Goal: Task Accomplishment & Management: Manage account settings

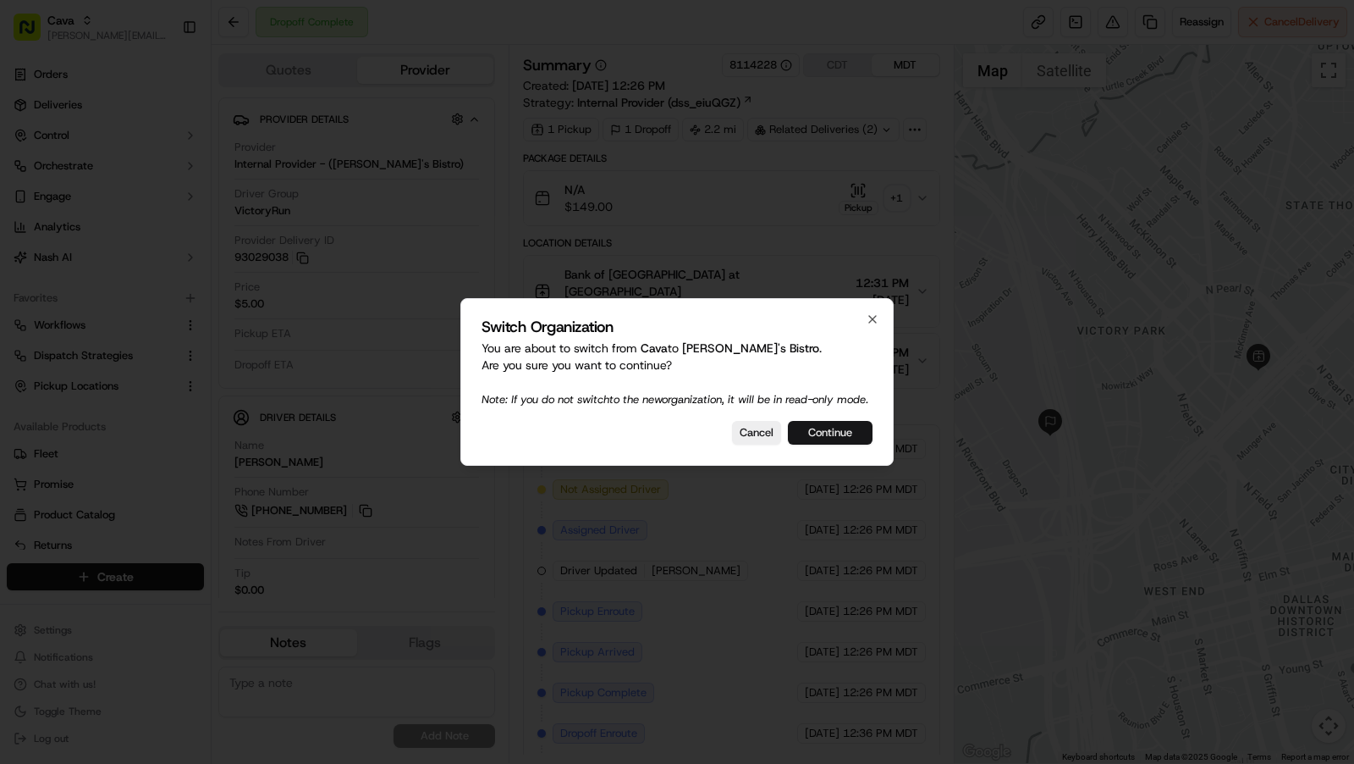
click at [841, 444] on button "Continue" at bounding box center [830, 433] width 85 height 24
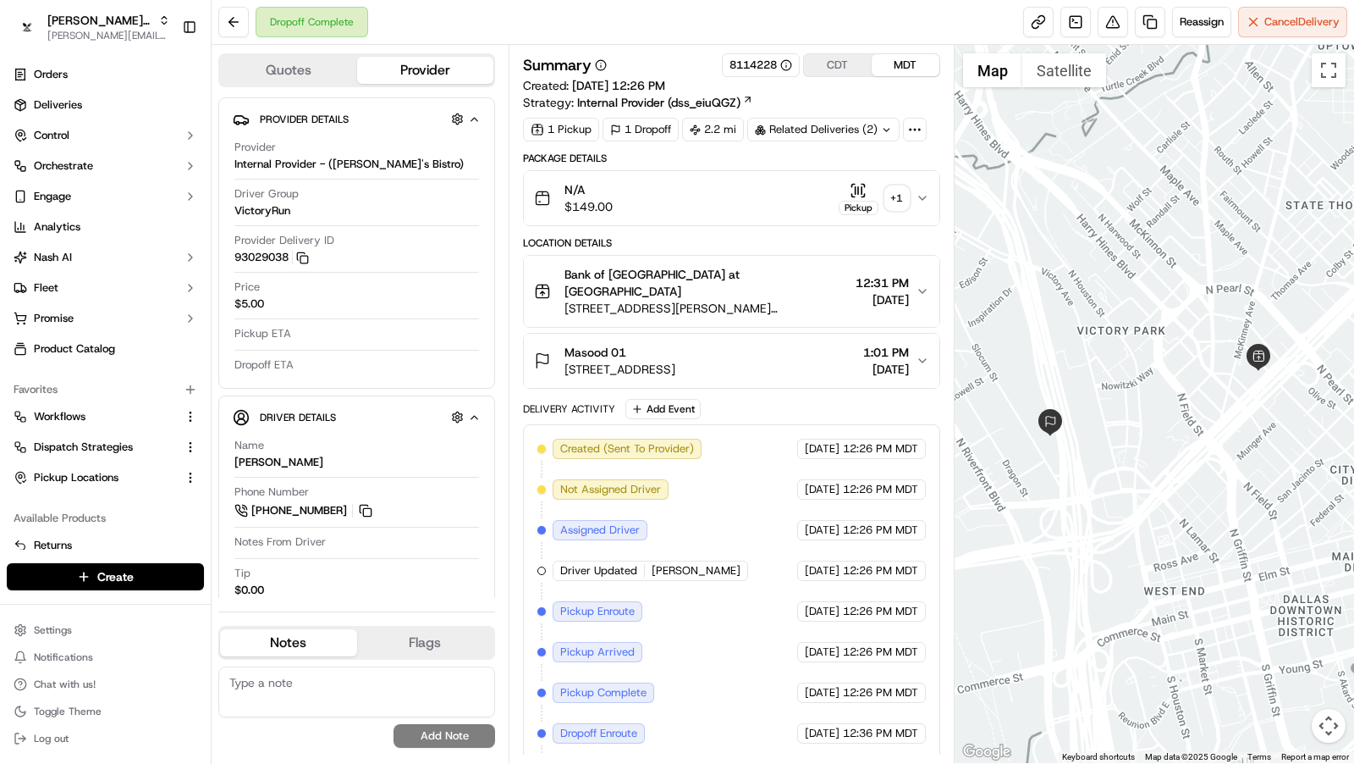
scroll to position [56, 0]
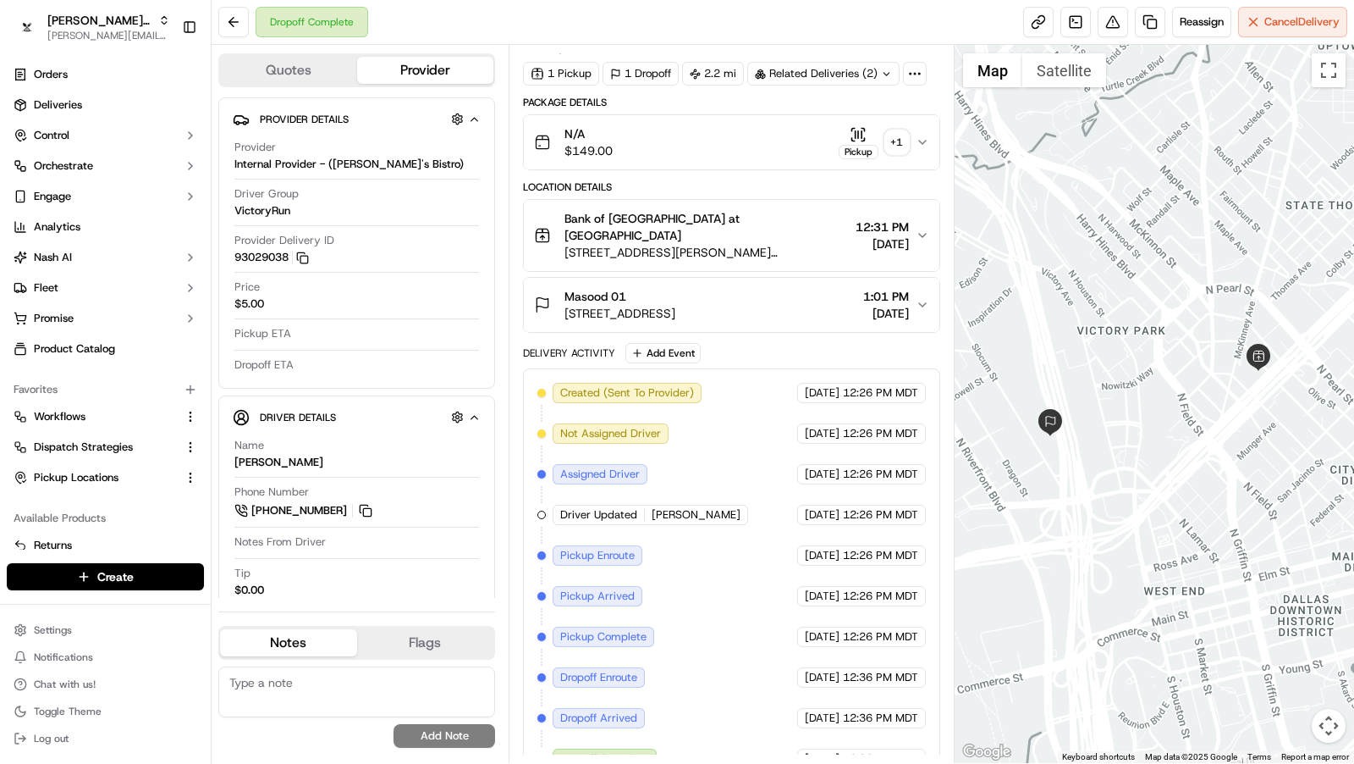
click at [444, 646] on button "Flags" at bounding box center [425, 642] width 137 height 27
click at [311, 644] on button "Notes" at bounding box center [288, 642] width 137 height 27
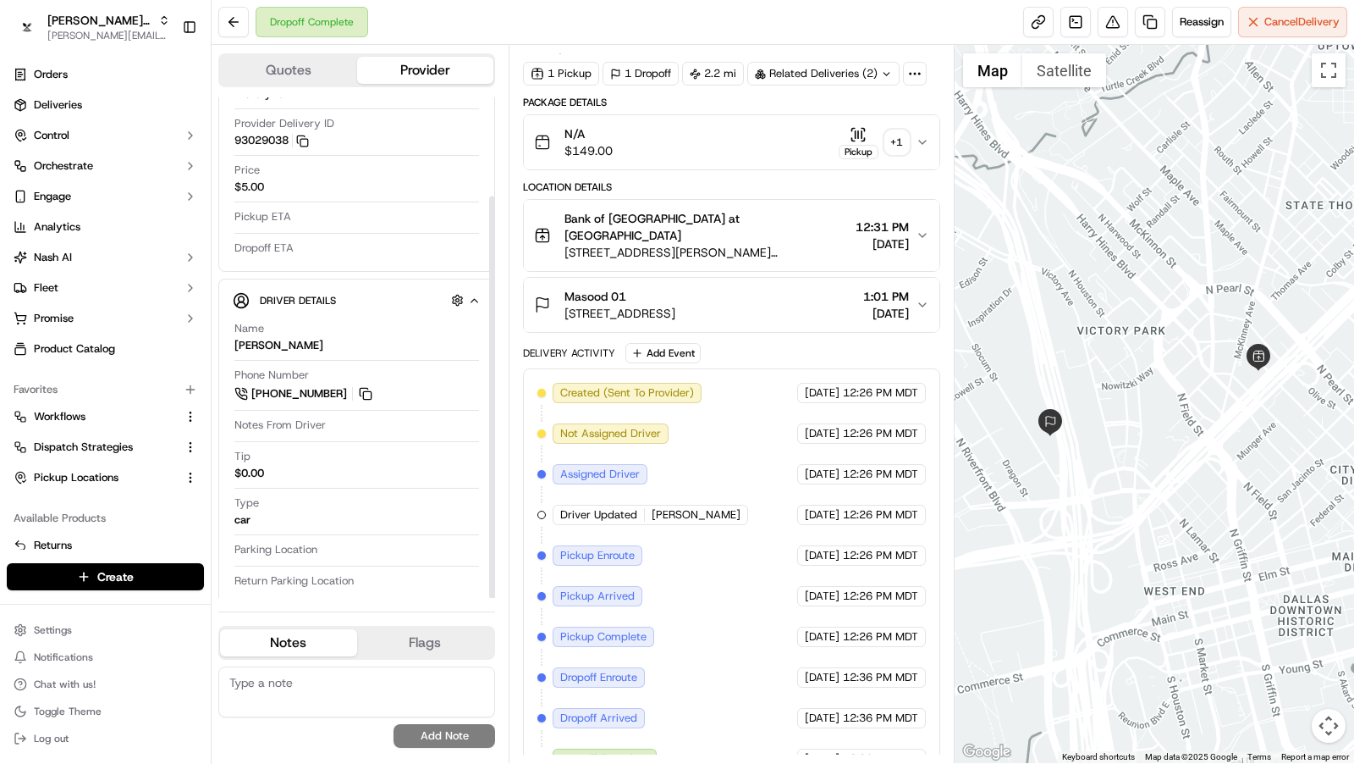
scroll to position [123, 0]
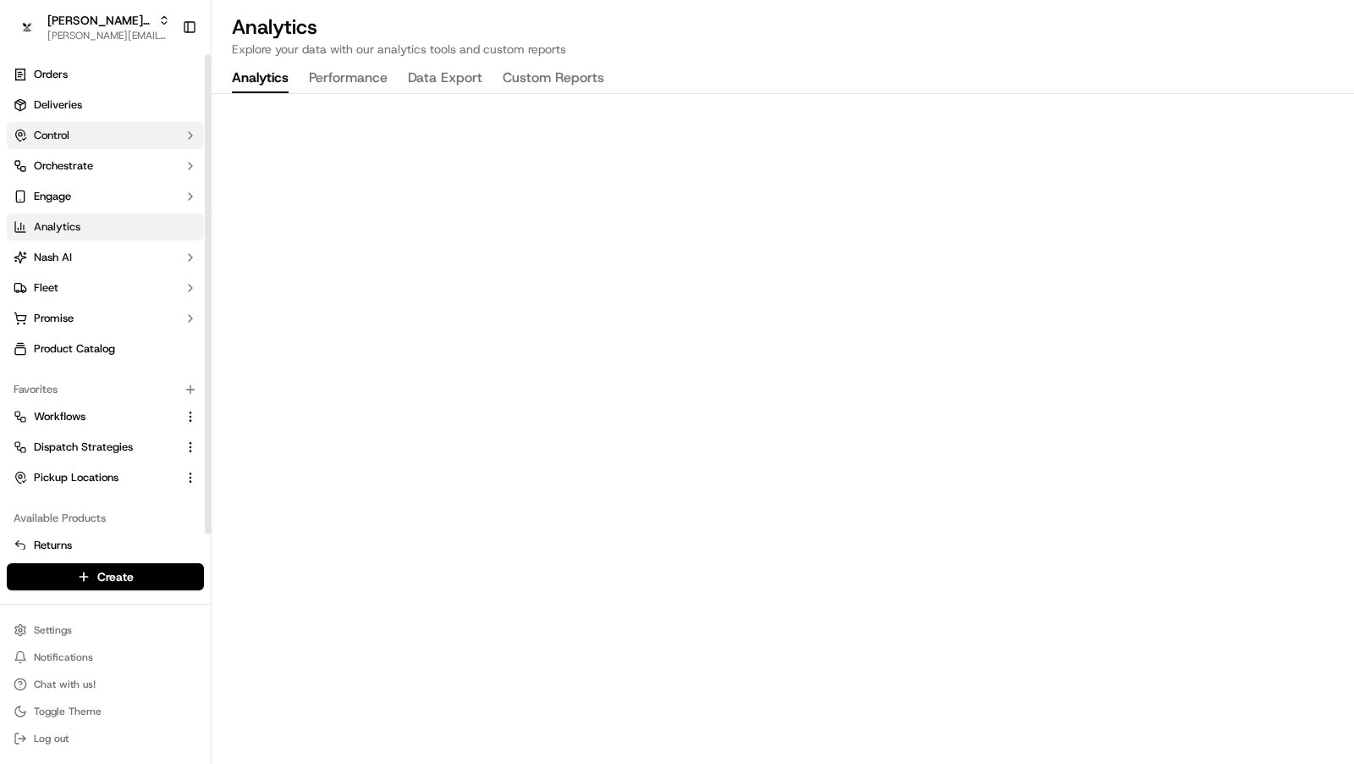
click at [46, 122] on button "Control" at bounding box center [105, 135] width 197 height 27
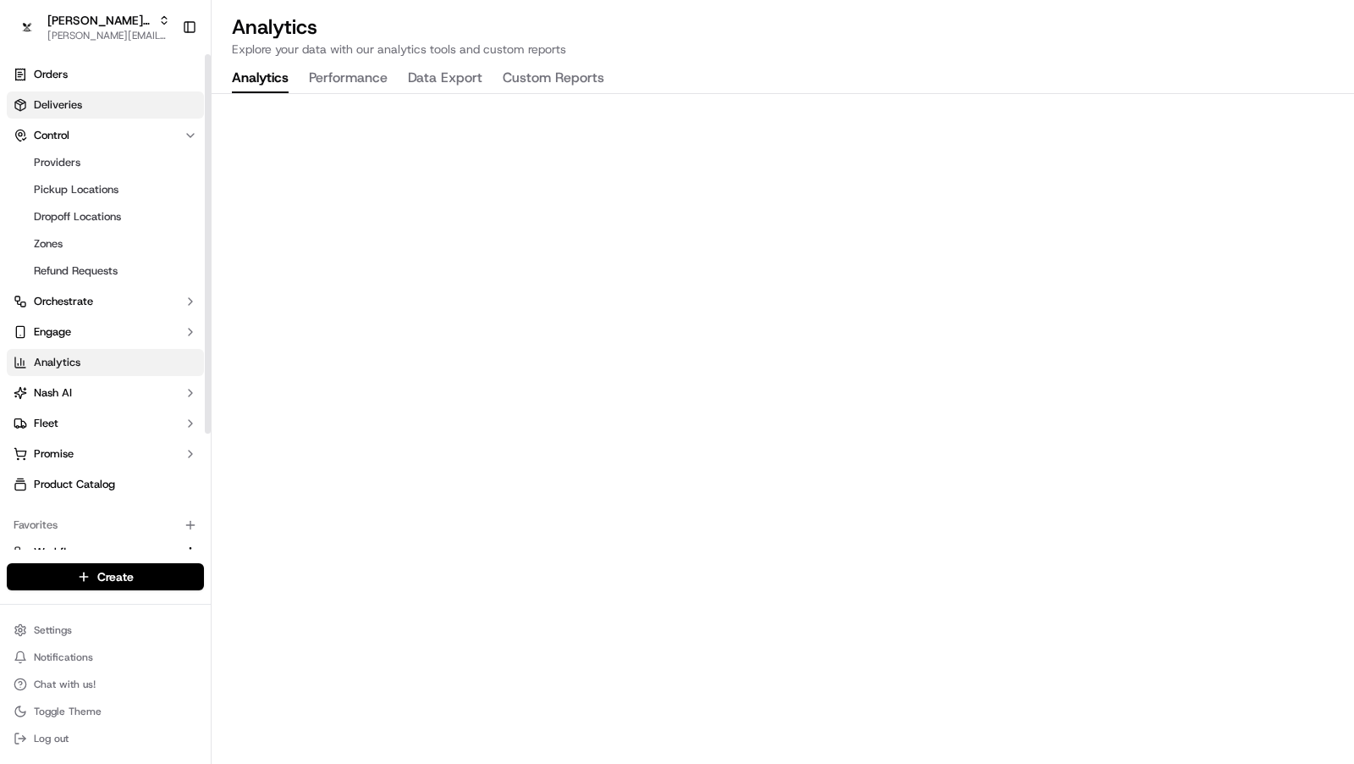
click at [49, 96] on link "Deliveries" at bounding box center [105, 104] width 197 height 27
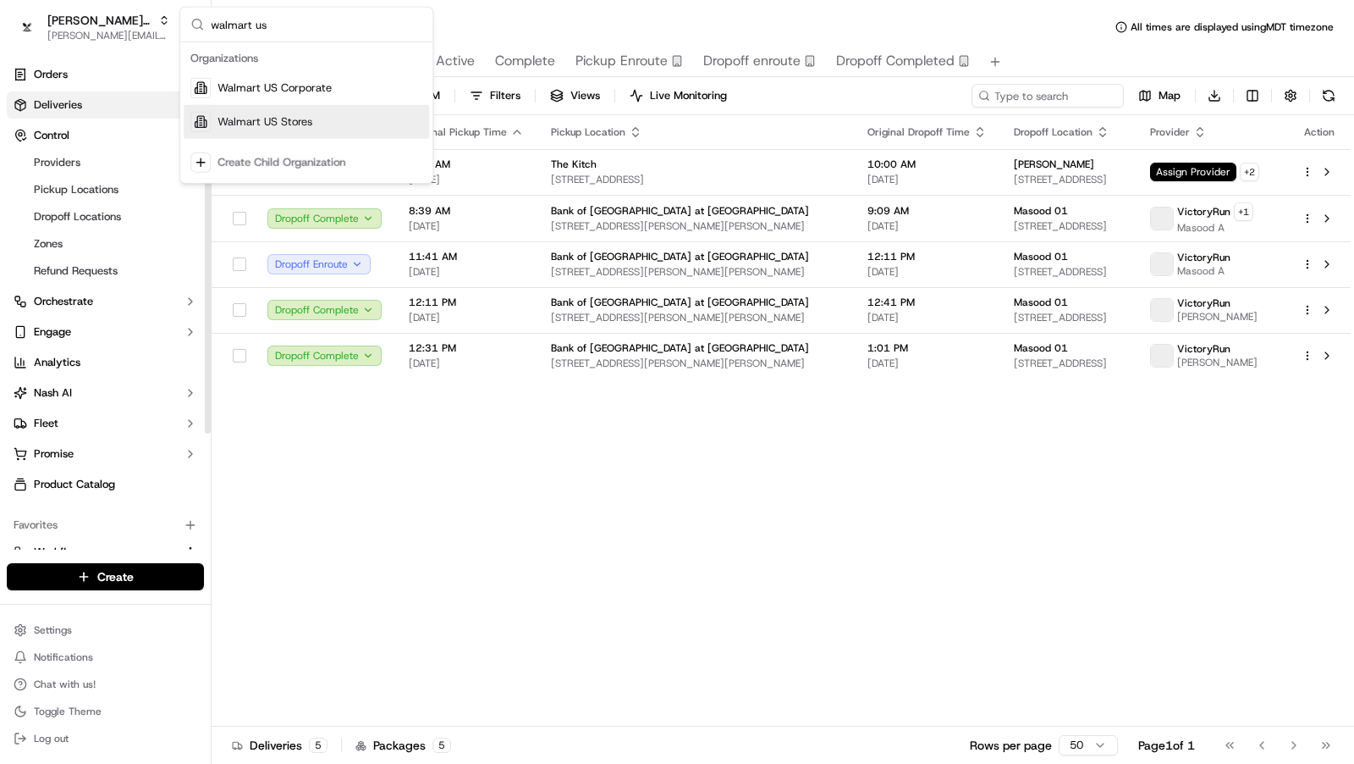
type input "walmart us"
click at [261, 129] on div "Walmart US Stores" at bounding box center [306, 122] width 245 height 34
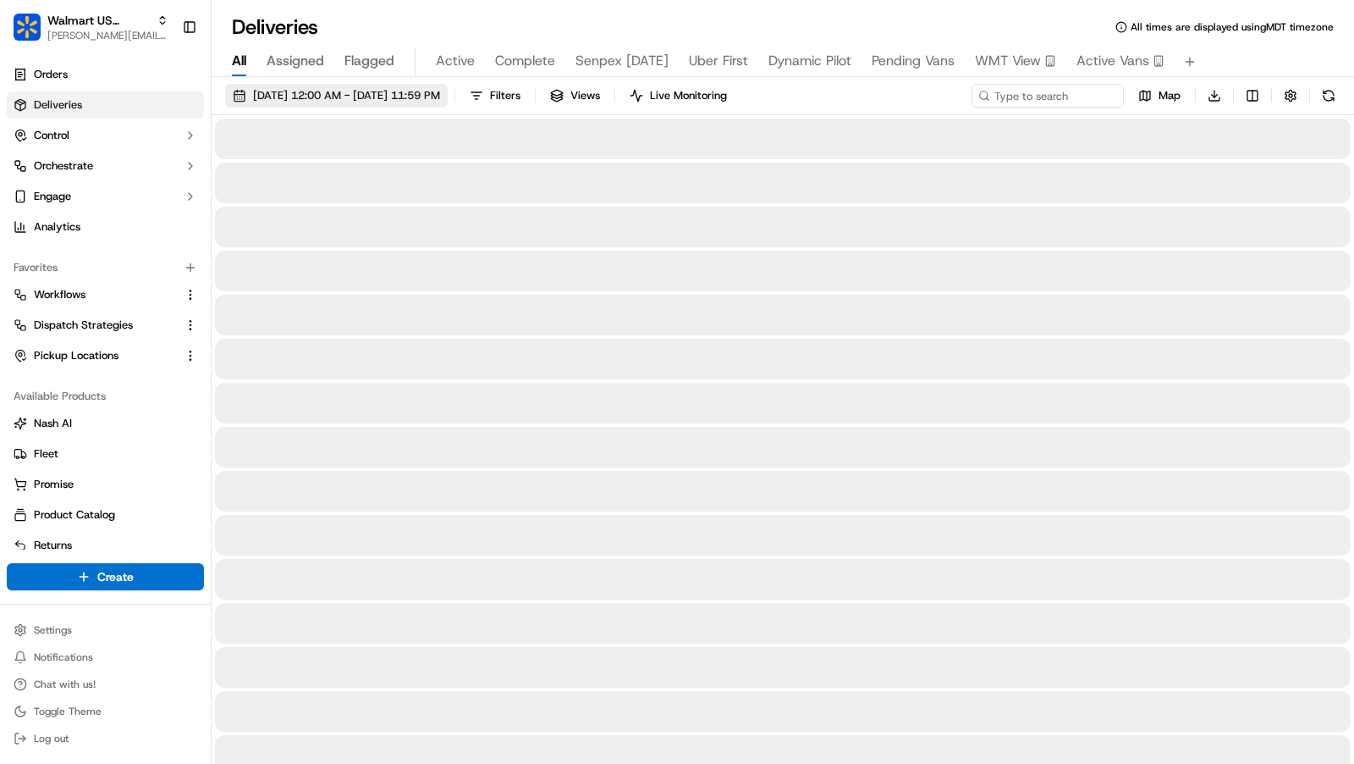
click at [300, 98] on span "09/19/2025 12:00 AM - 09/19/2025 11:59 PM" at bounding box center [346, 95] width 187 height 15
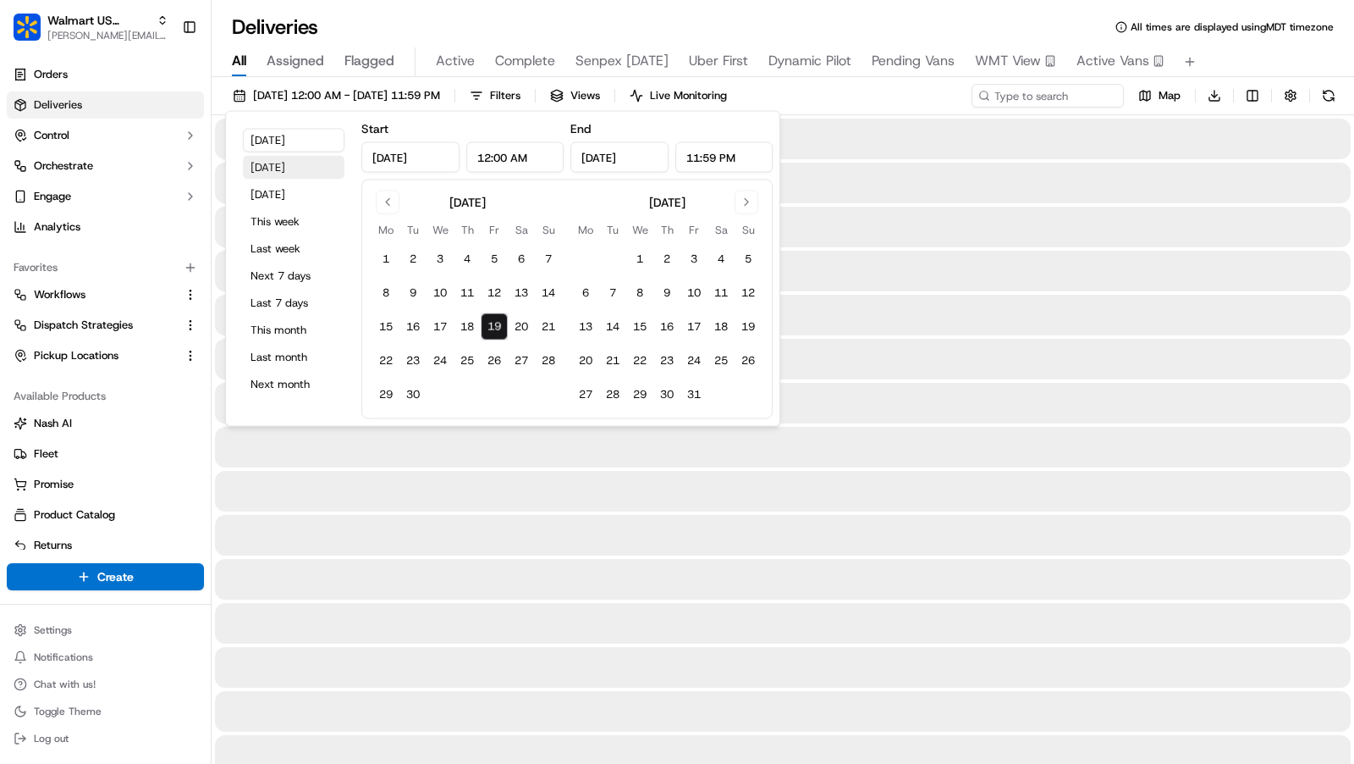
click at [299, 167] on button "Yesterday" at bounding box center [294, 168] width 102 height 24
type input "Sep 18, 2025"
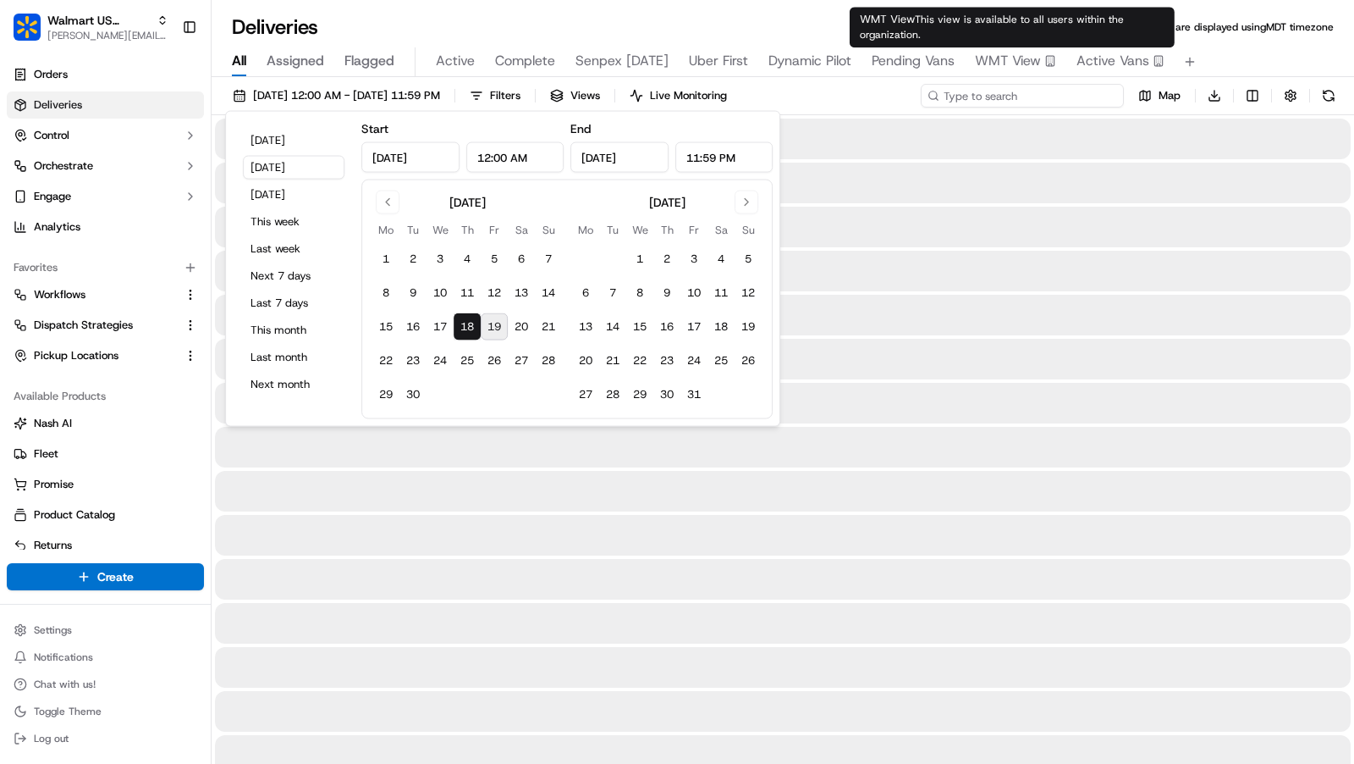
click at [1024, 86] on input at bounding box center [1022, 96] width 203 height 24
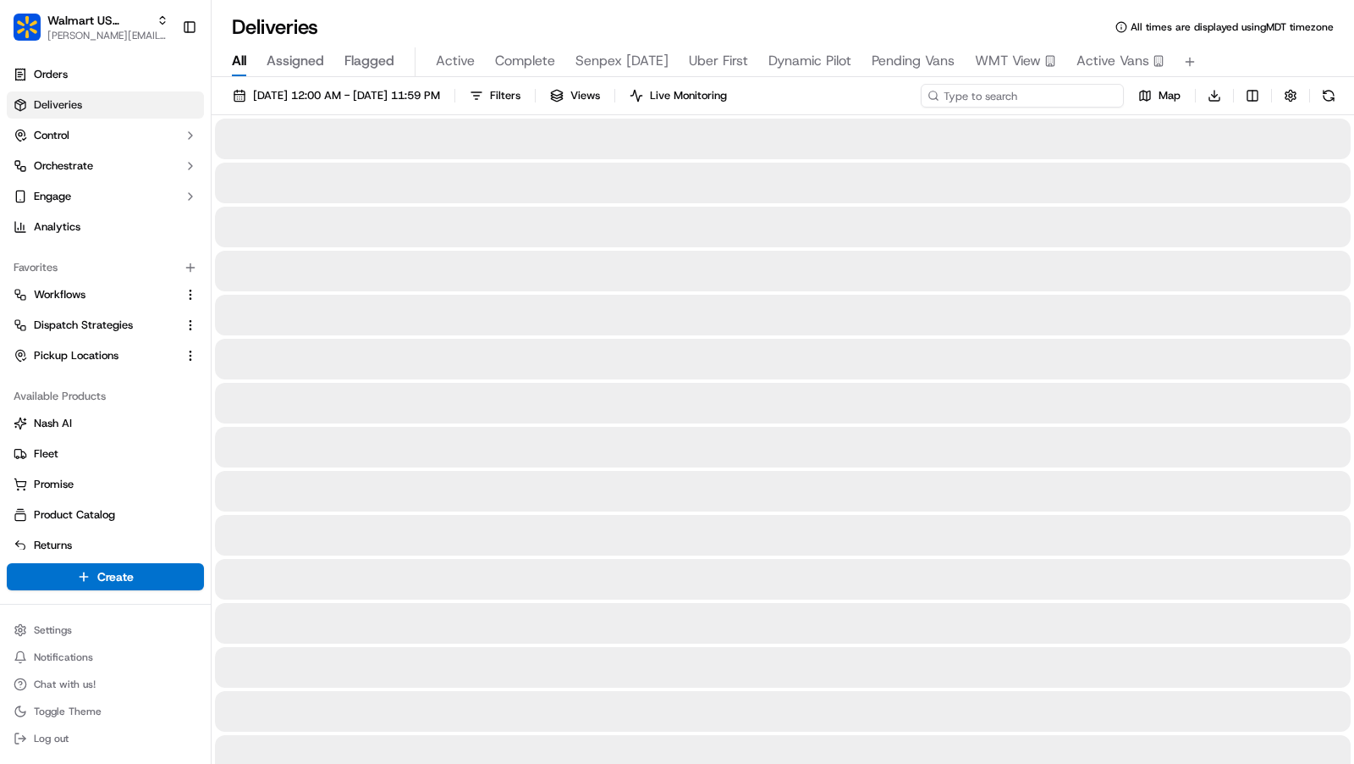
paste input "200013656464014_3c549d3c-39da-4139-ac3e-5a3850d5debb"
type input "200013656464014_3c549d3c-39da-4139-ac3e-5a3850d5debb"
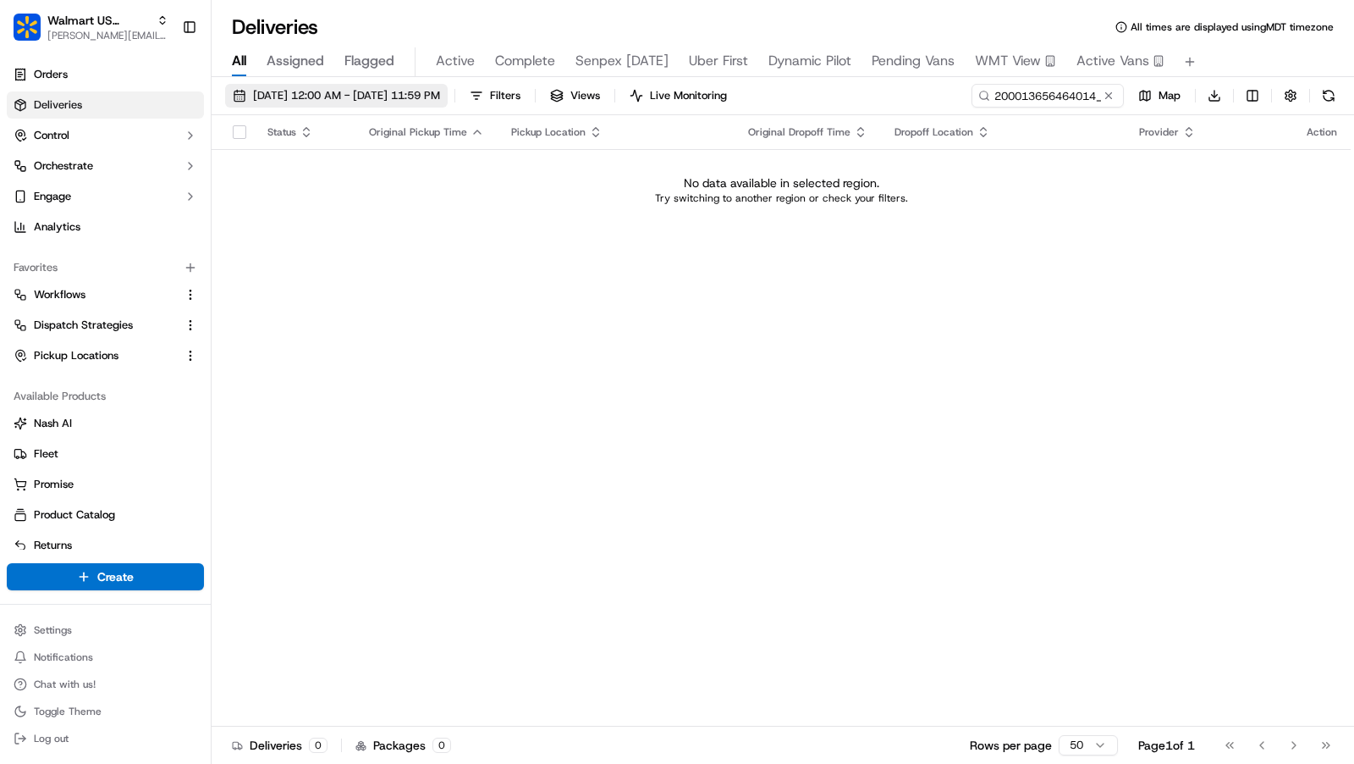
click at [393, 91] on span "09/18/2025 12:00 AM - 09/18/2025 11:59 PM" at bounding box center [346, 95] width 187 height 15
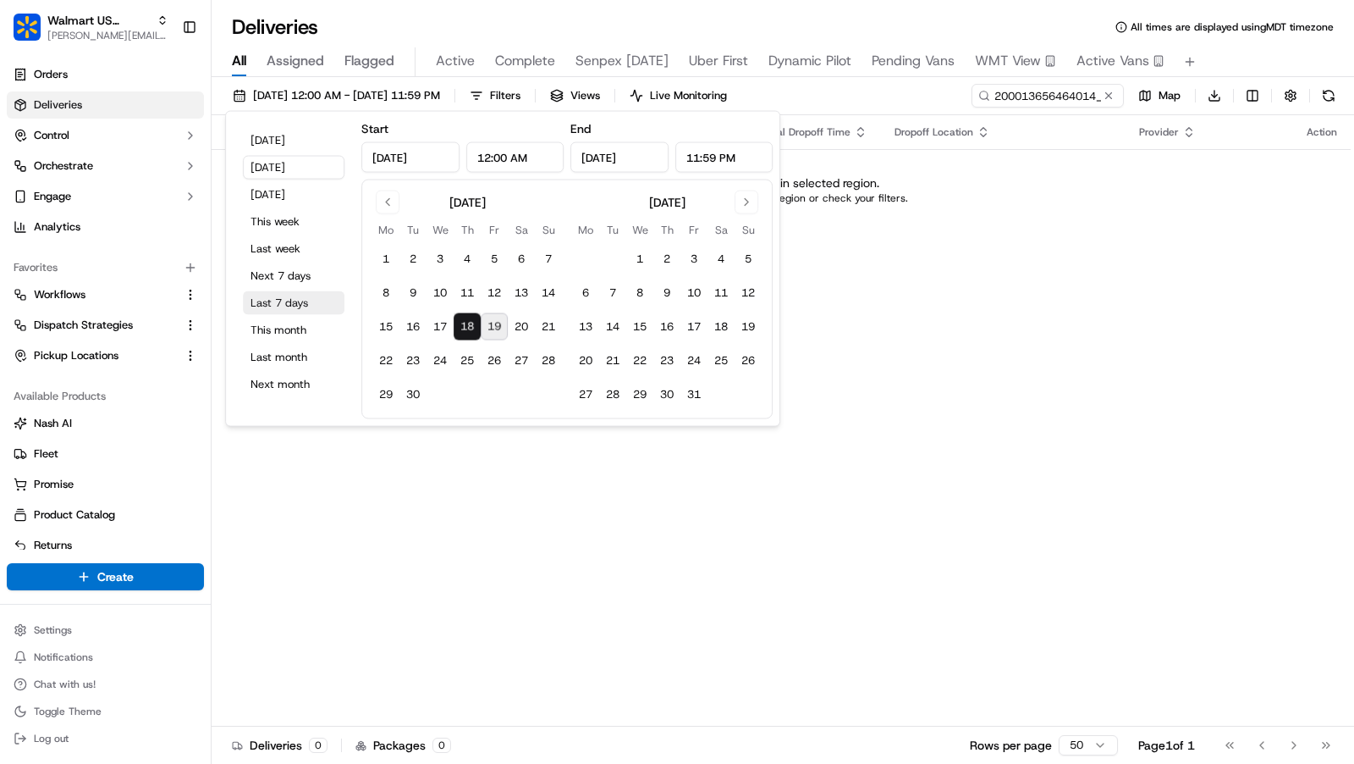
click at [289, 297] on button "Last 7 days" at bounding box center [294, 303] width 102 height 24
type input "Sep 12, 2025"
type input "Sep 19, 2025"
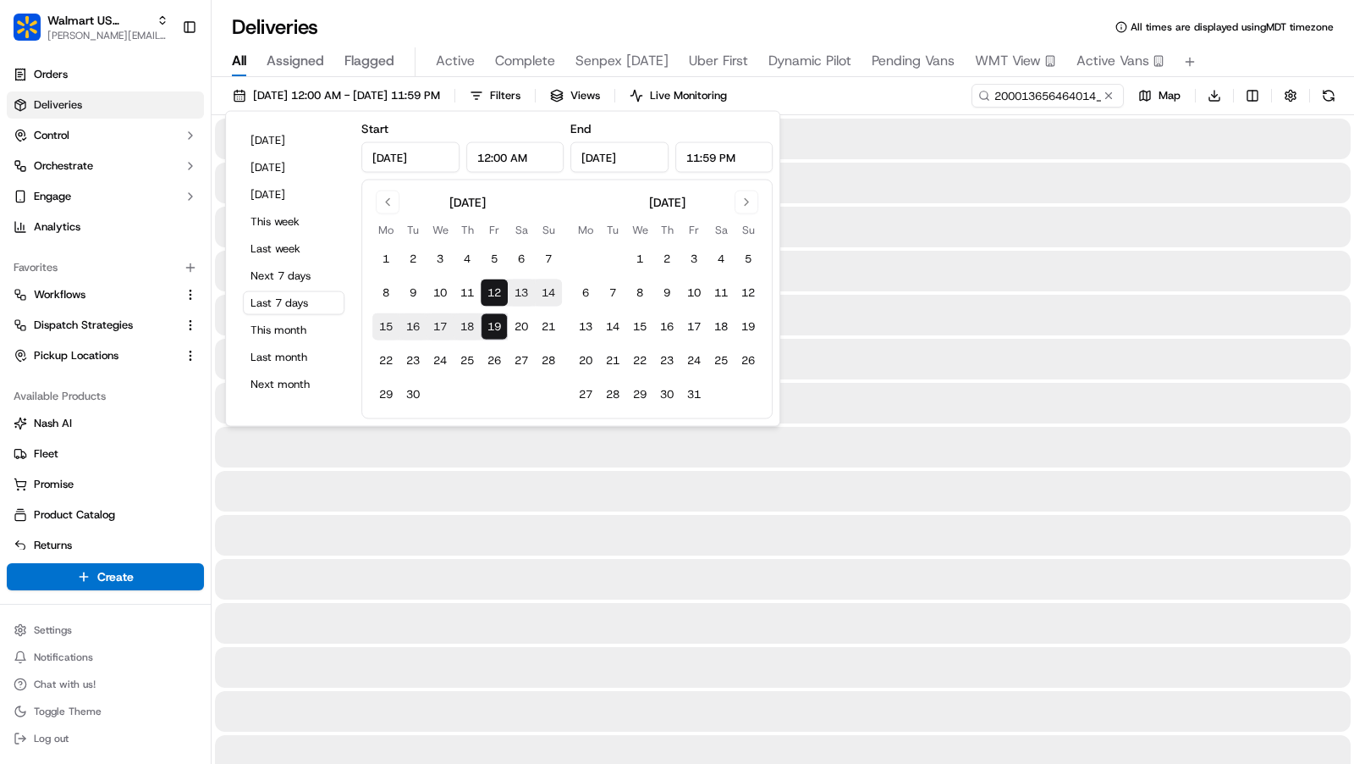
click at [1274, 20] on span "All times are displayed using MDT timezone" at bounding box center [1232, 27] width 203 height 14
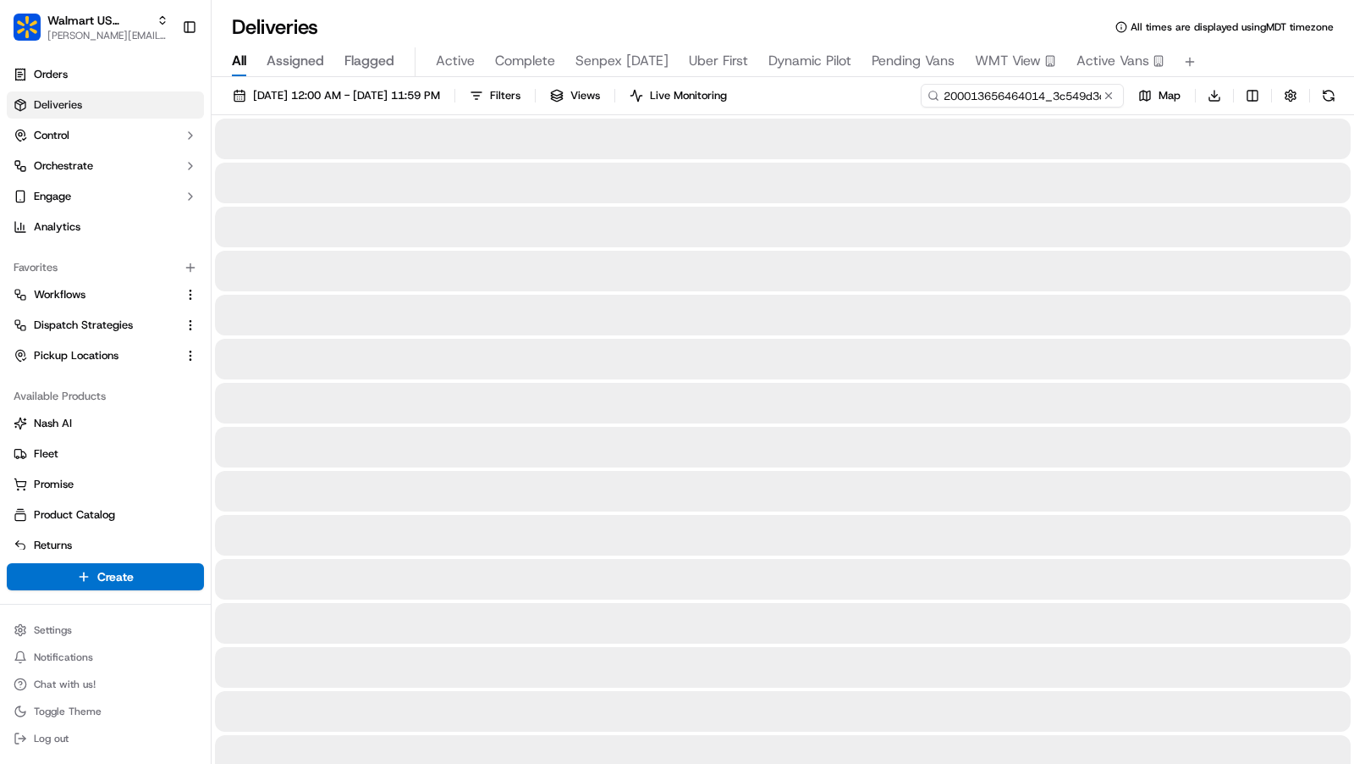
click at [1067, 96] on input "200013656464014_3c549d3c-39da-4139-ac3e-5a3850d5debb" at bounding box center [1022, 96] width 203 height 24
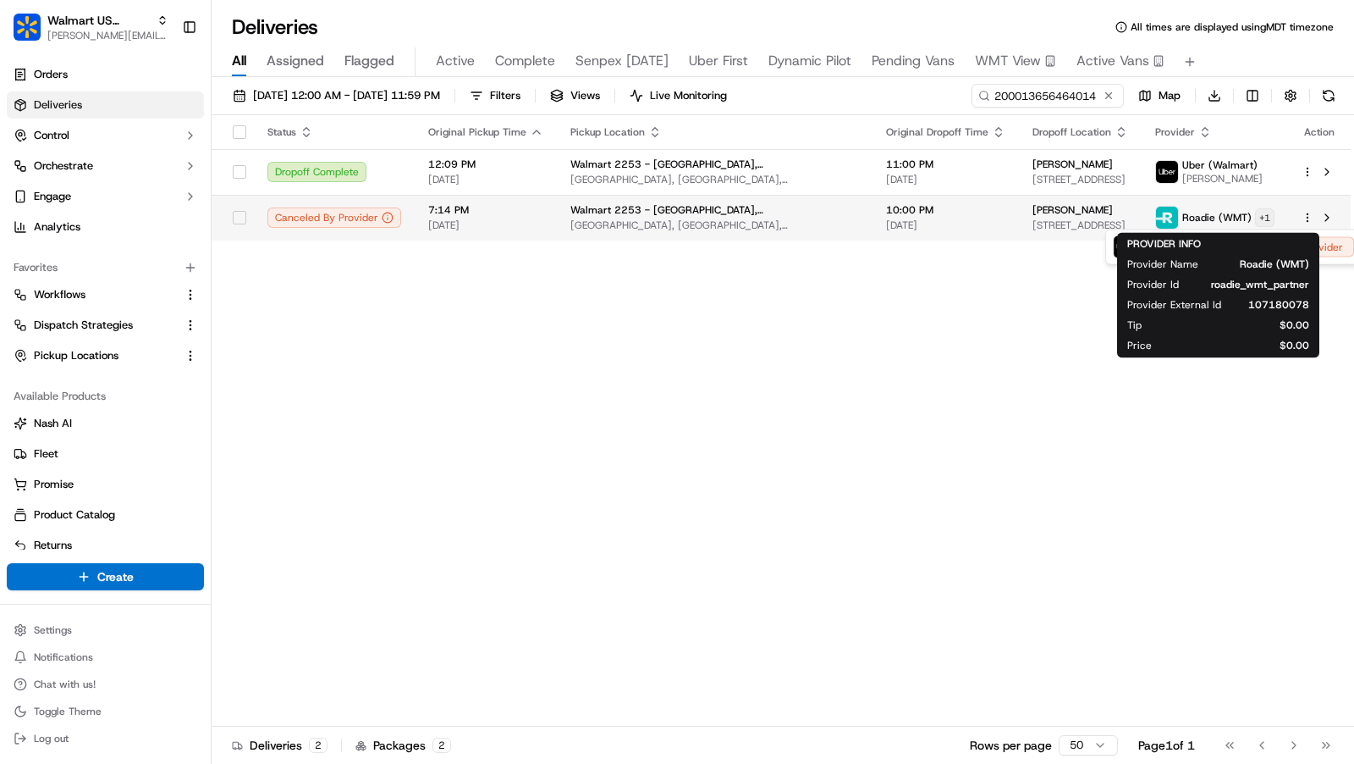
click at [1270, 213] on html "Walmart US Stores charles@usenash.com Toggle Sidebar Orders Deliveries Control …" at bounding box center [677, 382] width 1354 height 764
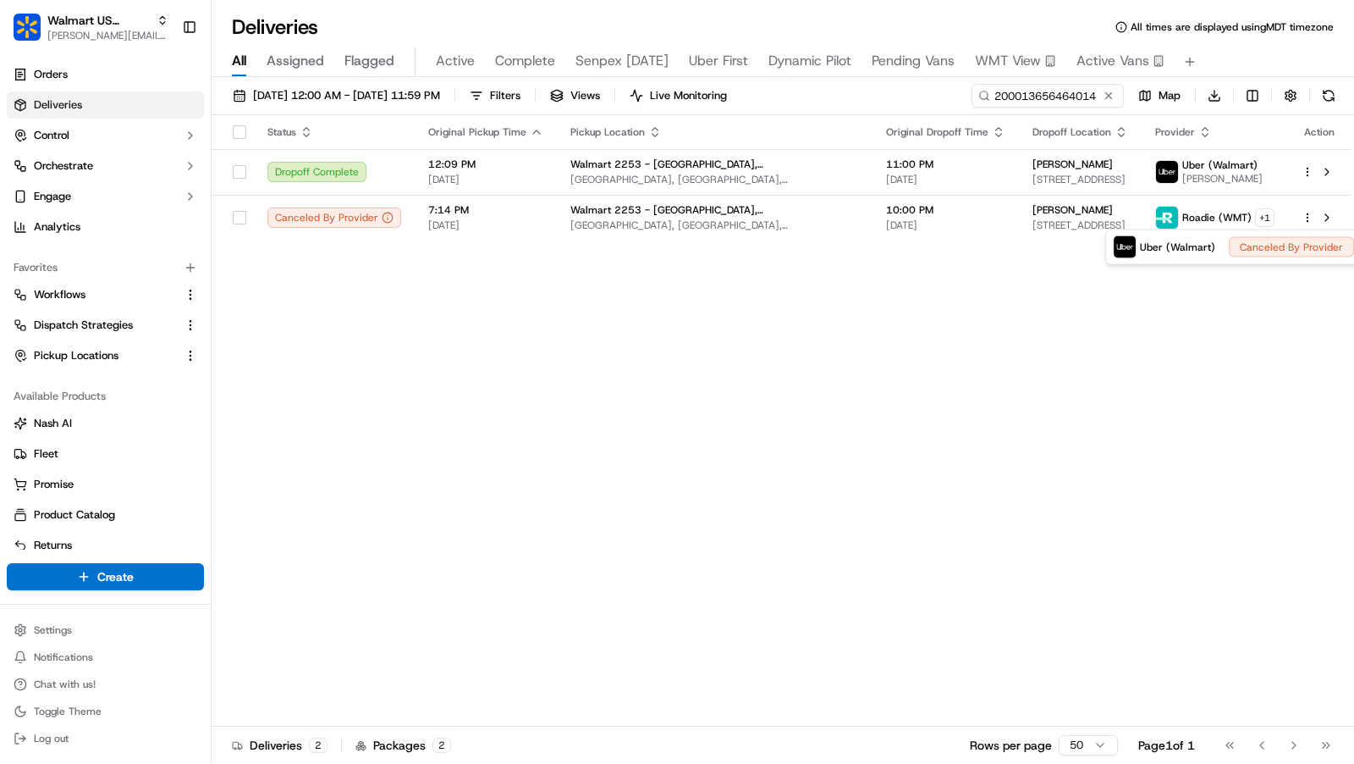
click at [402, 282] on html "Walmart US Stores charles@usenash.com Toggle Sidebar Orders Deliveries Control …" at bounding box center [677, 382] width 1354 height 764
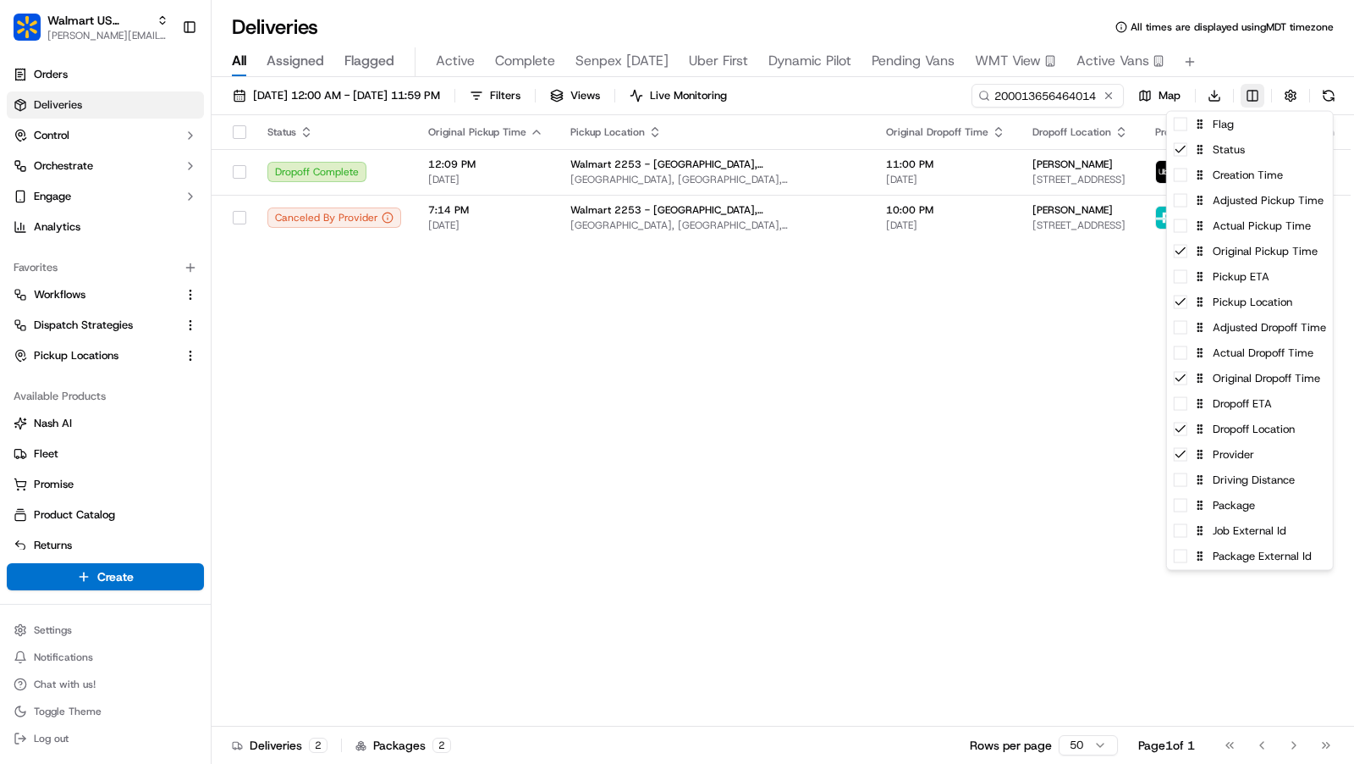
click at [1258, 97] on html "Walmart US Stores charles@usenash.com Toggle Sidebar Orders Deliveries Control …" at bounding box center [677, 382] width 1354 height 764
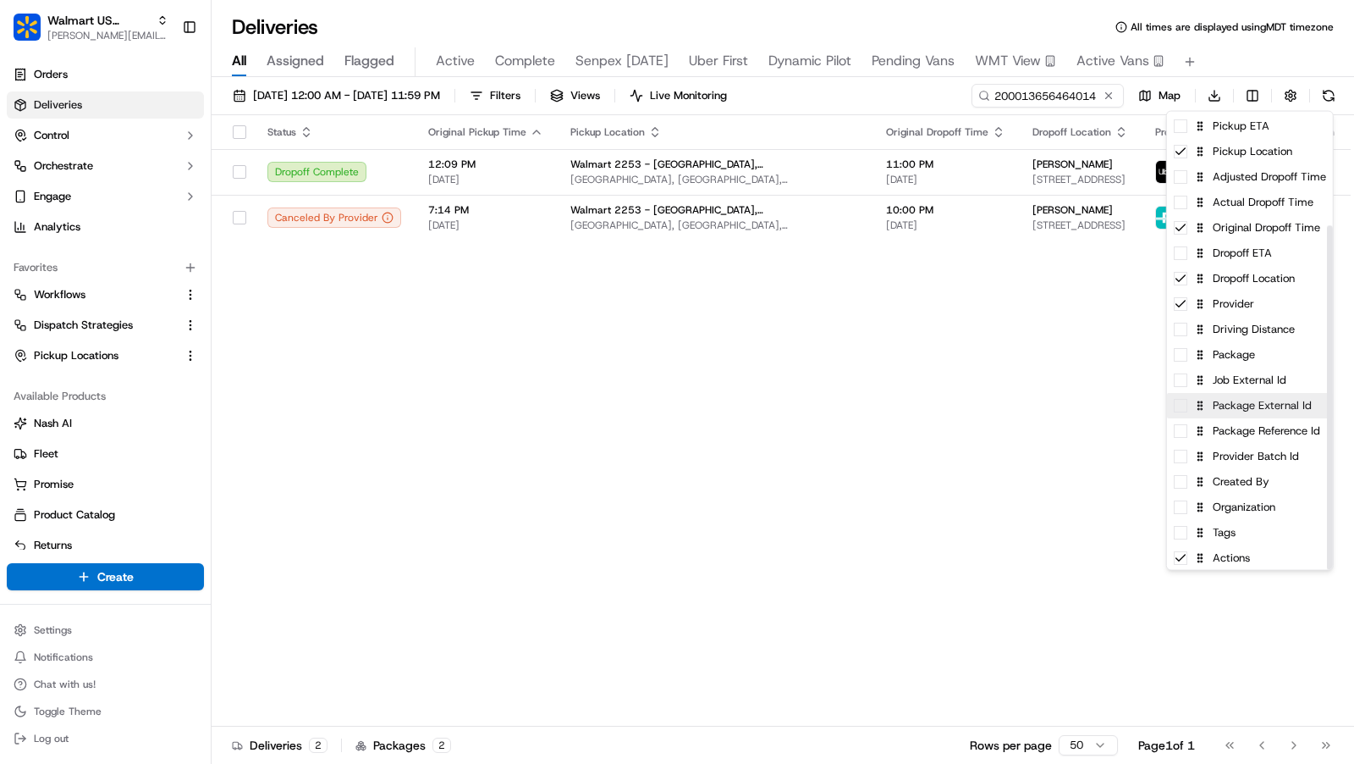
click at [1183, 405] on span at bounding box center [1181, 406] width 14 height 14
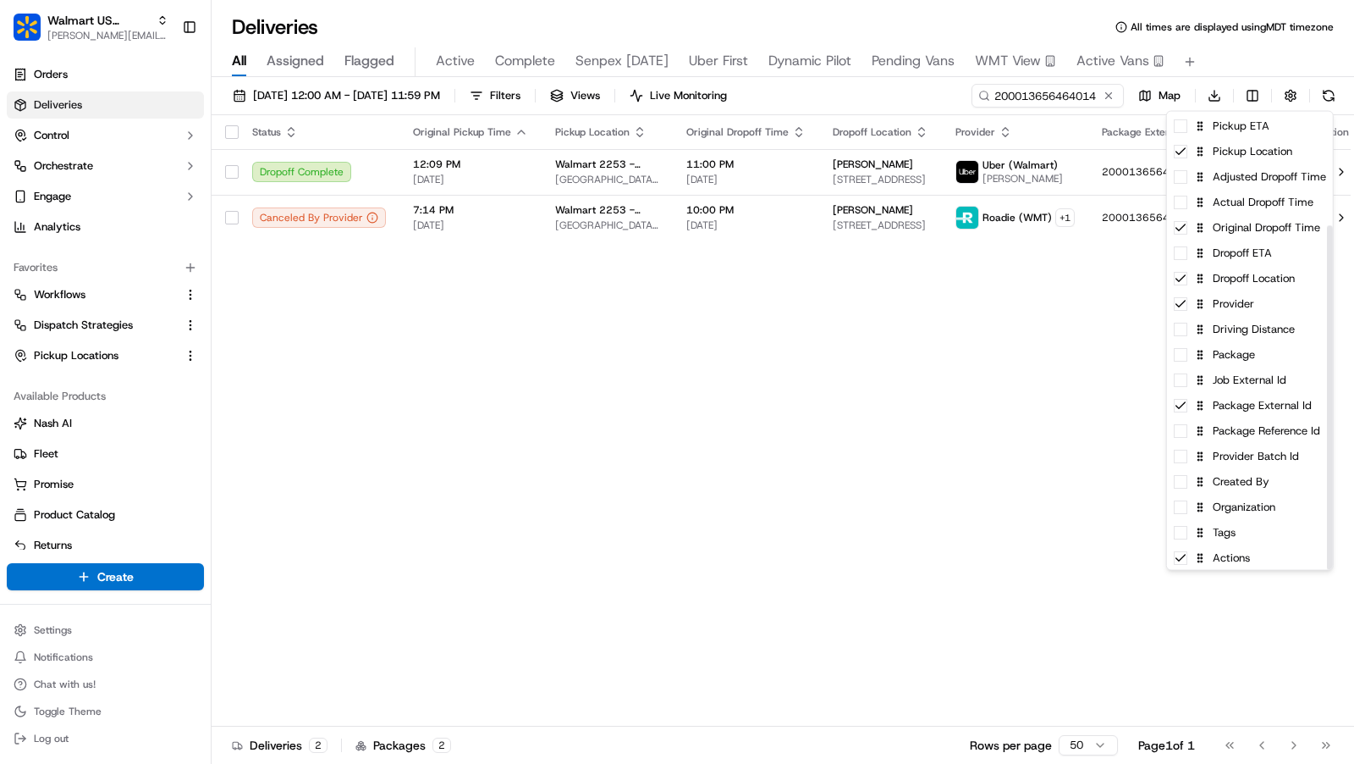
click at [1034, 358] on html "Walmart US Stores charles@usenash.com Toggle Sidebar Orders Deliveries Control …" at bounding box center [677, 382] width 1354 height 764
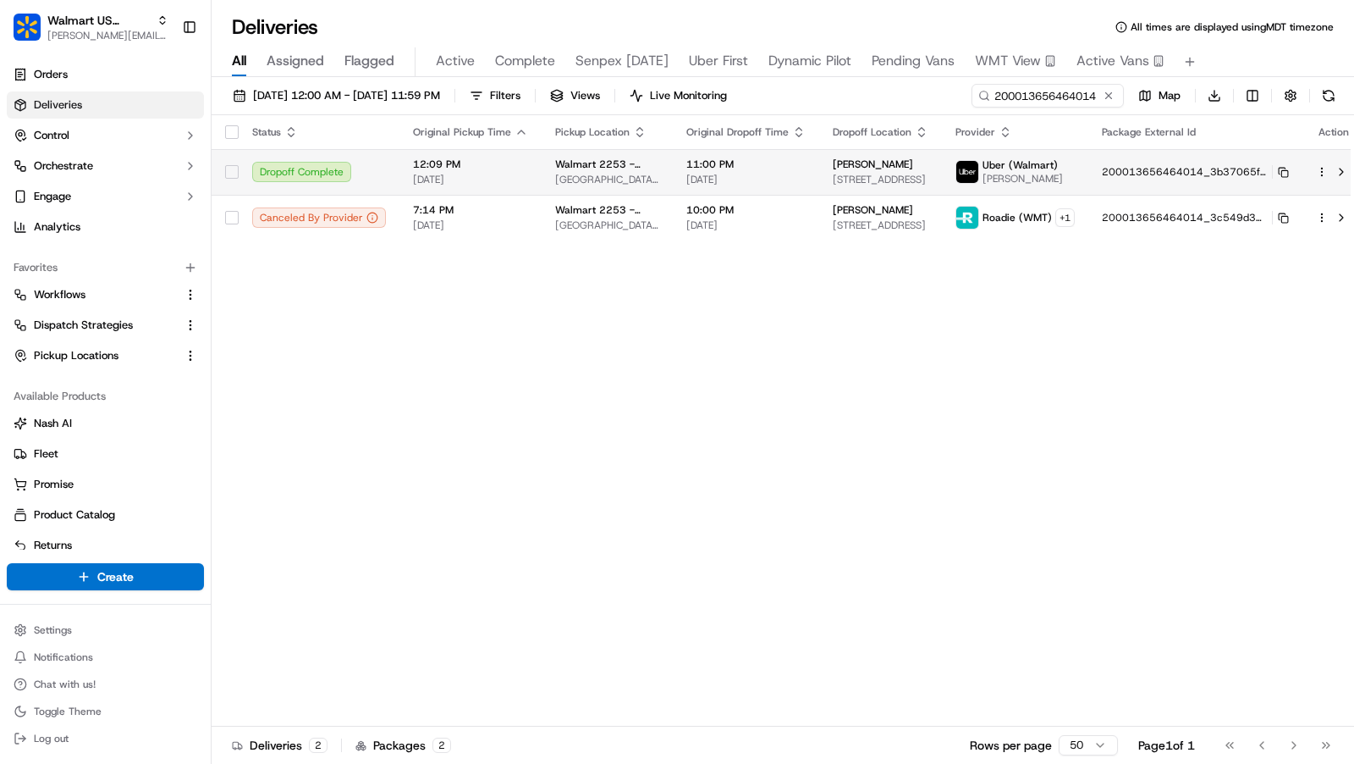
click at [1072, 169] on td "Uber (Walmart) FAWAD R." at bounding box center [1015, 172] width 146 height 46
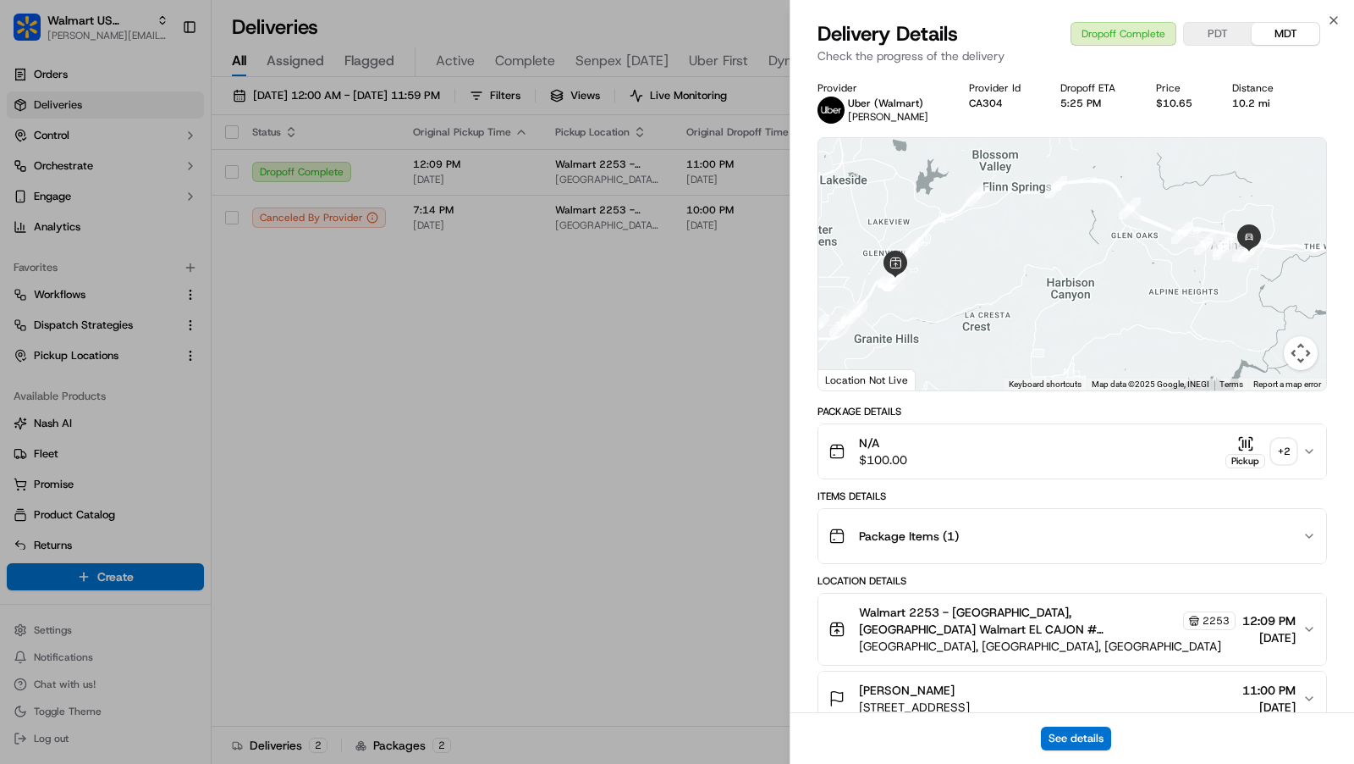
click at [1232, 542] on div "Package Items ( 1 )" at bounding box center [1066, 536] width 474 height 34
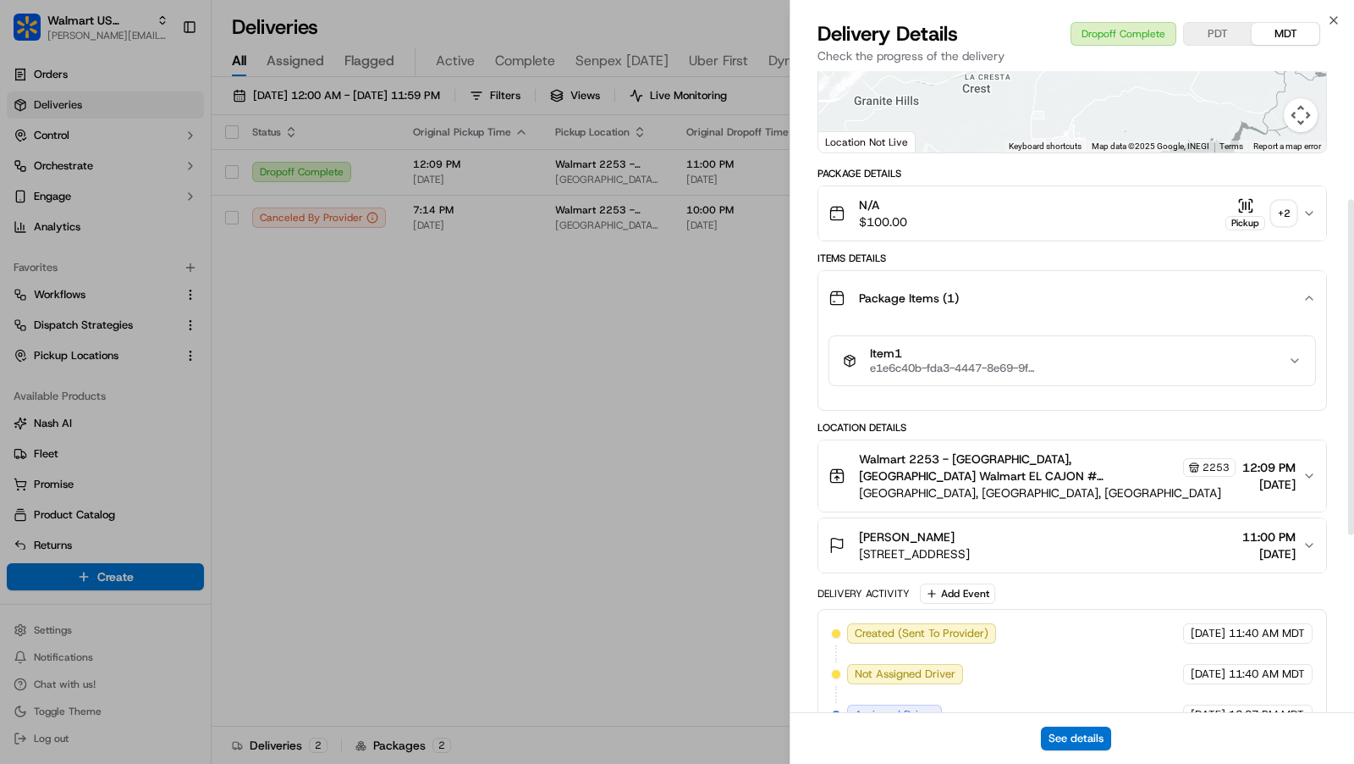
scroll to position [275, 0]
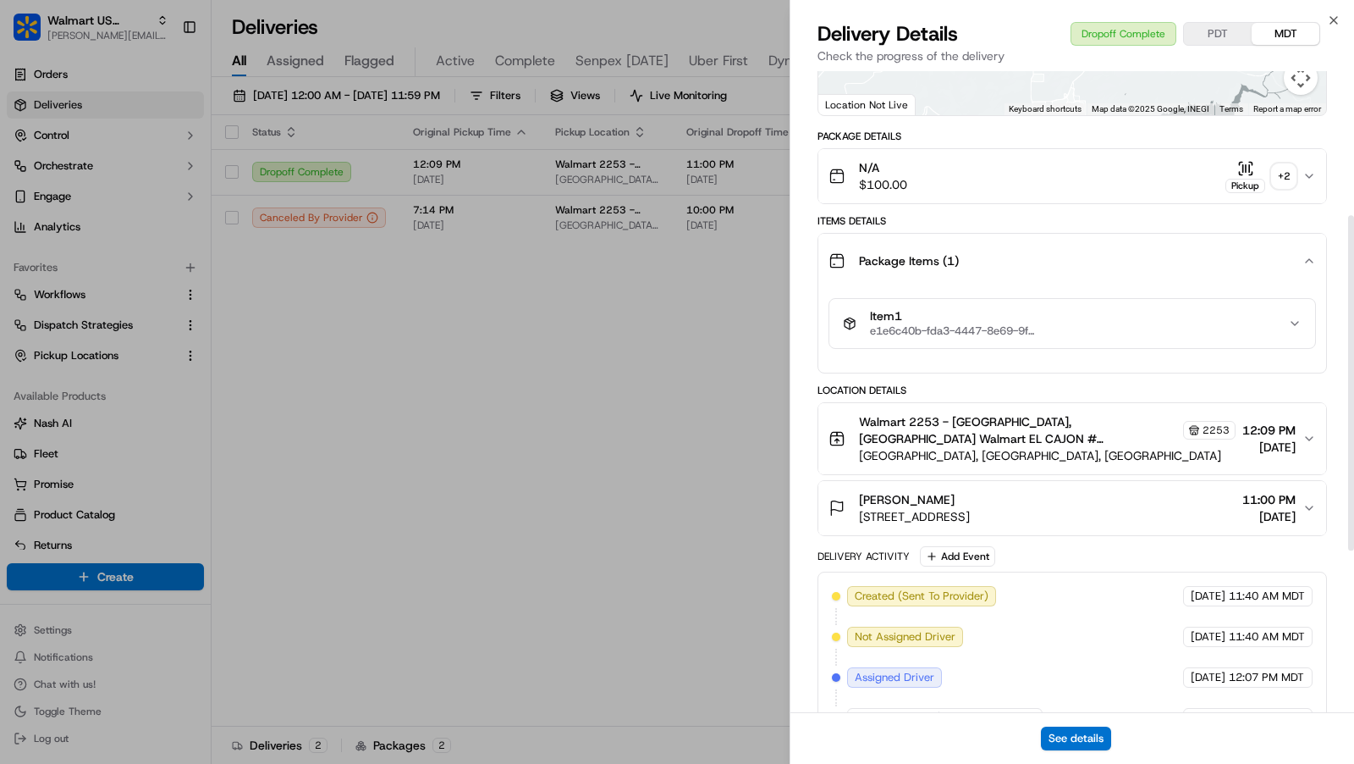
click at [1173, 323] on div "Item 1 e1e6c40b-fda3-4447-8e69-9f7ce6201f7d" at bounding box center [1065, 323] width 445 height 29
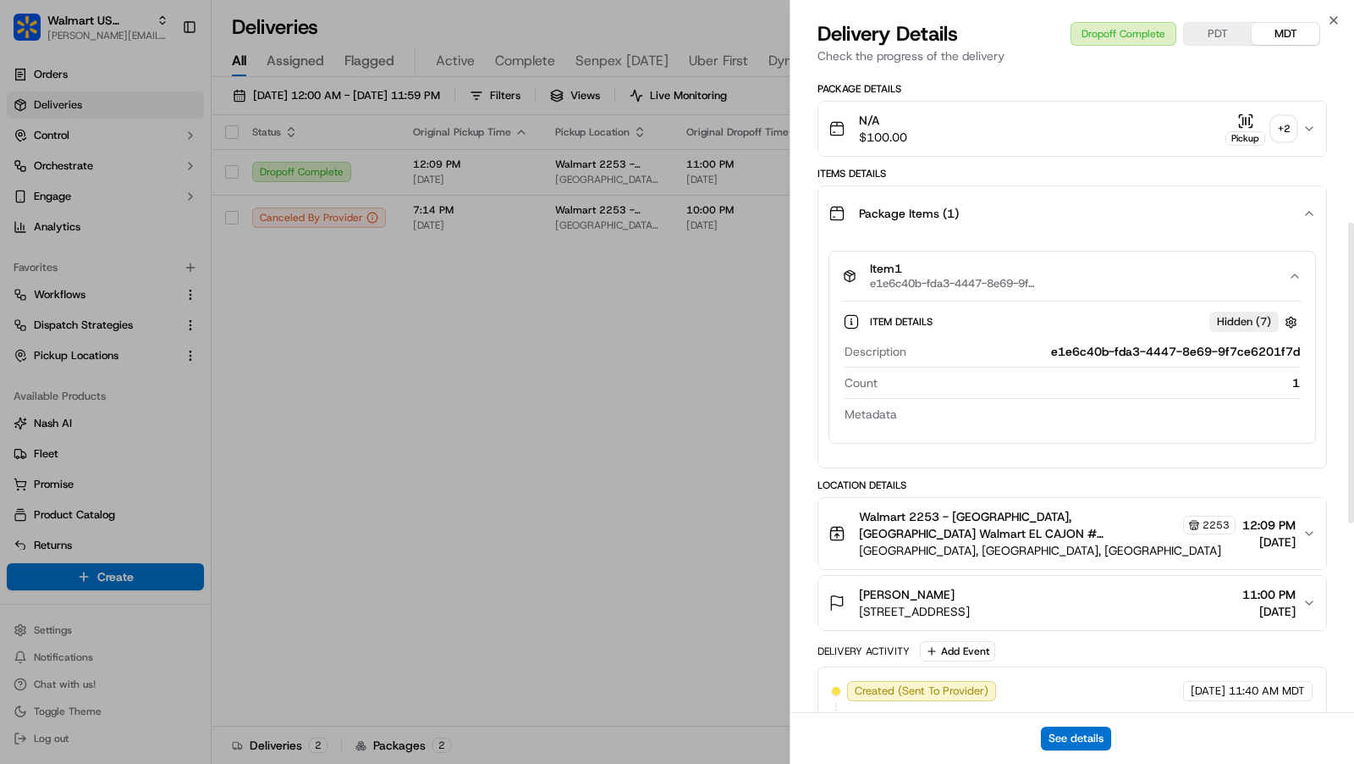
scroll to position [263, 0]
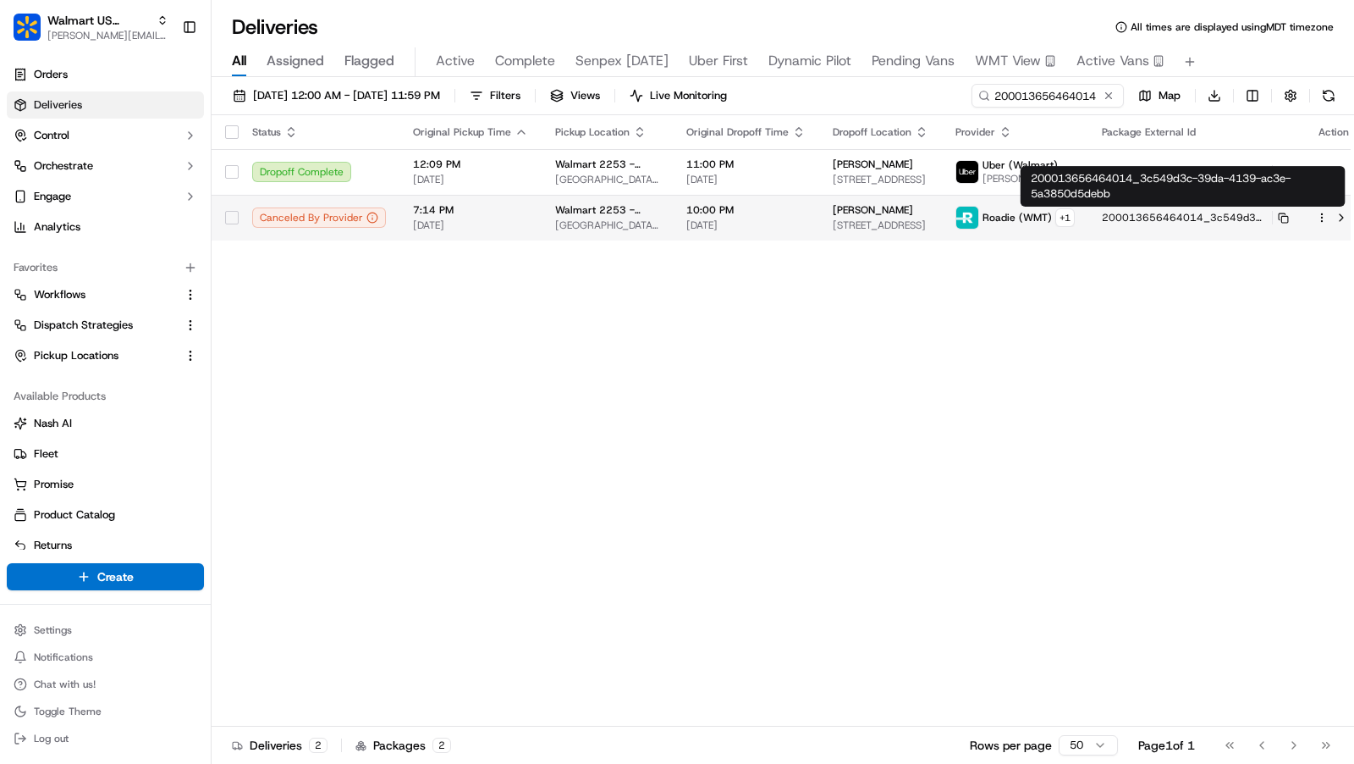
click at [1043, 220] on div "Roadie (WMT) + 1" at bounding box center [1029, 217] width 92 height 19
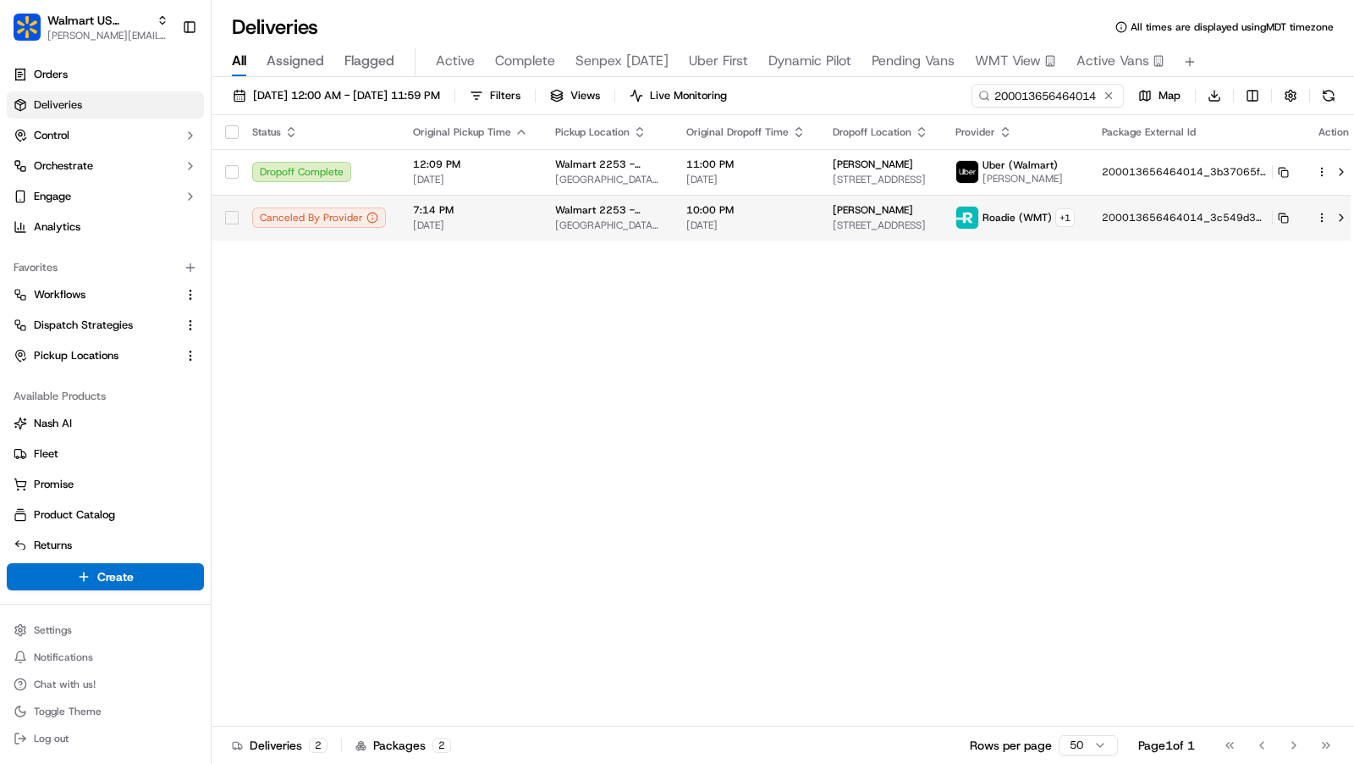
click at [990, 224] on div "Roadie (WMT) + 1" at bounding box center [1029, 217] width 92 height 19
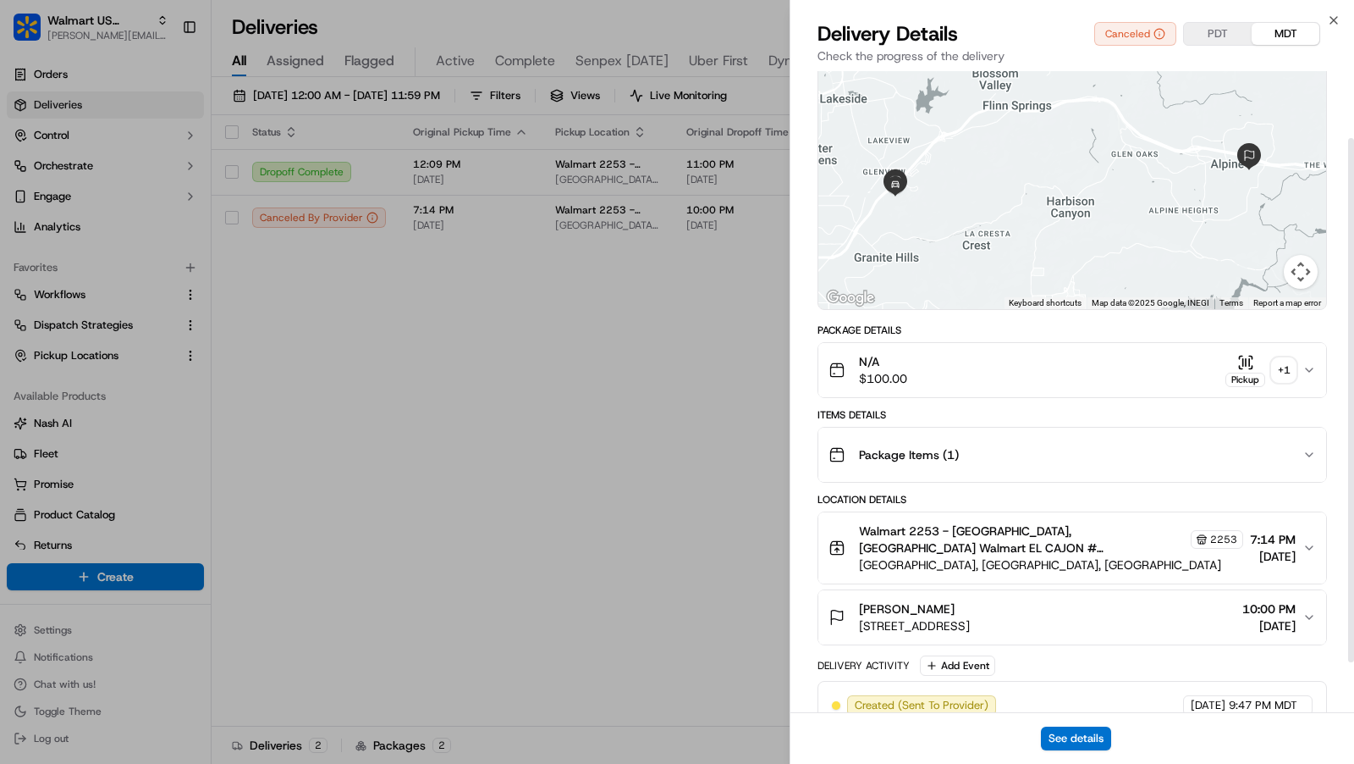
scroll to position [116, 0]
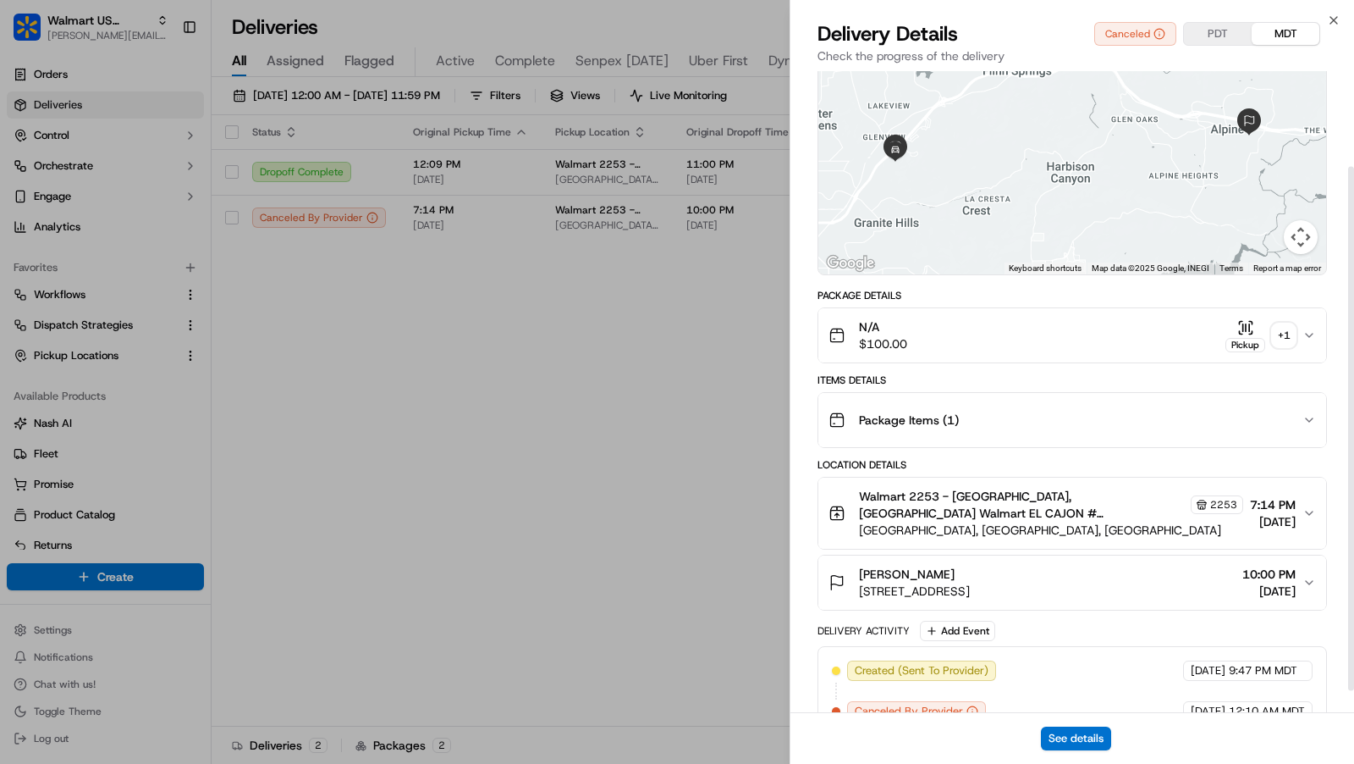
click at [1031, 442] on button "Package Items ( 1 )" at bounding box center [1073, 420] width 508 height 54
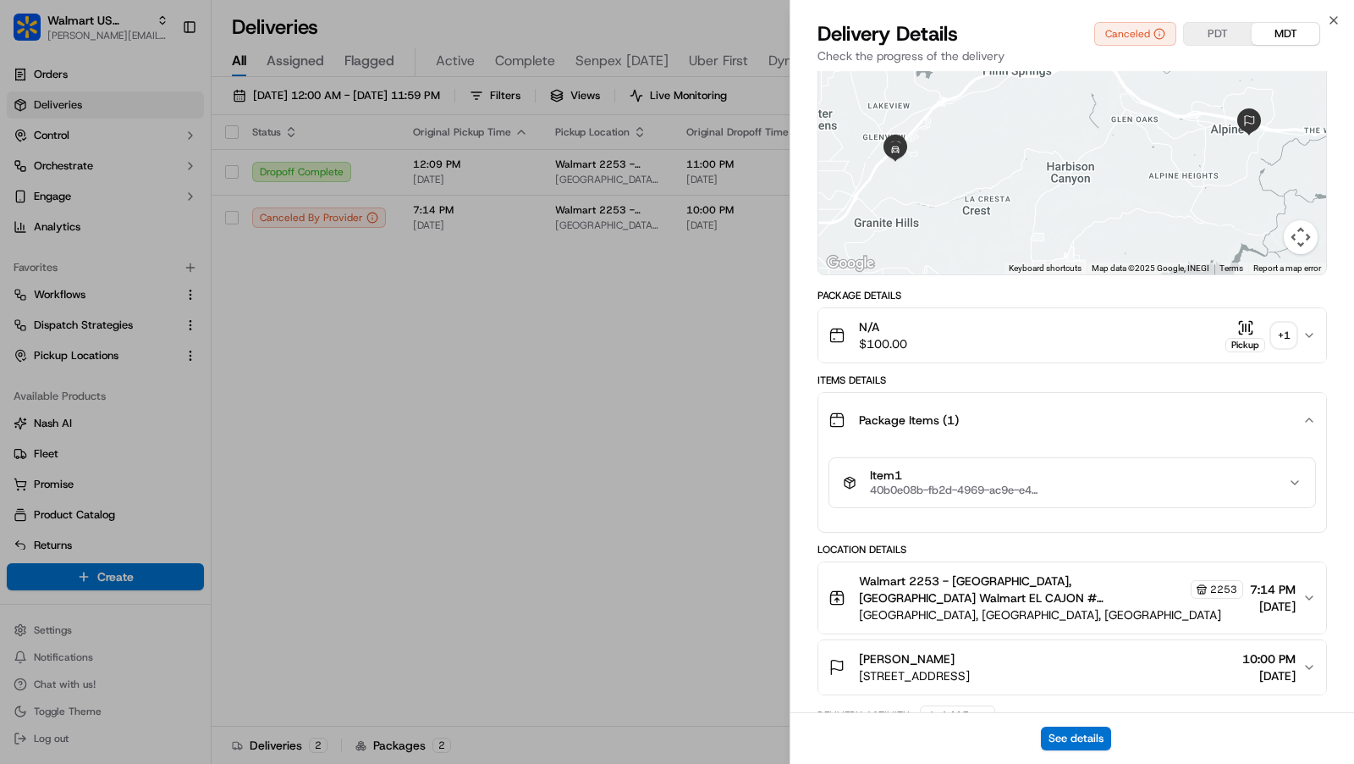
click at [1042, 488] on div "Item 1 40b0e08b-fb2d-4969-ac9e-e46364ded7a9" at bounding box center [1065, 482] width 445 height 29
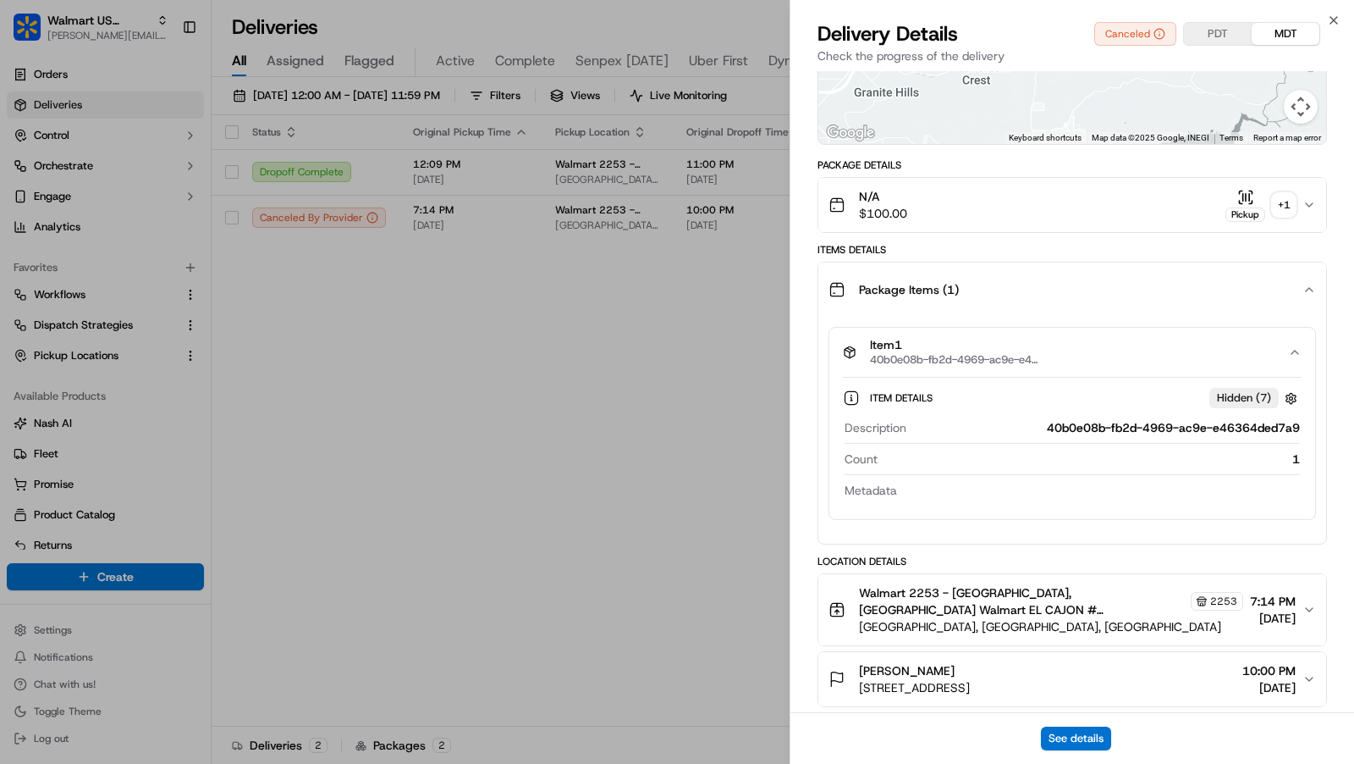
scroll to position [368, 0]
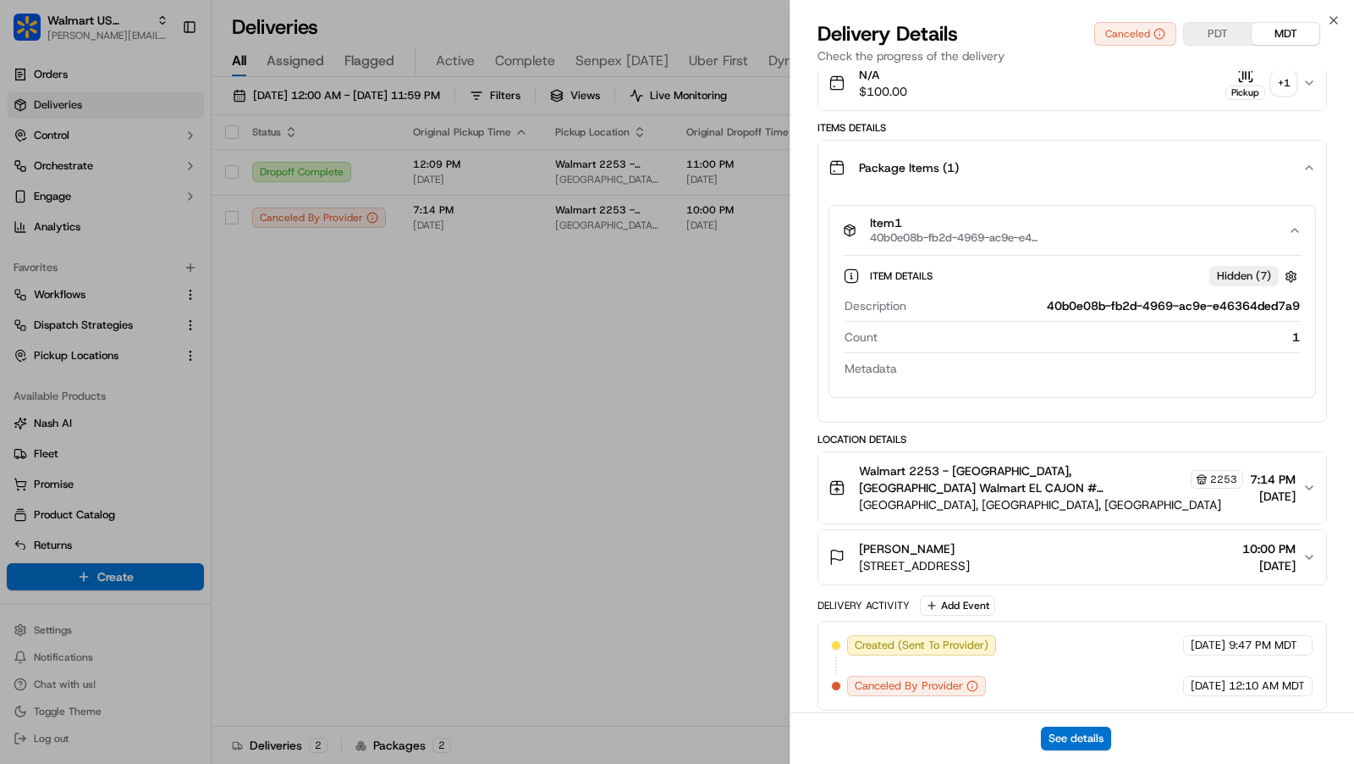
click at [1240, 284] on div "Item Details Hidden ( 7 )" at bounding box center [1072, 276] width 459 height 28
click at [1240, 276] on span "Hidden ( 7 )" at bounding box center [1244, 275] width 54 height 15
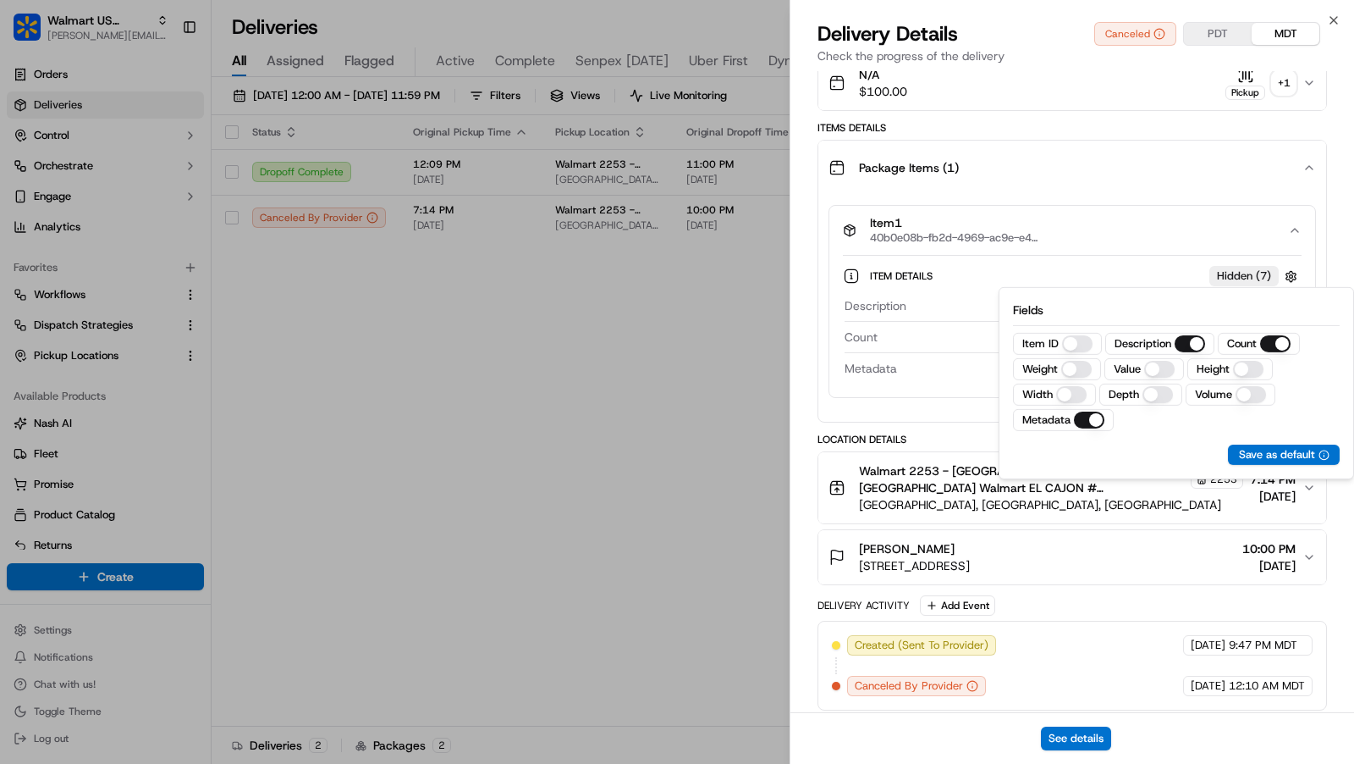
click at [1065, 367] on button "Weight" at bounding box center [1076, 369] width 30 height 17
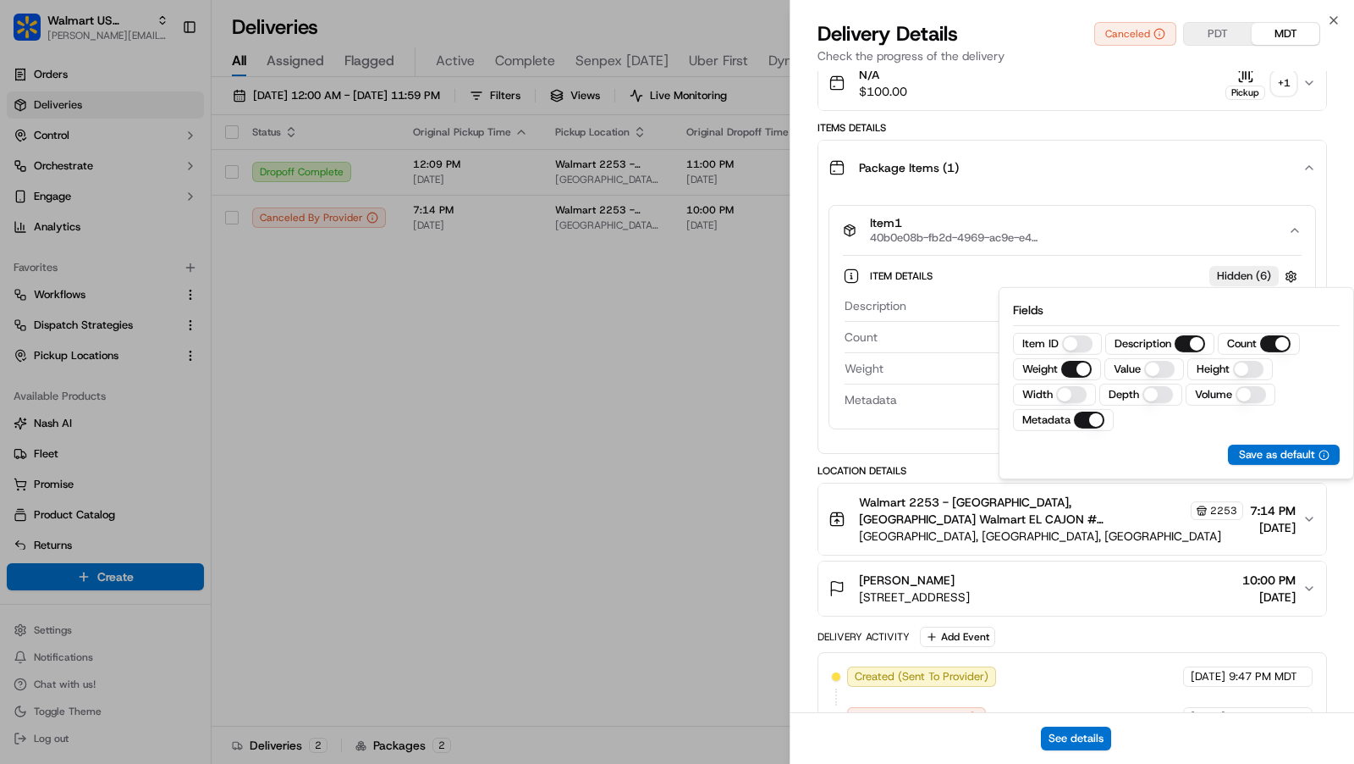
click at [1238, 366] on button "Height" at bounding box center [1248, 369] width 30 height 17
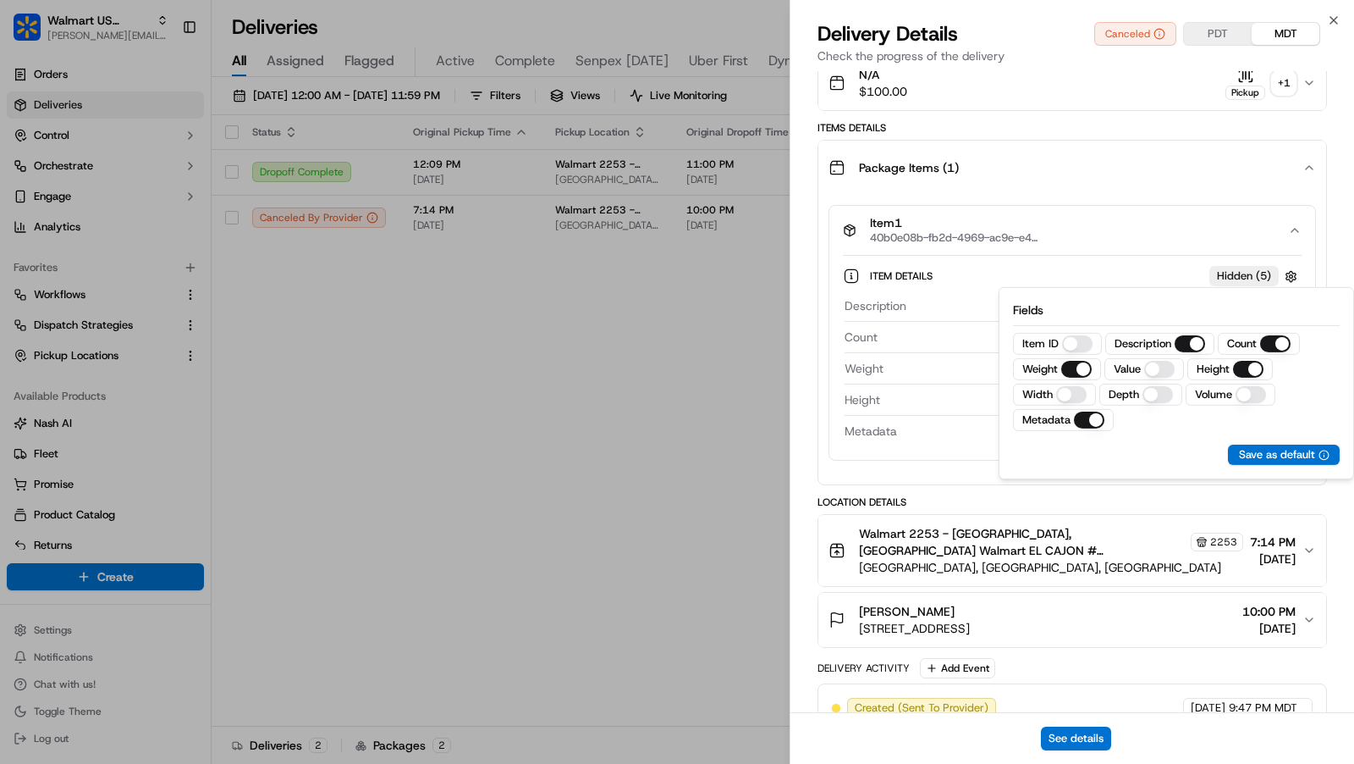
click at [1150, 387] on button "Depth" at bounding box center [1158, 394] width 30 height 17
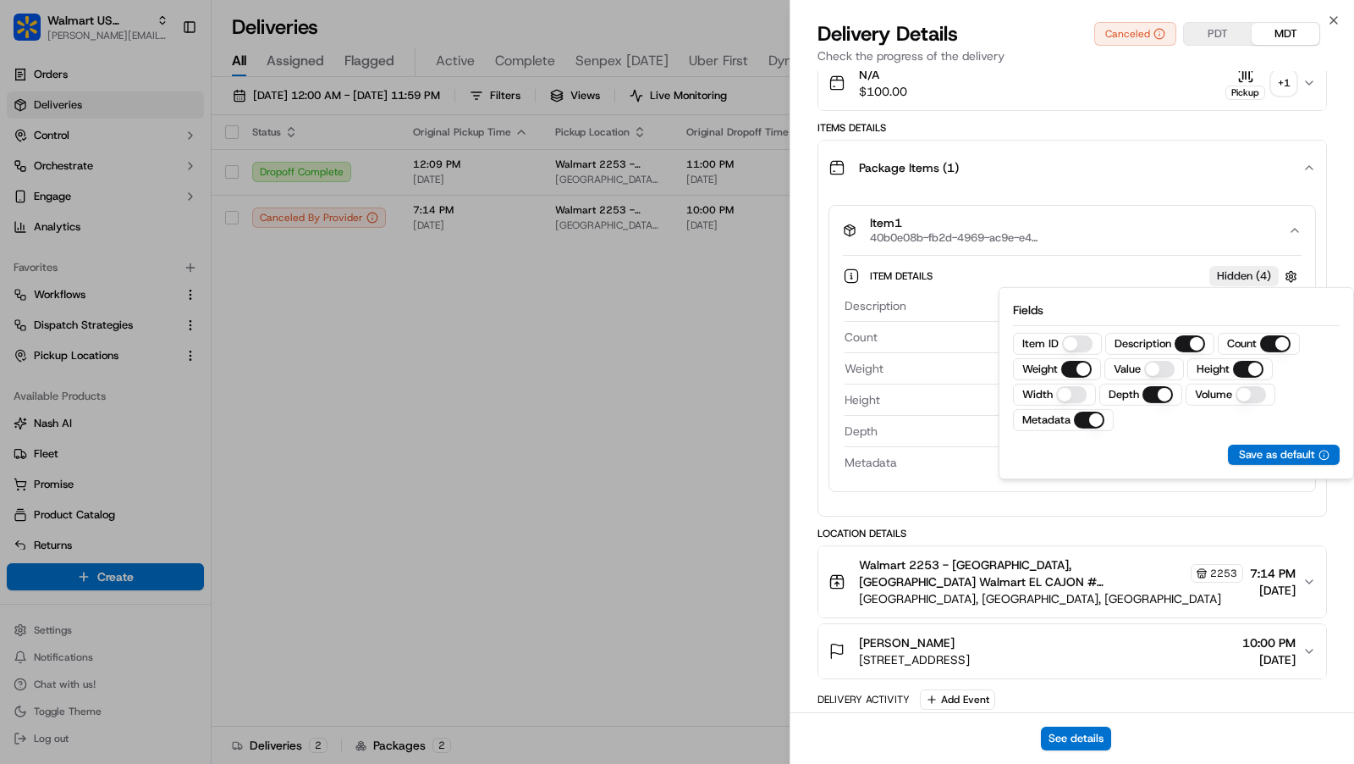
click at [1068, 393] on button "Width" at bounding box center [1071, 394] width 30 height 17
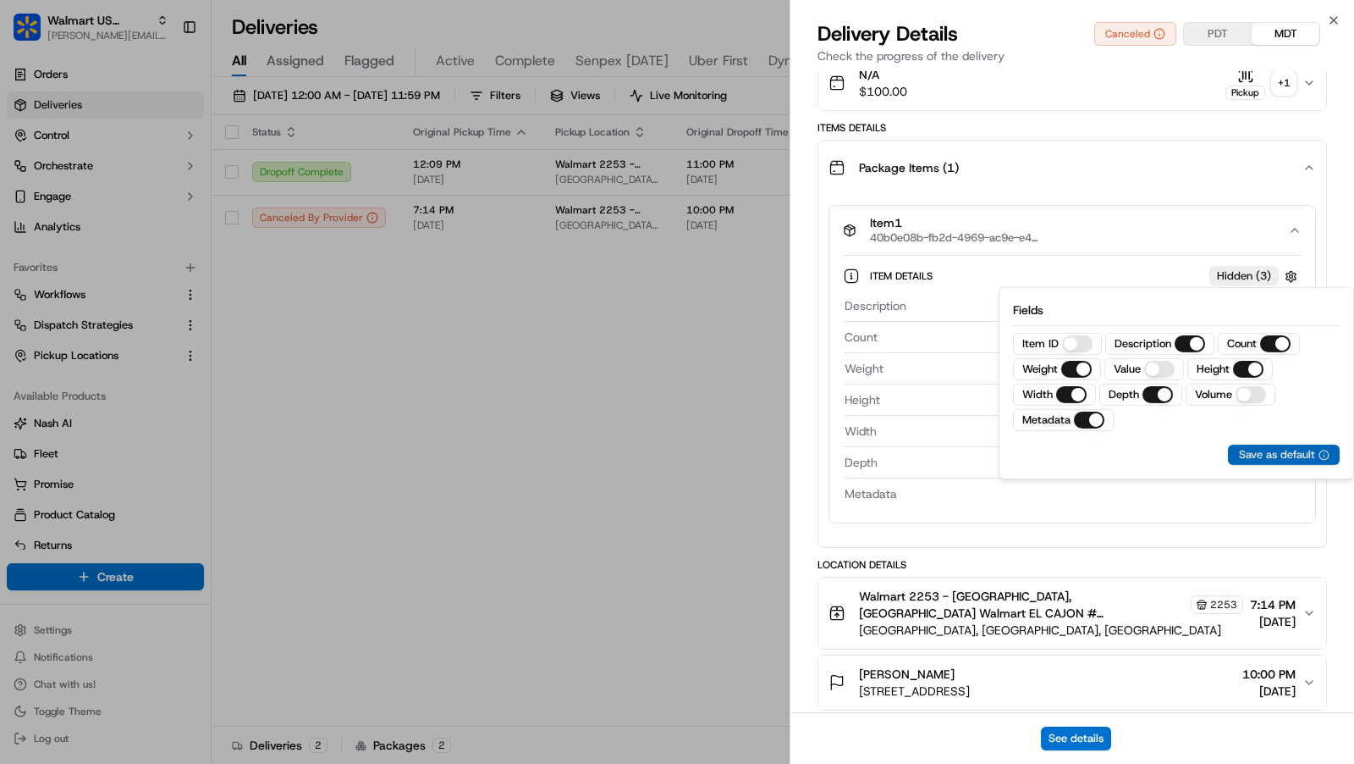
click at [1283, 449] on div "Save as default" at bounding box center [1284, 454] width 91 height 15
click at [1194, 169] on div "Package Items ( 1 )" at bounding box center [1066, 168] width 474 height 34
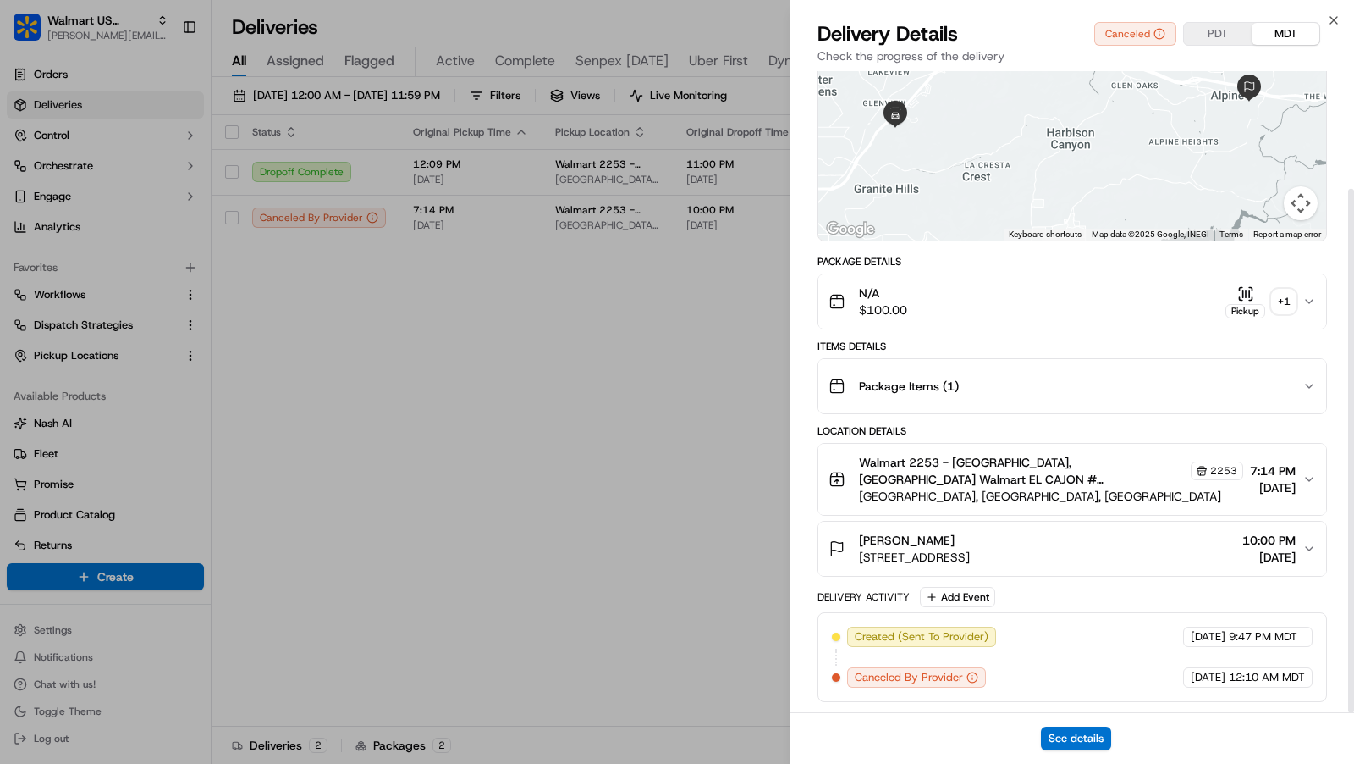
scroll to position [144, 0]
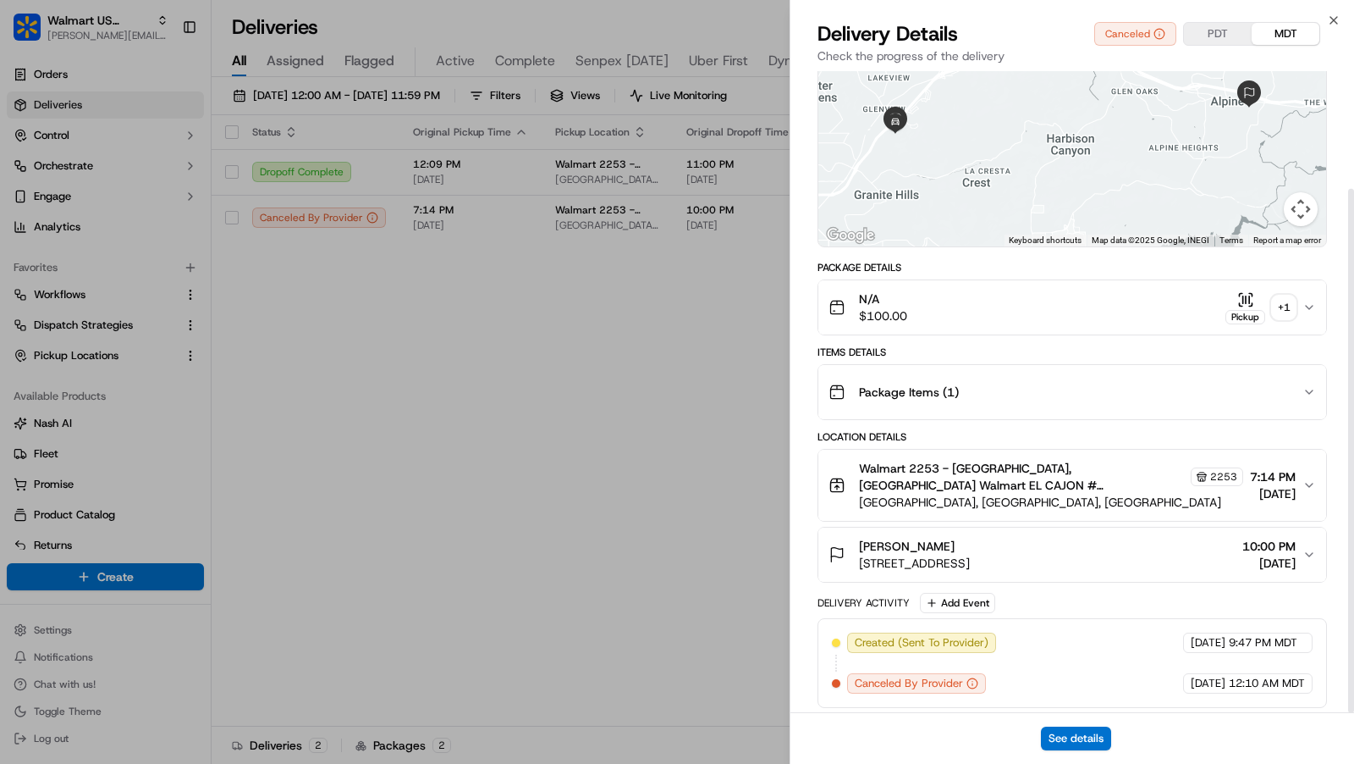
click at [1141, 419] on div "Package Details N/A $100.00 Pickup + 1 Items Details Package Items ( 1 ) Locati…" at bounding box center [1073, 484] width 510 height 447
click at [1144, 400] on div "Package Items ( 1 )" at bounding box center [1066, 392] width 474 height 34
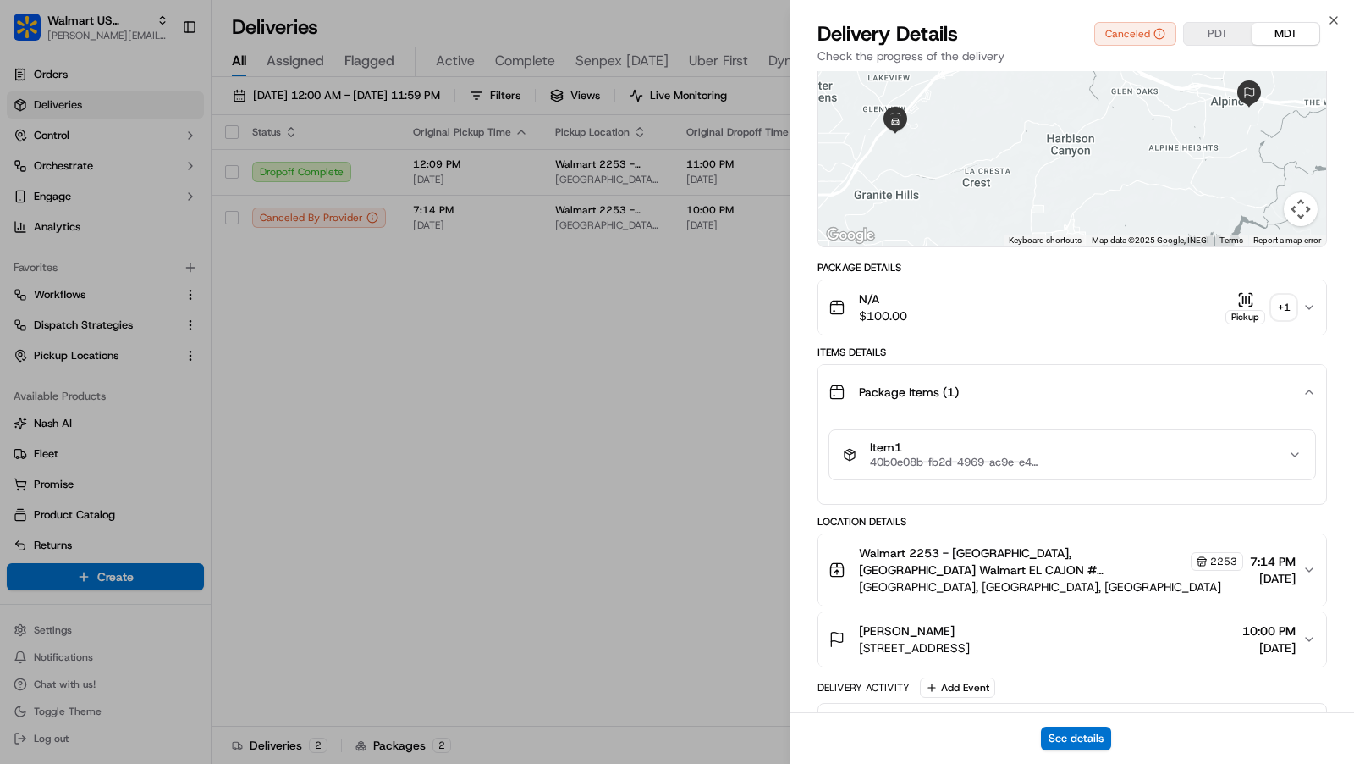
click at [932, 452] on span "Item 1" at bounding box center [954, 447] width 169 height 15
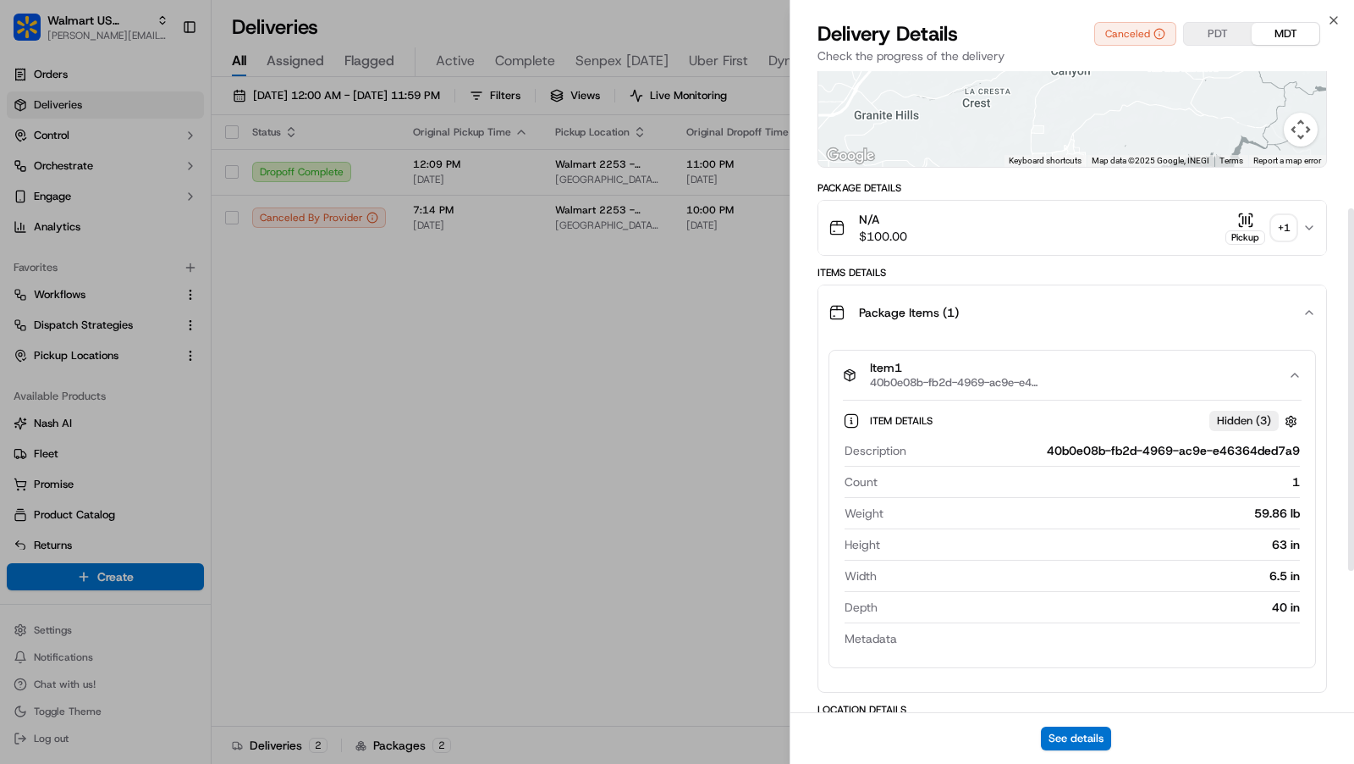
scroll to position [245, 0]
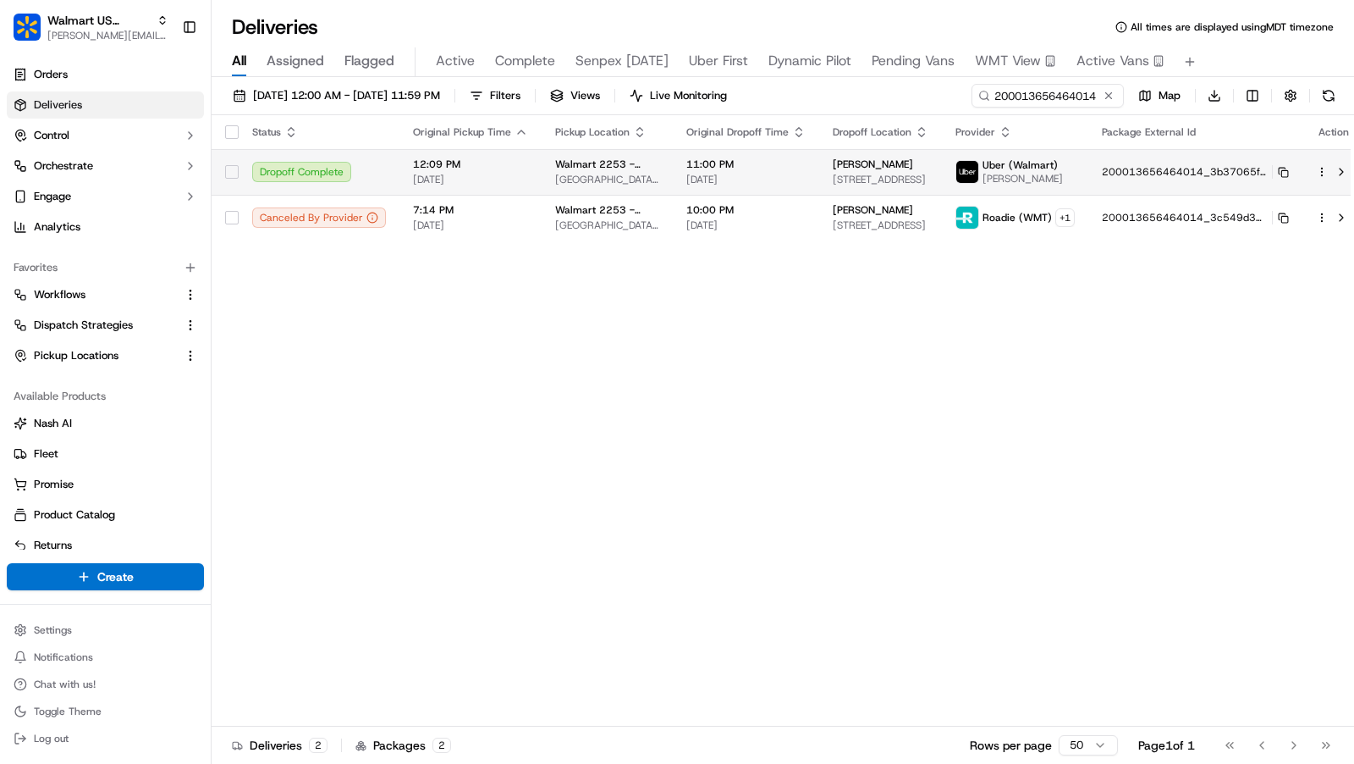
click at [648, 169] on span "Walmart 2253 - El Cajon, CA" at bounding box center [607, 164] width 104 height 14
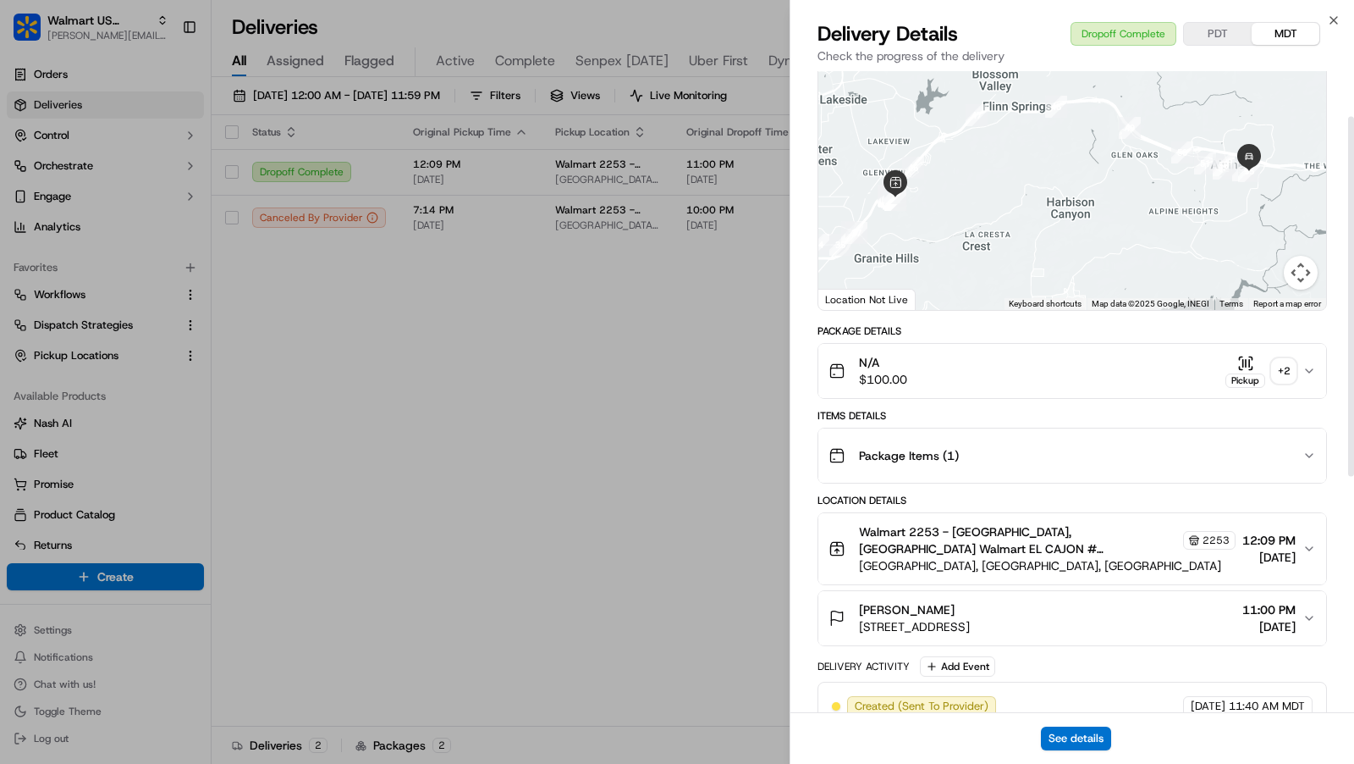
click at [1082, 454] on div "Package Items ( 1 )" at bounding box center [1066, 455] width 474 height 34
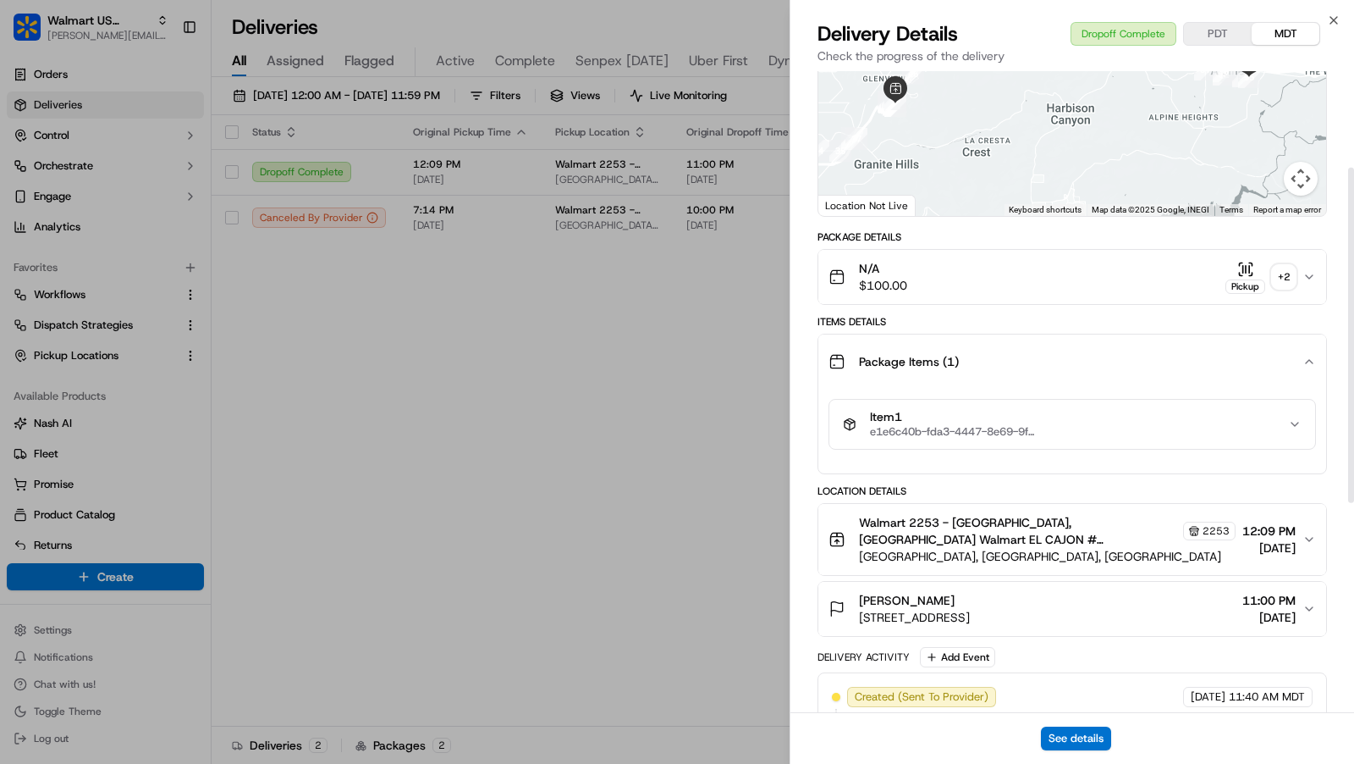
scroll to position [184, 0]
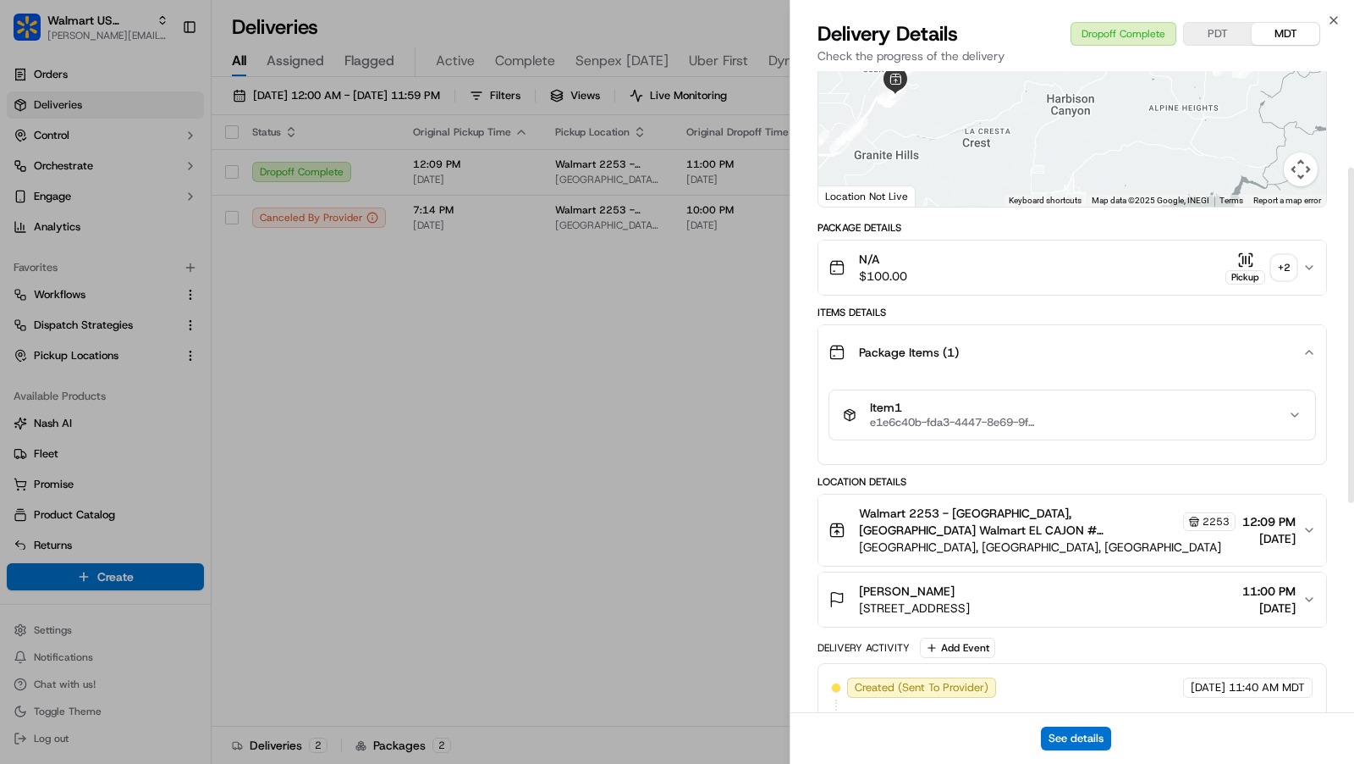
click at [1080, 431] on button "Item 1 e1e6c40b-fda3-4447-8e69-9f7ce6201f7d" at bounding box center [1073, 414] width 486 height 49
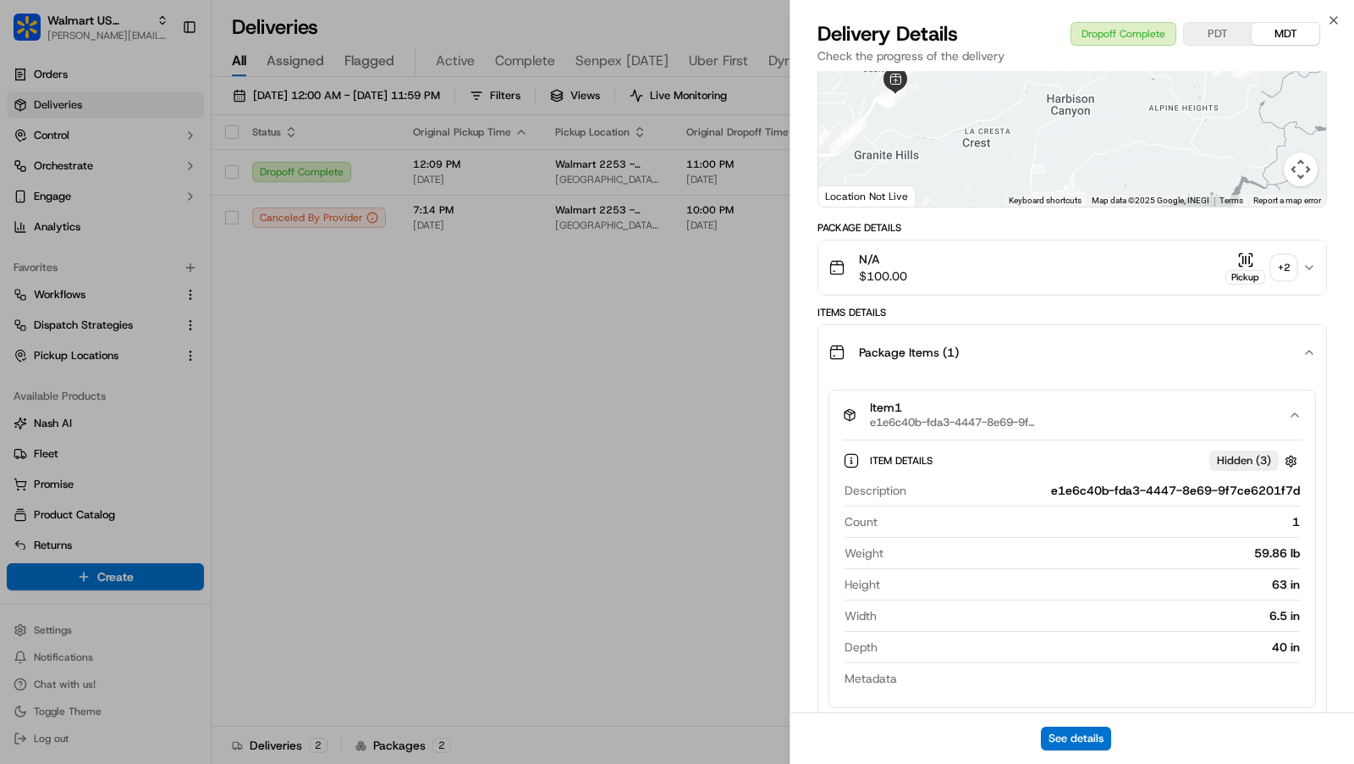
scroll to position [191, 0]
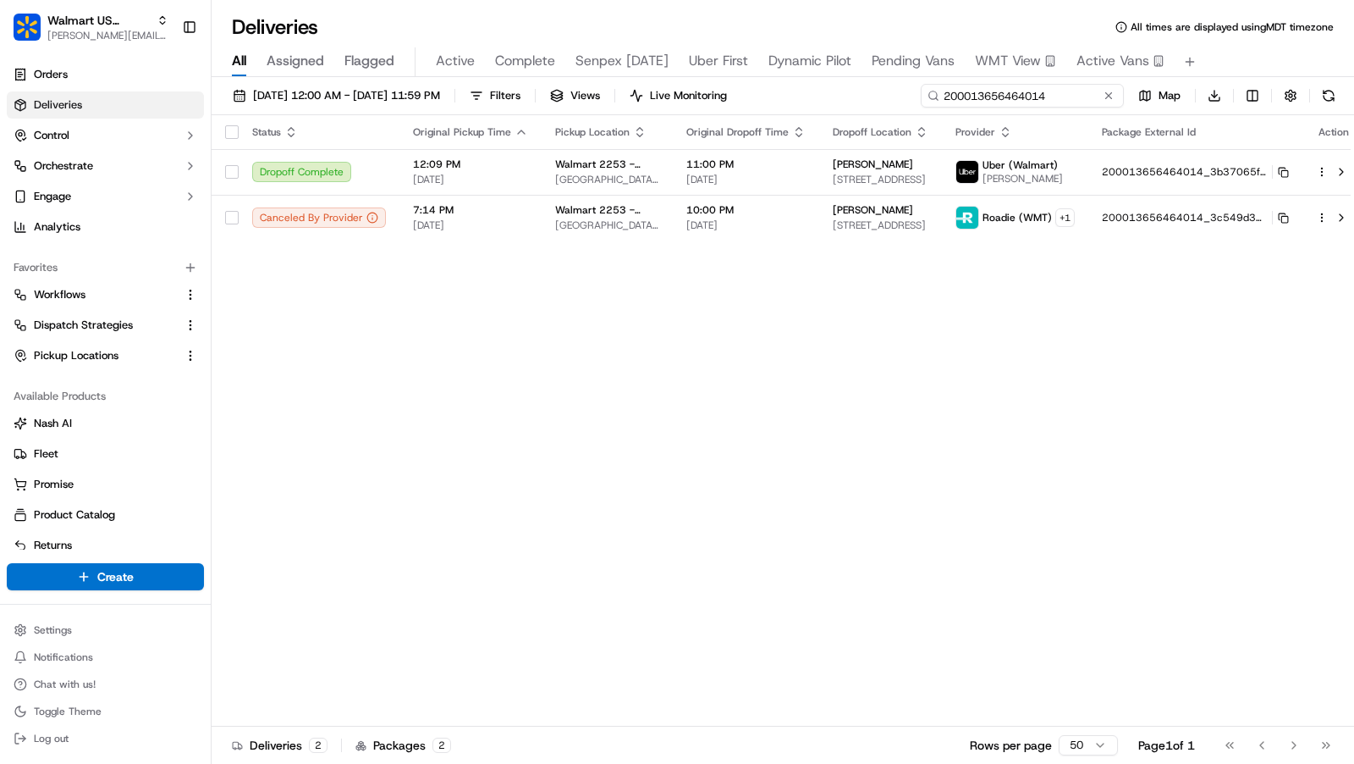
click at [1057, 86] on input "200013656464014" at bounding box center [1022, 96] width 203 height 24
paste input "729070736"
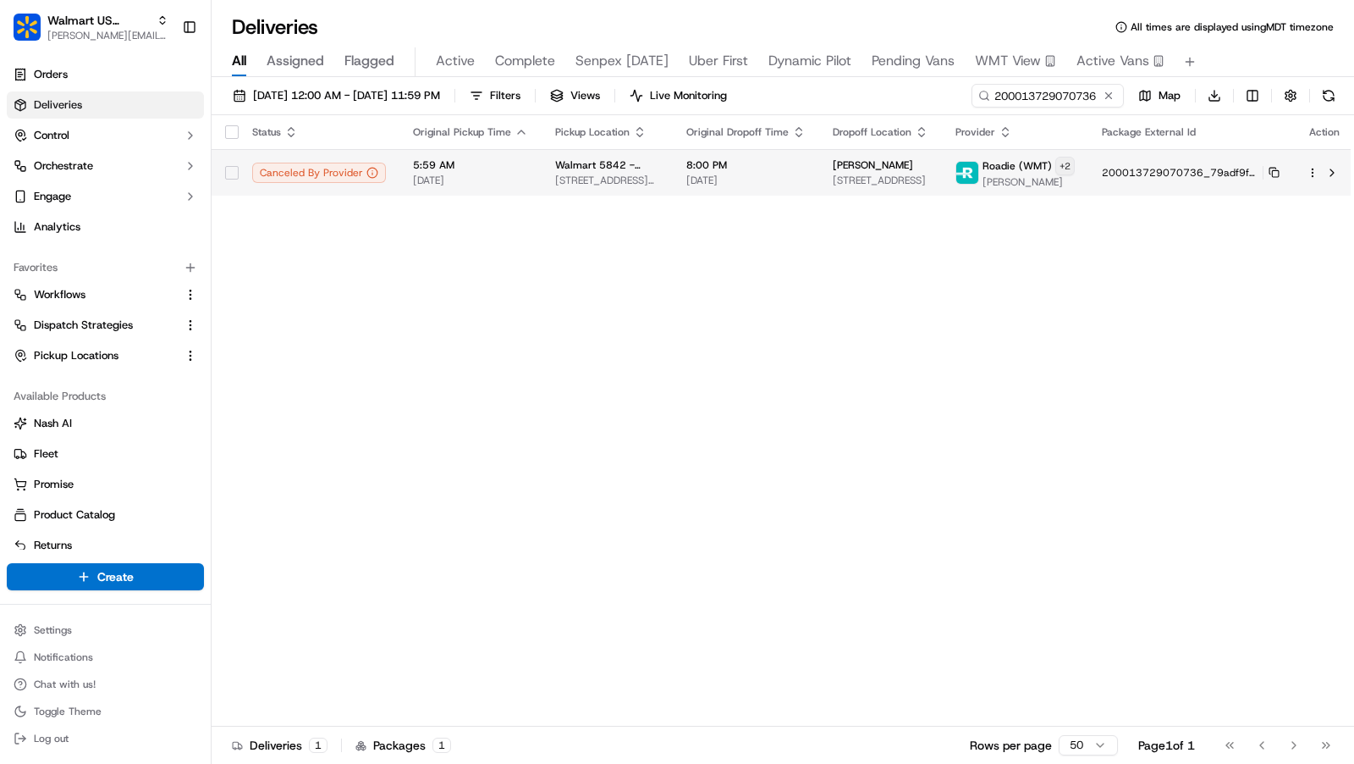
click at [1065, 157] on div "Roadie (WMT) + 2" at bounding box center [1029, 166] width 92 height 19
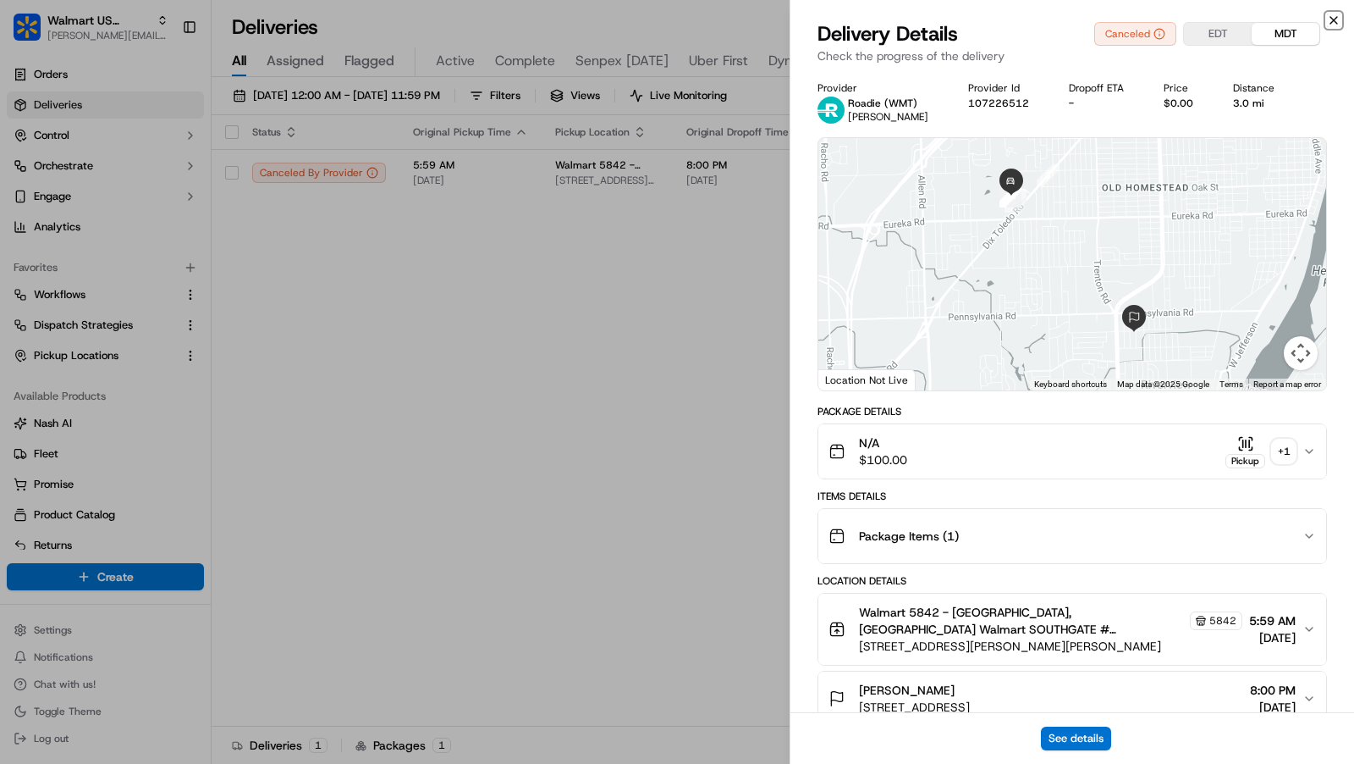
click at [1336, 19] on icon "button" at bounding box center [1334, 21] width 14 height 14
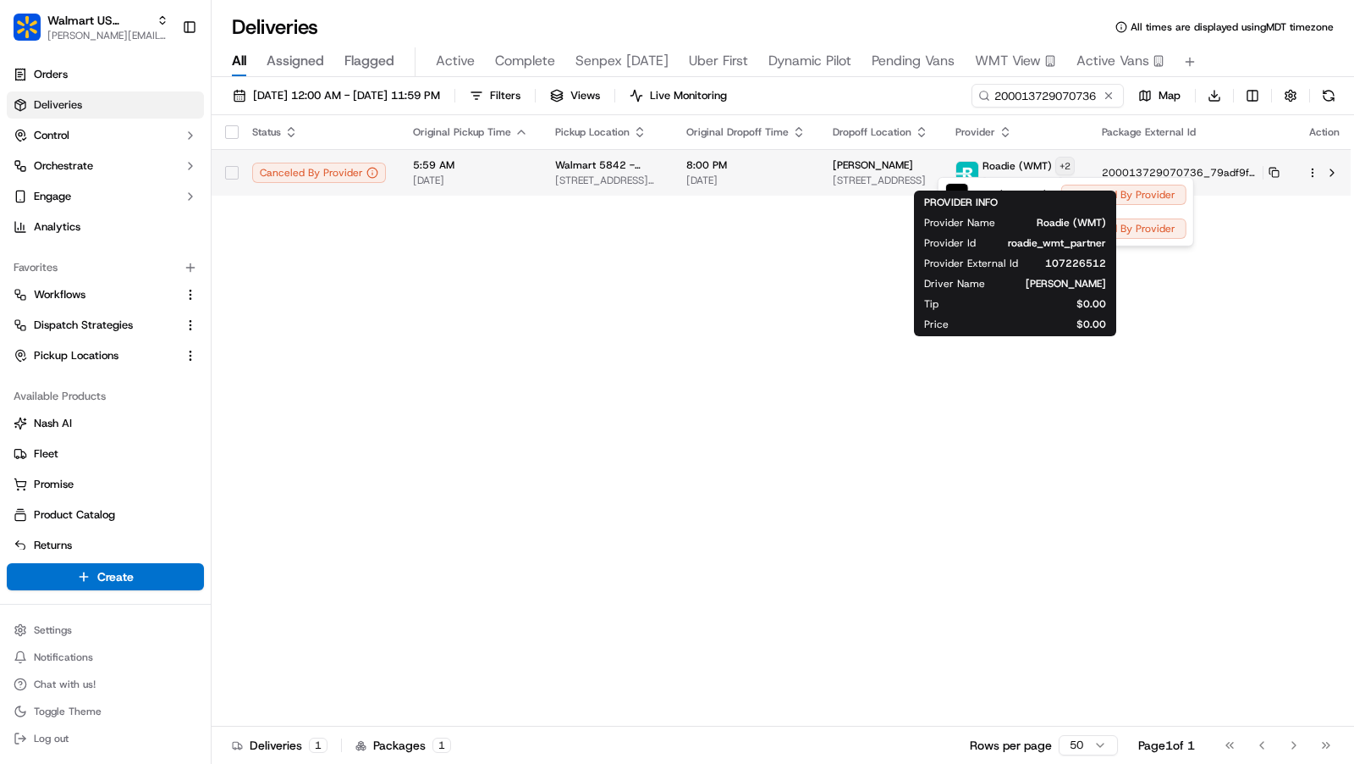
click at [1067, 164] on html "Walmart US Stores charles@usenash.com Toggle Sidebar Orders Deliveries Control …" at bounding box center [677, 382] width 1354 height 764
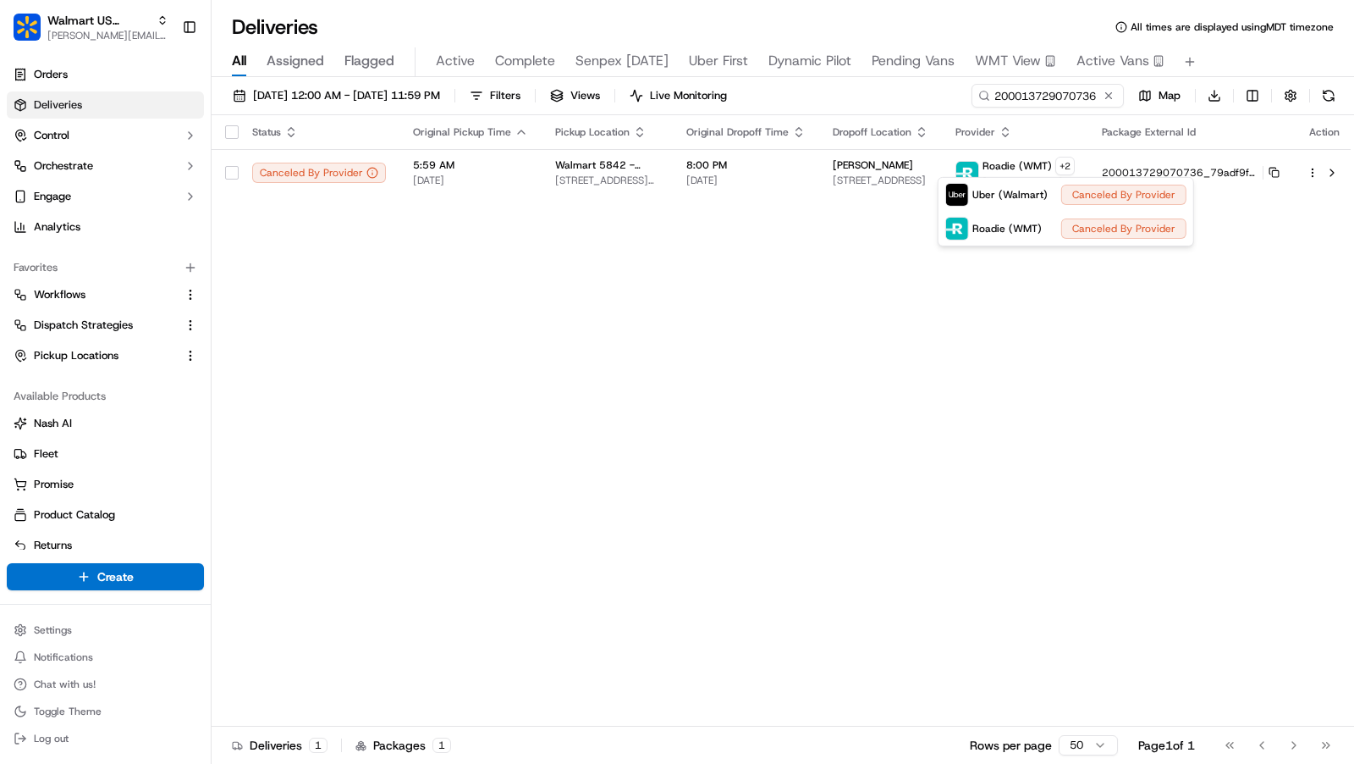
click at [400, 242] on html "Walmart US Stores charles@usenash.com Toggle Sidebar Orders Deliveries Control …" at bounding box center [677, 382] width 1354 height 764
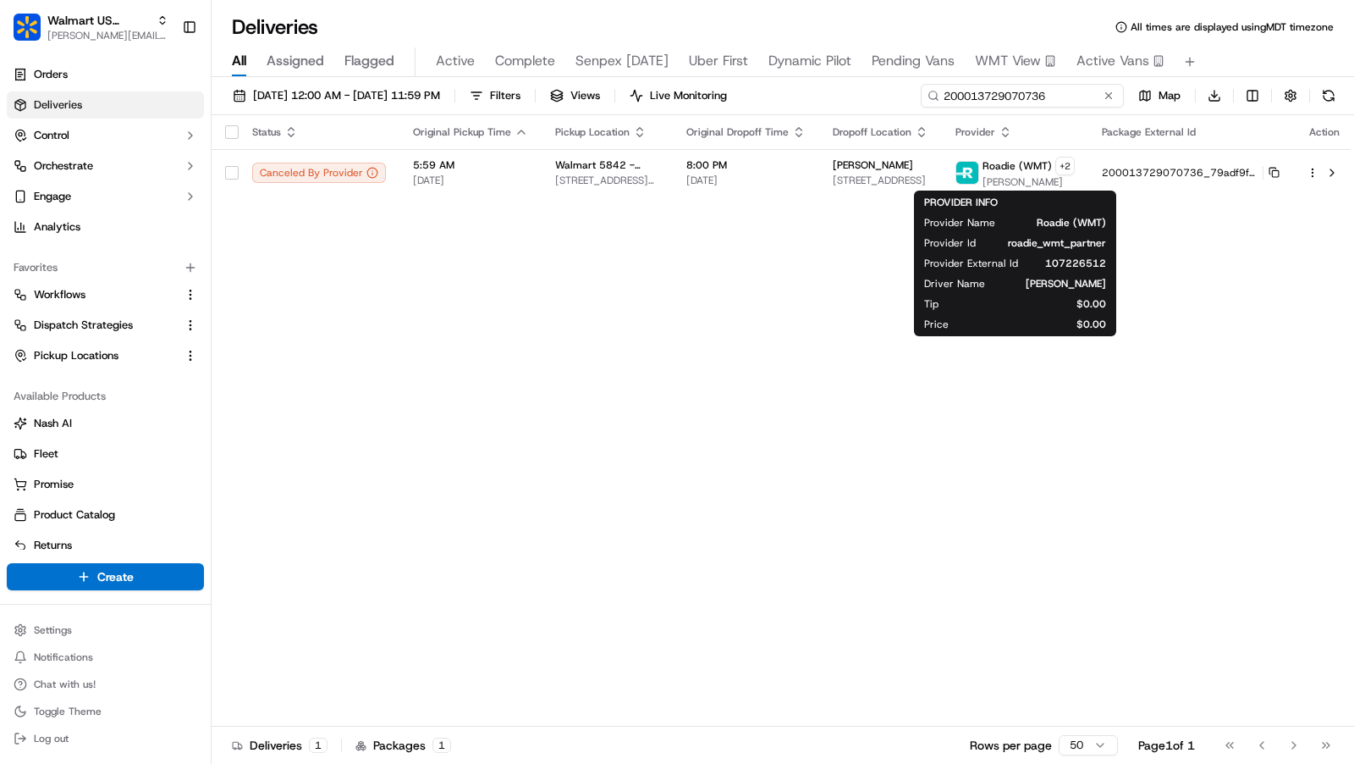
click at [1061, 88] on input "200013729070736" at bounding box center [1022, 96] width 203 height 24
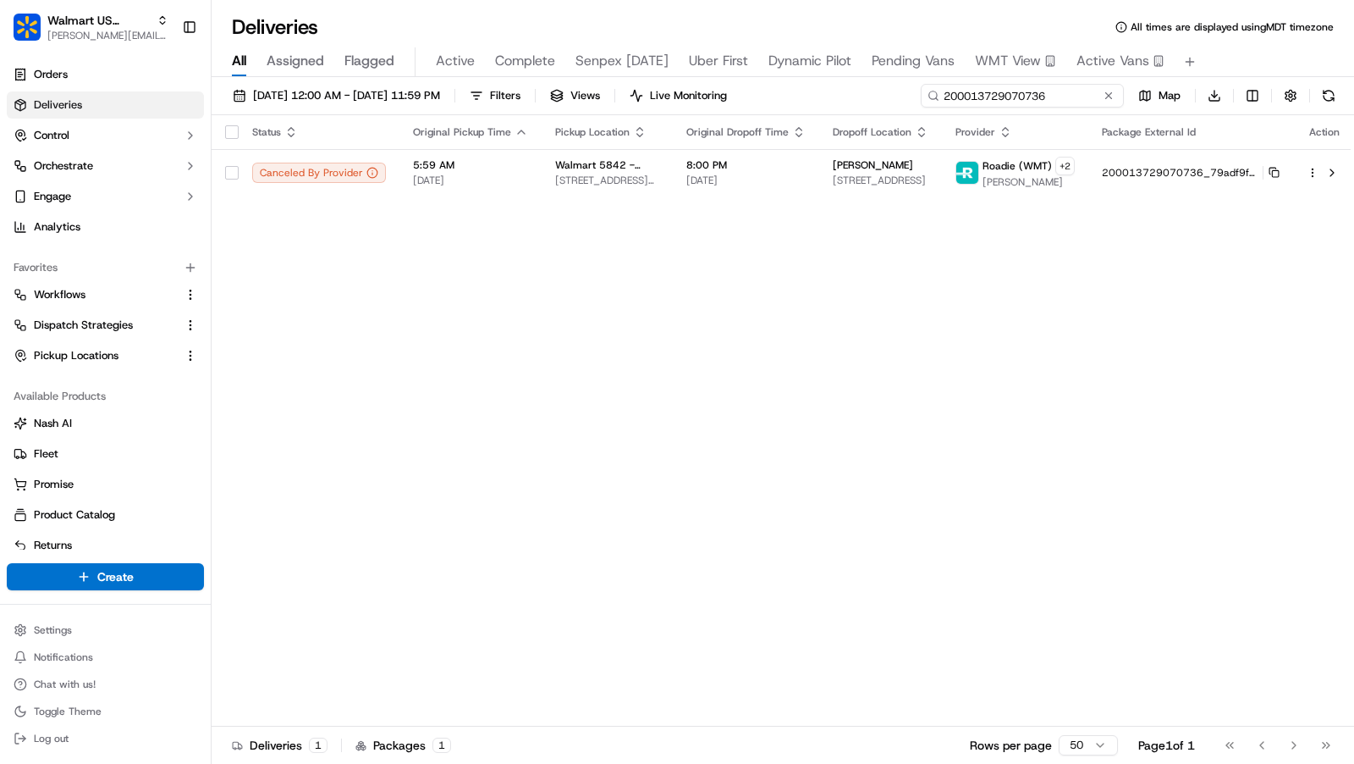
paste input "634883909"
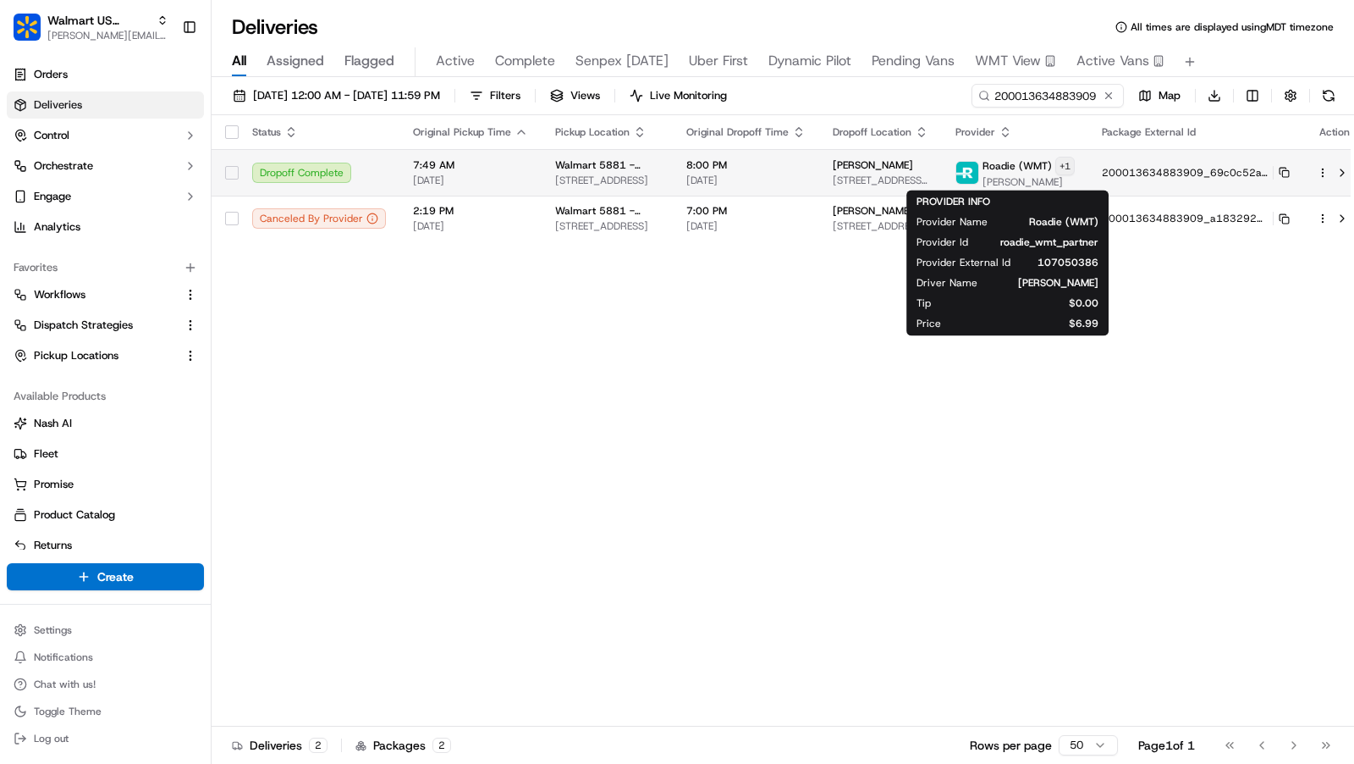
click at [1059, 157] on html "Walmart US Stores charles@usenash.com Toggle Sidebar Orders Deliveries Control …" at bounding box center [677, 382] width 1354 height 764
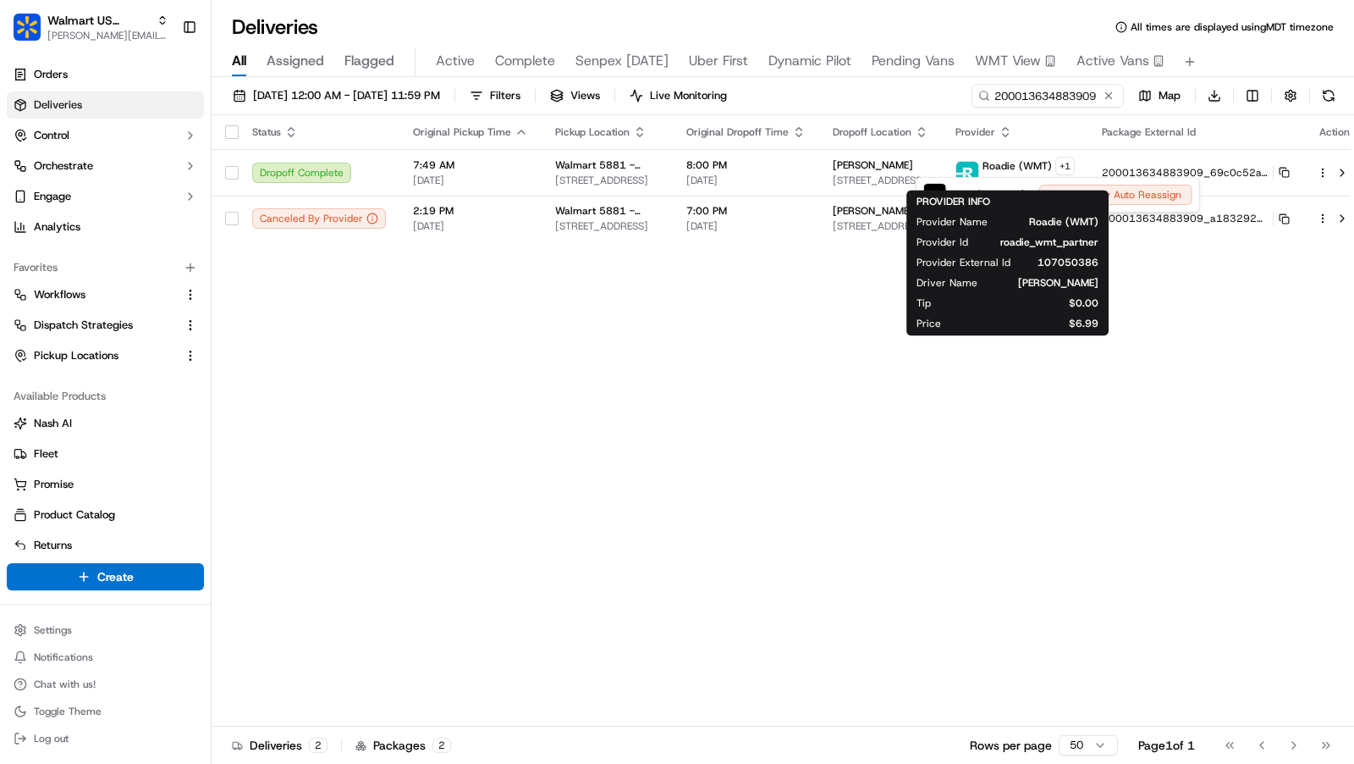
click at [986, 277] on div "Driver Name Kassan C." at bounding box center [1008, 283] width 182 height 14
click at [753, 324] on div "Status Original Pickup Time Pickup Location Original Dropoff Time Dropoff Locat…" at bounding box center [789, 420] width 1155 height 611
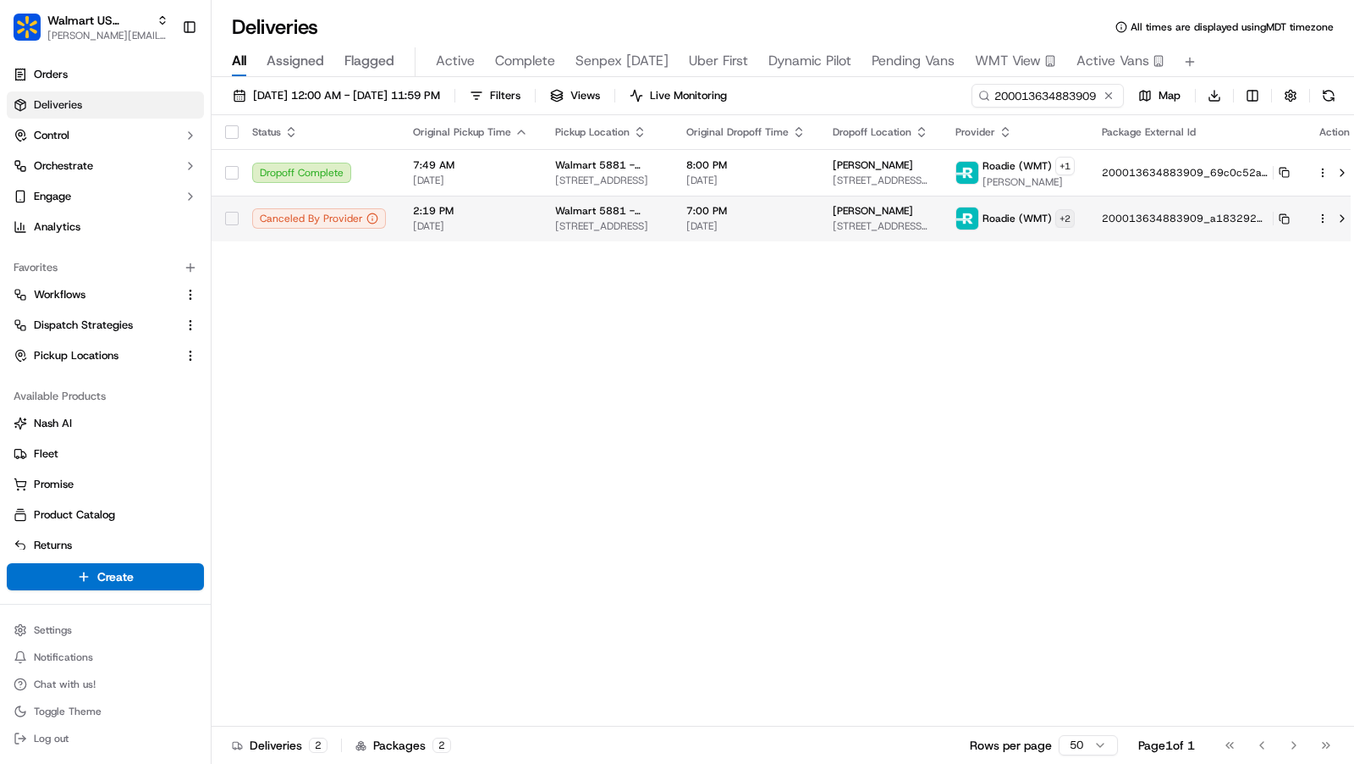
click at [1053, 217] on html "Walmart US Stores charles@usenash.com Toggle Sidebar Orders Deliveries Control …" at bounding box center [677, 382] width 1354 height 764
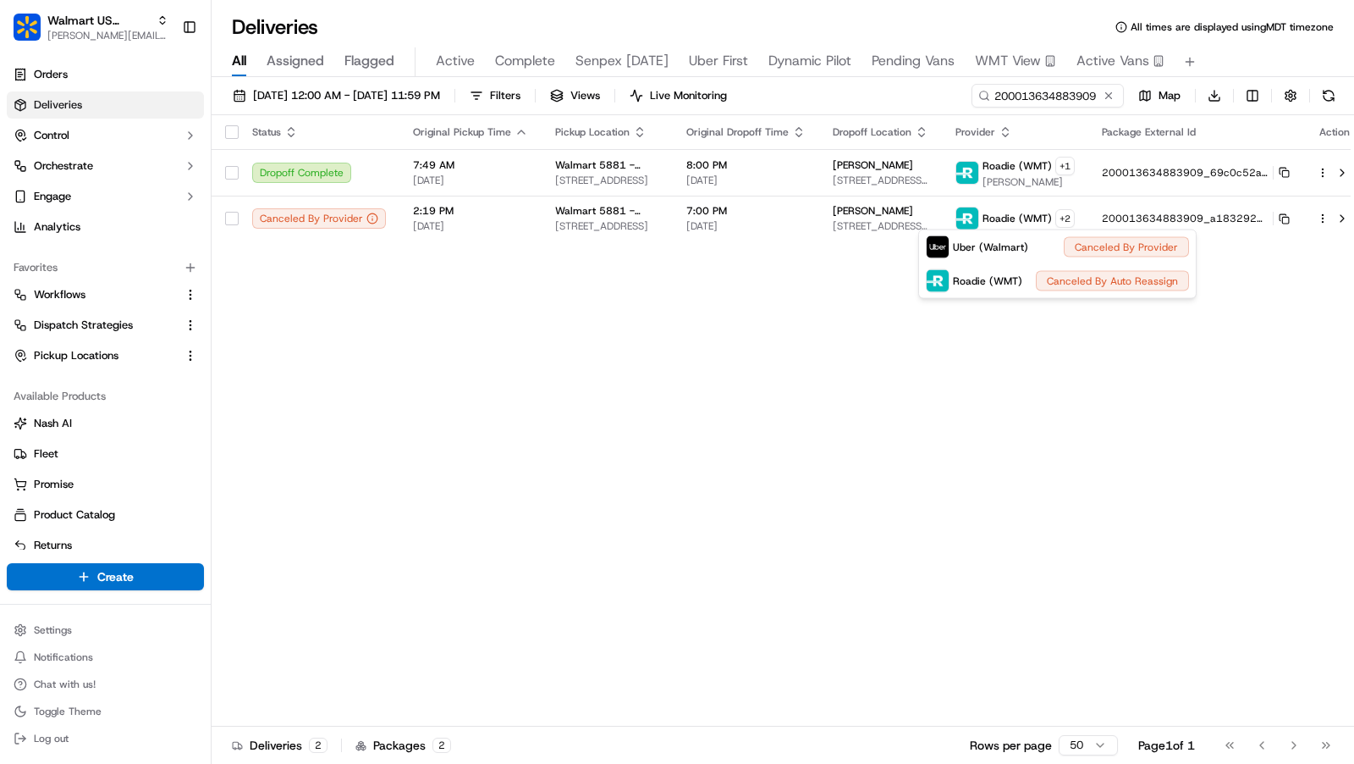
click at [1069, 485] on html "Walmart US Stores charles@usenash.com Toggle Sidebar Orders Deliveries Control …" at bounding box center [677, 382] width 1354 height 764
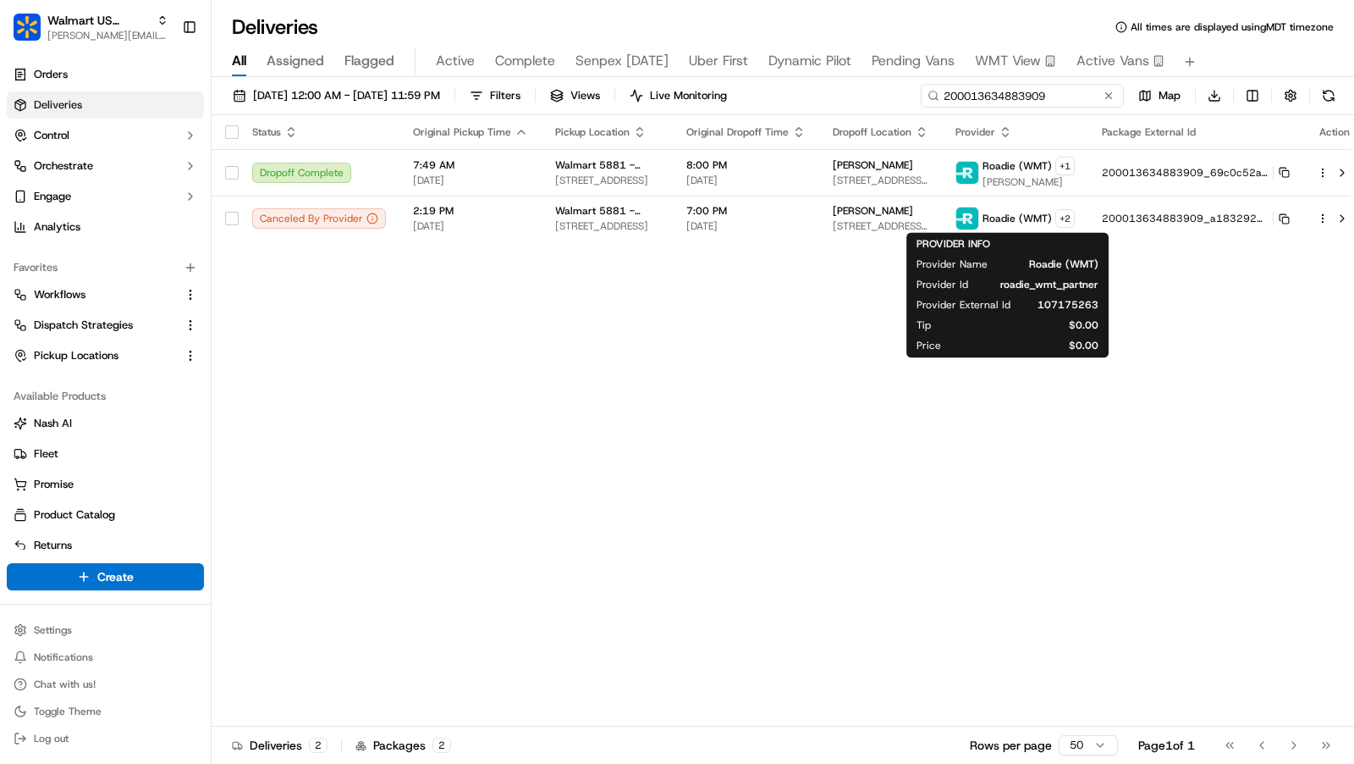
click at [1030, 88] on input "200013634883909" at bounding box center [1022, 96] width 203 height 24
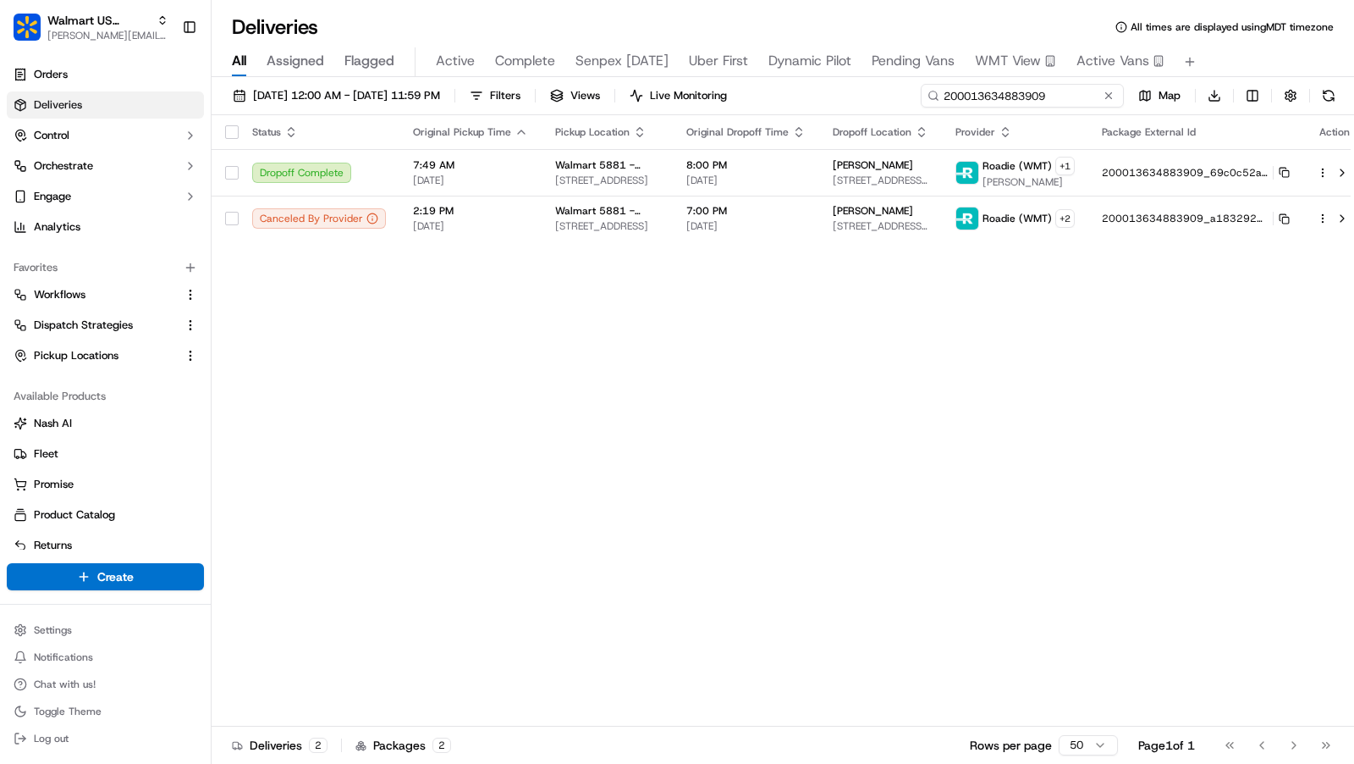
paste input "71721412"
type input "200013717214129"
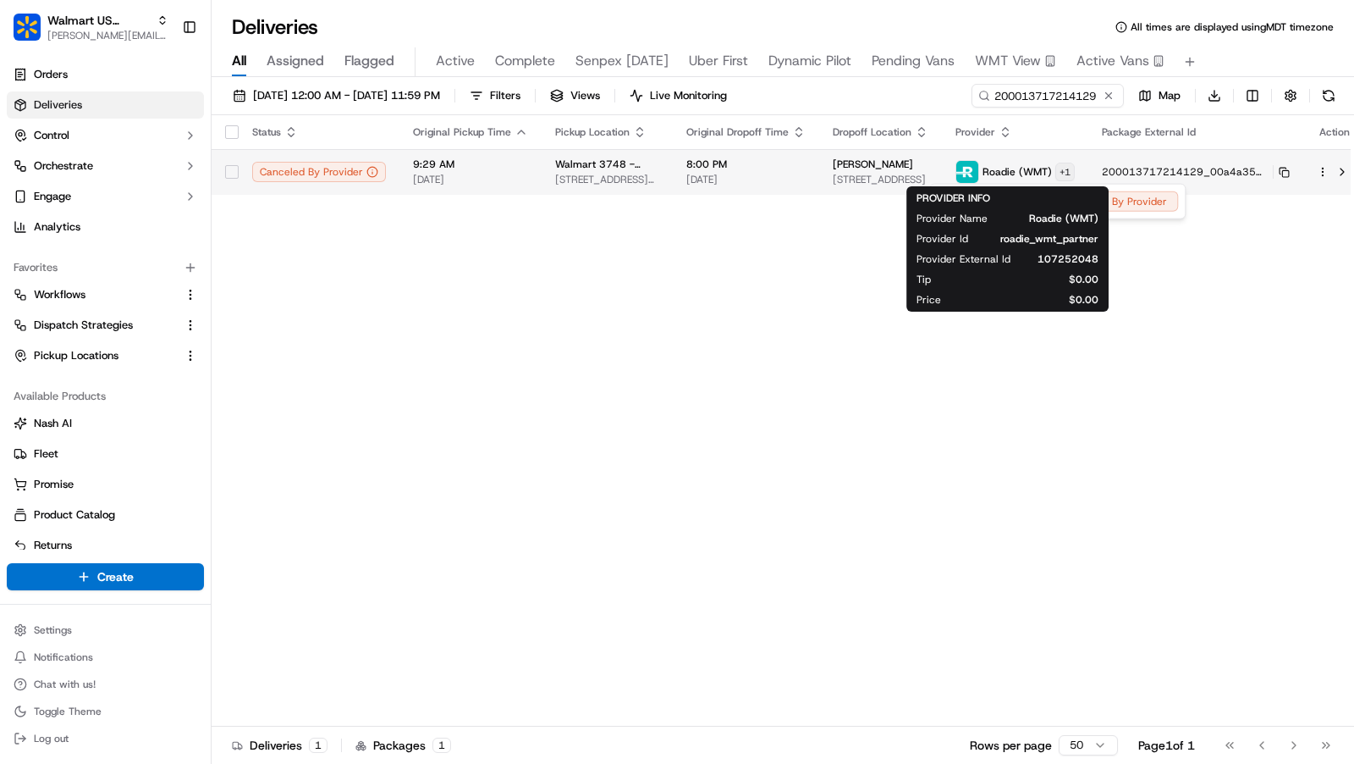
click at [1054, 170] on html "Walmart US Stores charles@usenash.com Toggle Sidebar Orders Deliveries Control …" at bounding box center [677, 382] width 1354 height 764
click at [990, 192] on div "PROVIDER INFO Provider Name Roadie (WMT) Provider Id roadie_wmt_partner Provide…" at bounding box center [1008, 248] width 202 height 125
click at [1058, 171] on html "Walmart US Stores charles@usenash.com Toggle Sidebar Orders Deliveries Control …" at bounding box center [677, 382] width 1354 height 764
click at [1075, 202] on div "PROVIDER INFO Provider Name Roadie (WMT) Provider Id roadie_wmt_partner Provide…" at bounding box center [1008, 248] width 182 height 115
click at [1054, 174] on html "Walmart US Stores charles@usenash.com Toggle Sidebar Orders Deliveries Control …" at bounding box center [677, 382] width 1354 height 764
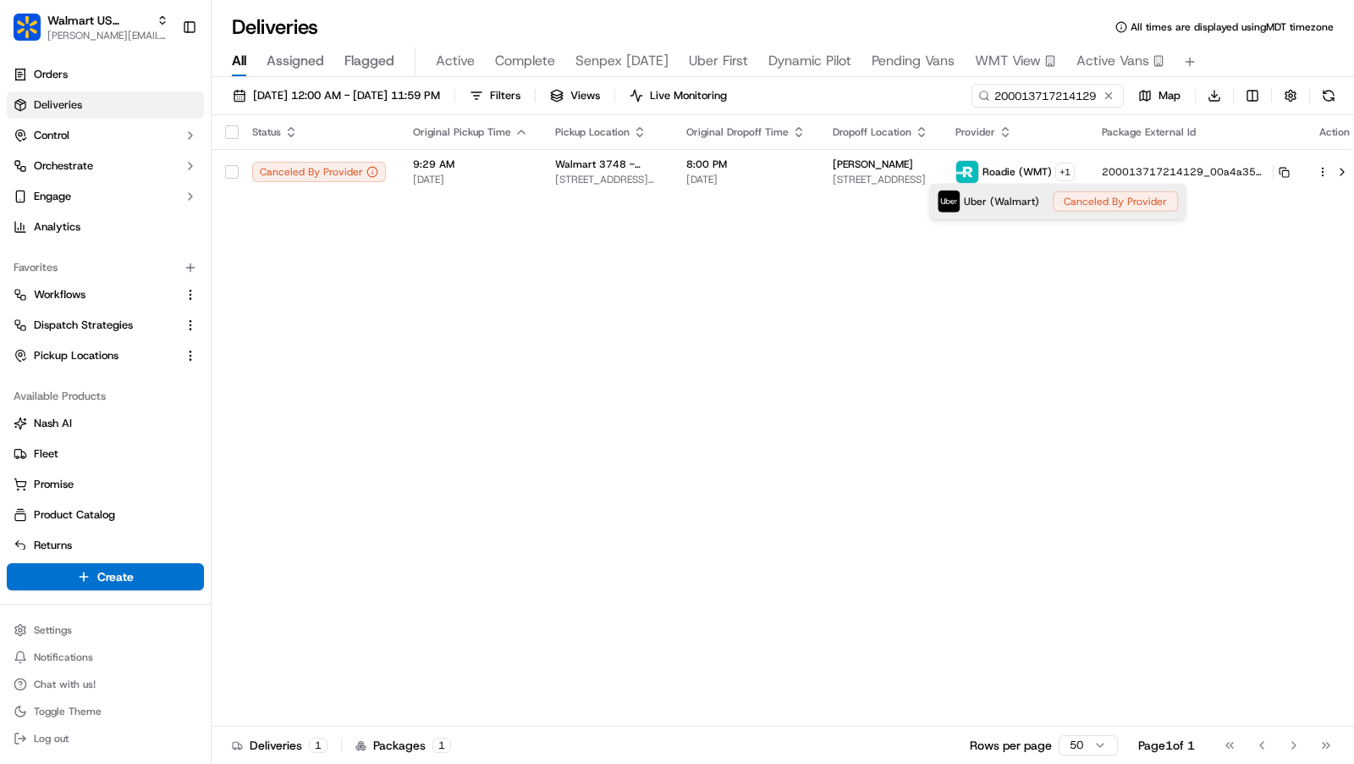
click at [1133, 201] on div "Uber (Walmart) Canceled By Provider" at bounding box center [1057, 202] width 255 height 34
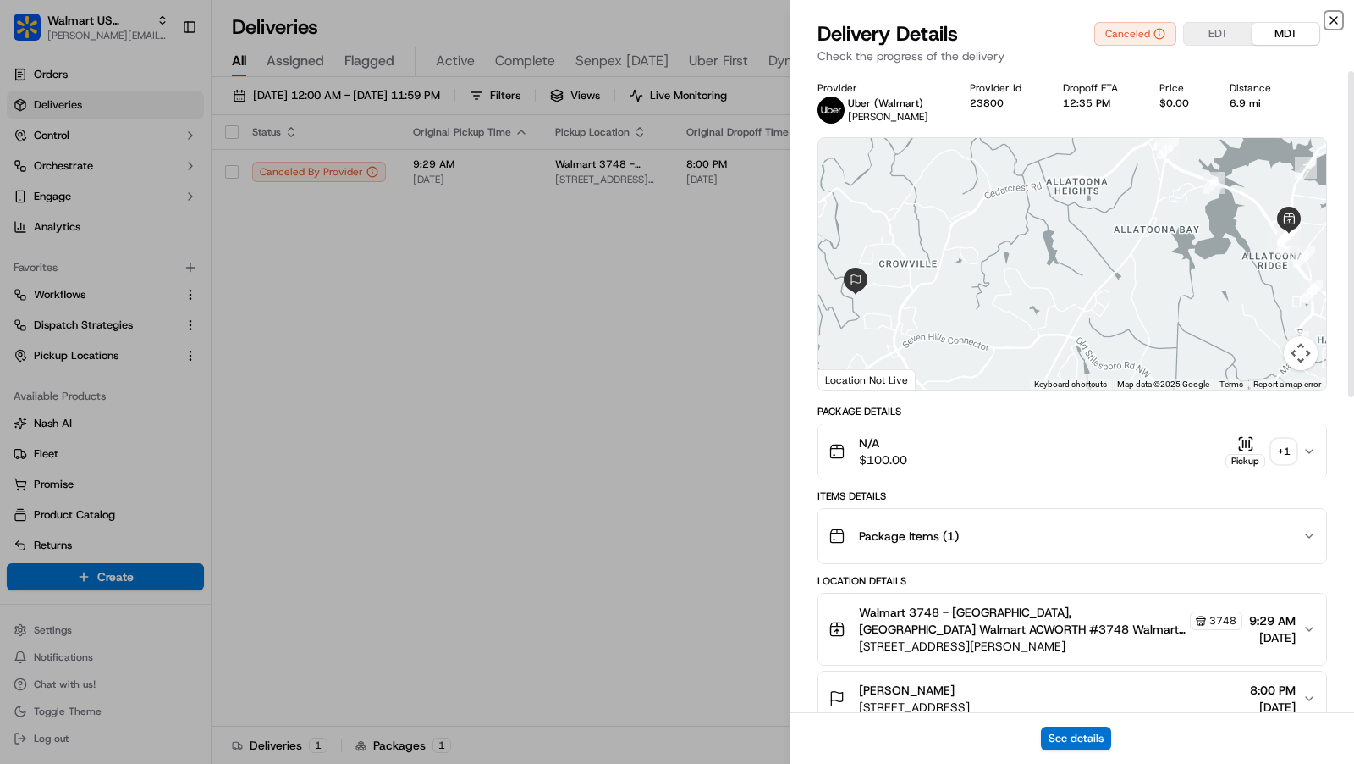
click at [1334, 20] on icon "button" at bounding box center [1334, 20] width 7 height 7
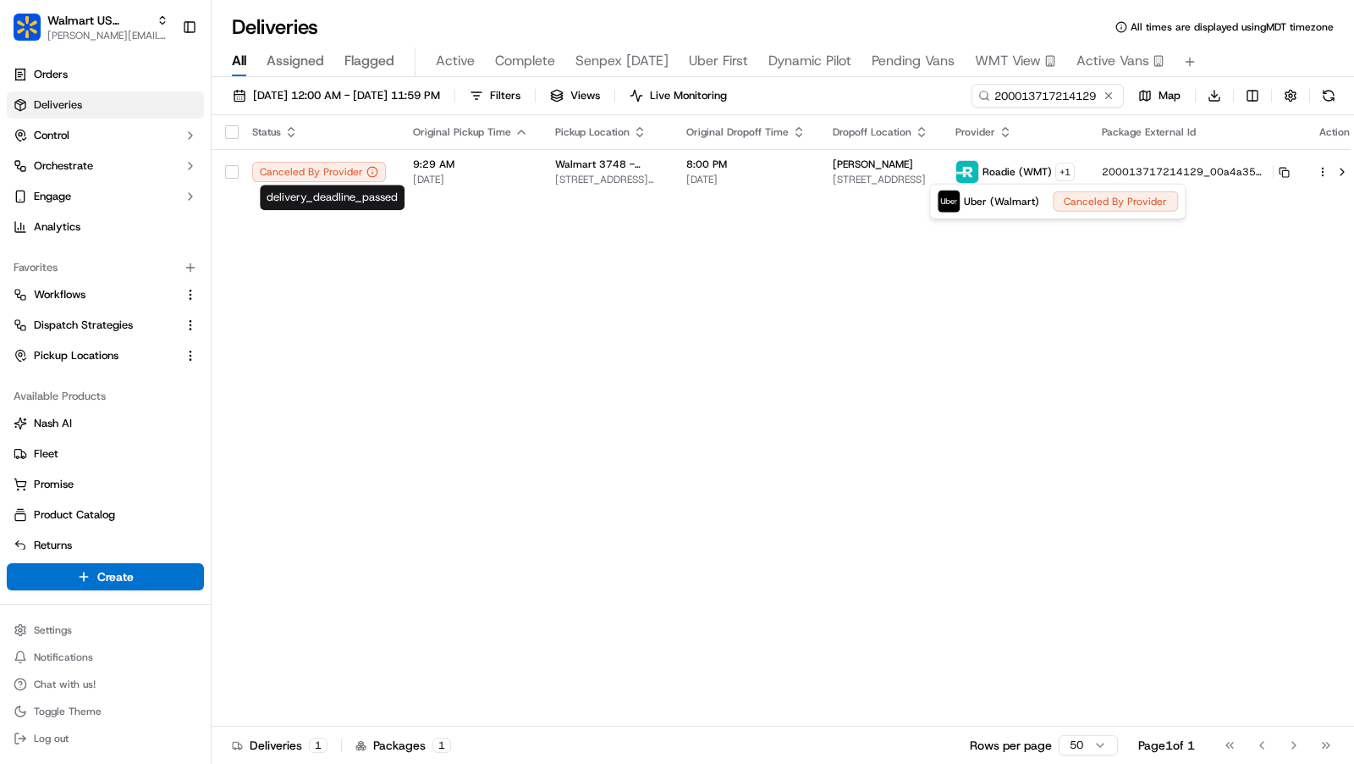
click at [358, 289] on div "Status Original Pickup Time Pickup Location Original Dropoff Time Dropoff Locat…" at bounding box center [789, 420] width 1155 height 611
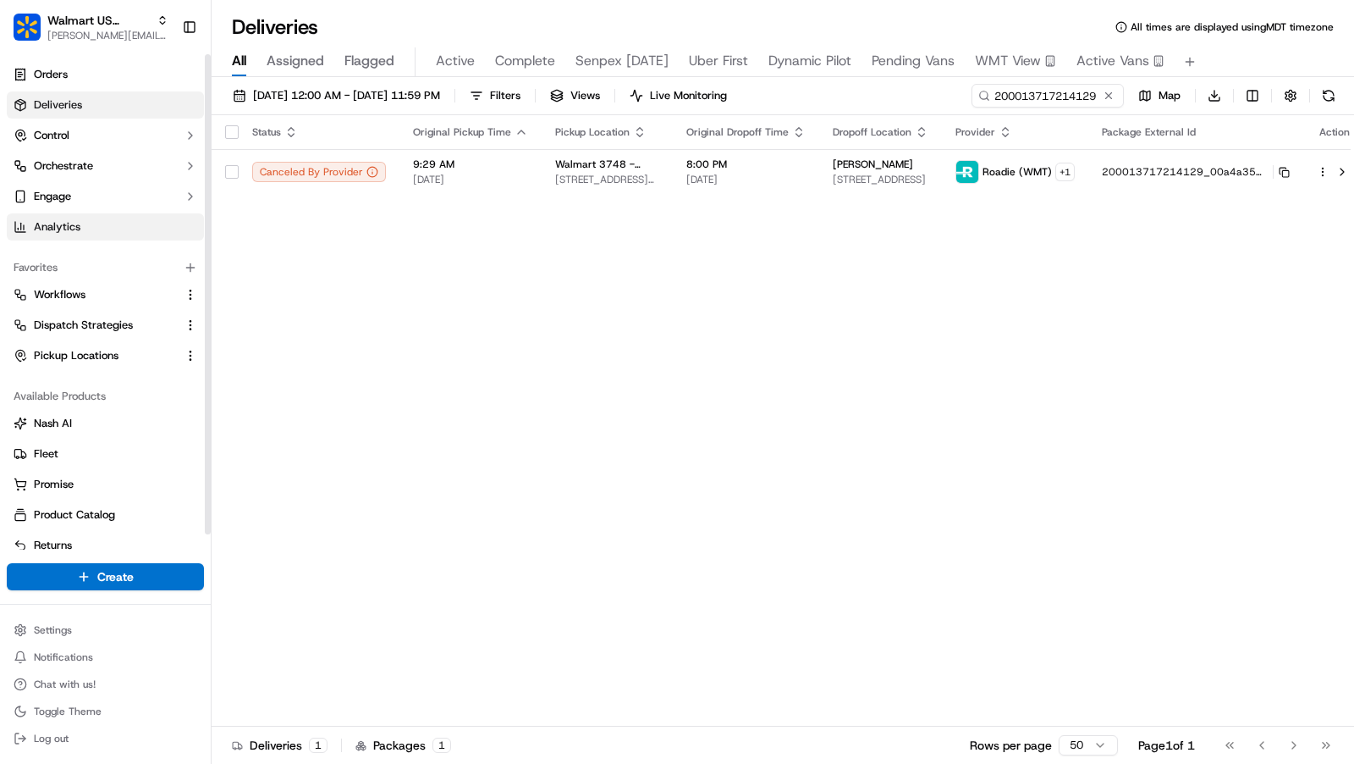
click at [91, 225] on link "Analytics" at bounding box center [105, 226] width 197 height 27
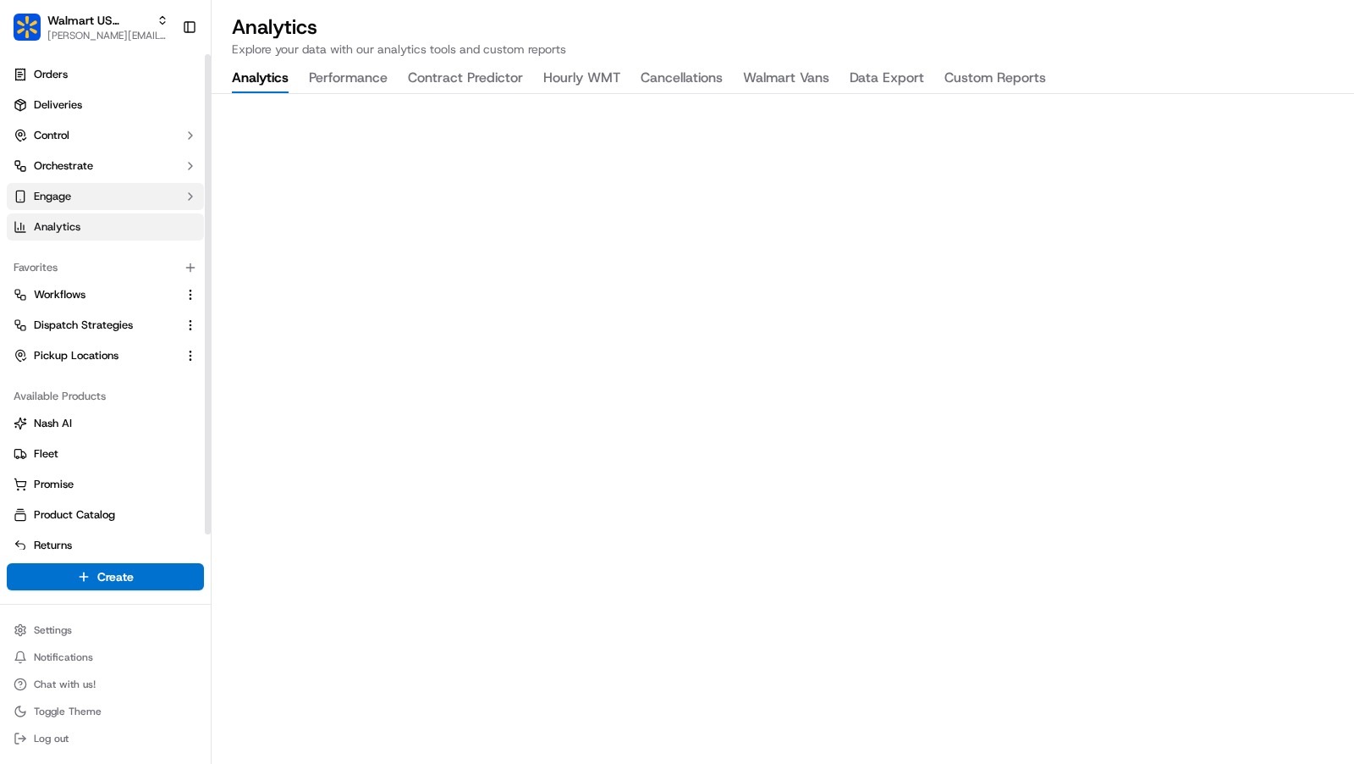
click at [91, 201] on button "Engage" at bounding box center [105, 196] width 197 height 27
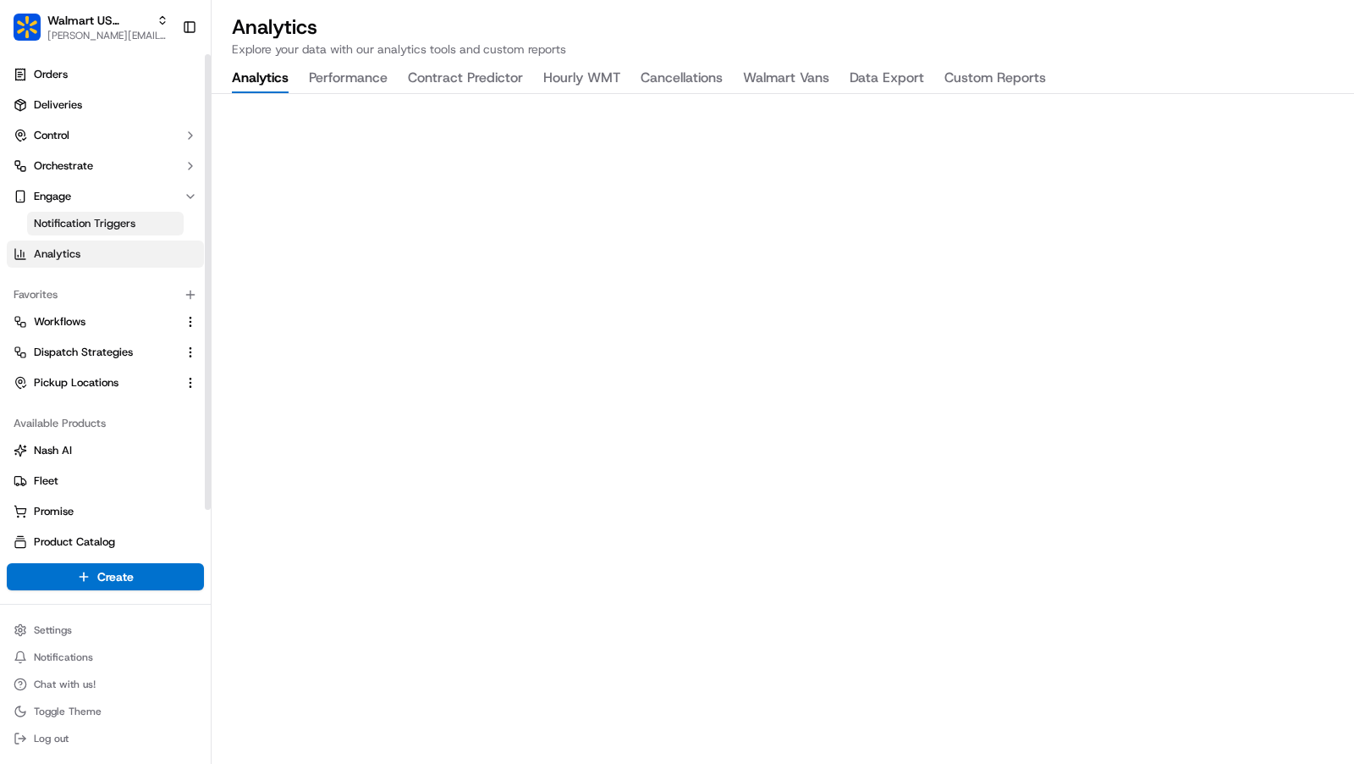
click at [96, 224] on span "Notification Triggers" at bounding box center [85, 223] width 102 height 15
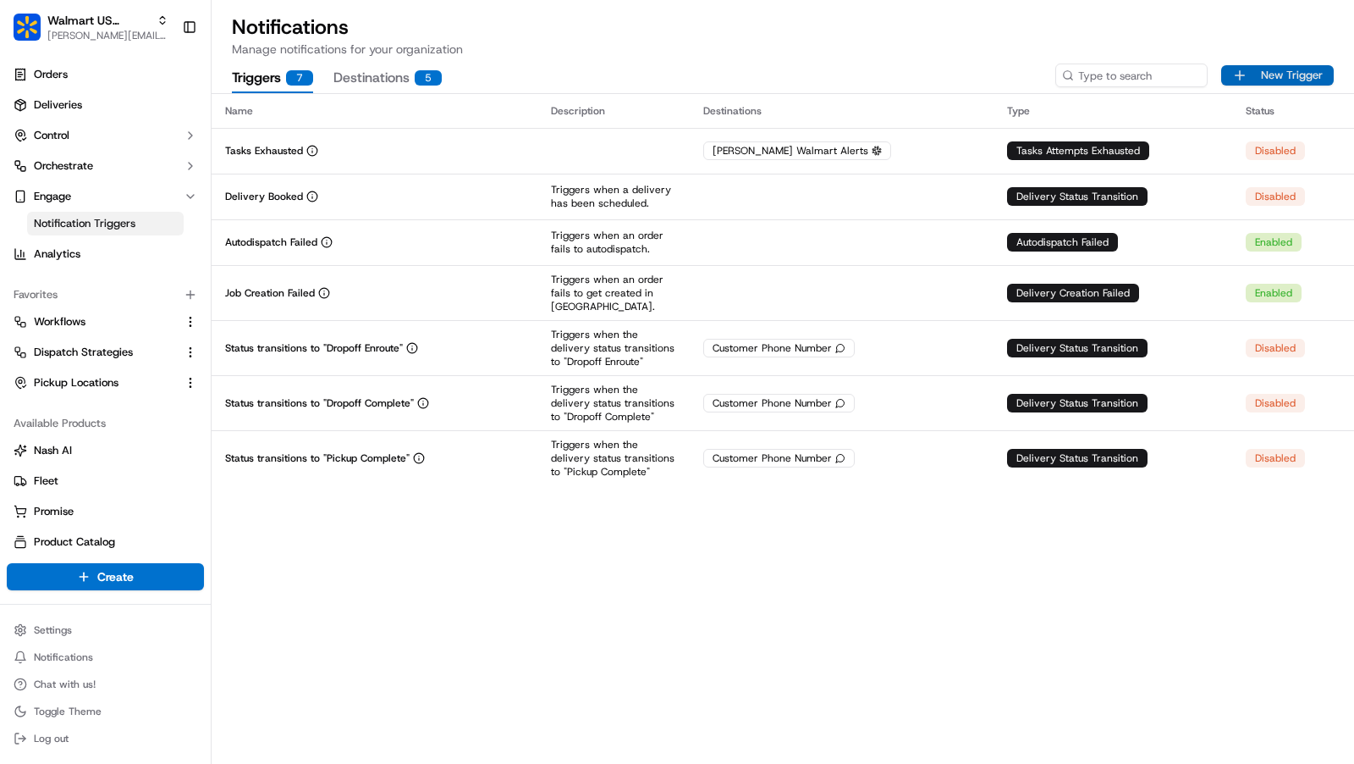
click at [1292, 77] on button "New Trigger" at bounding box center [1277, 75] width 113 height 20
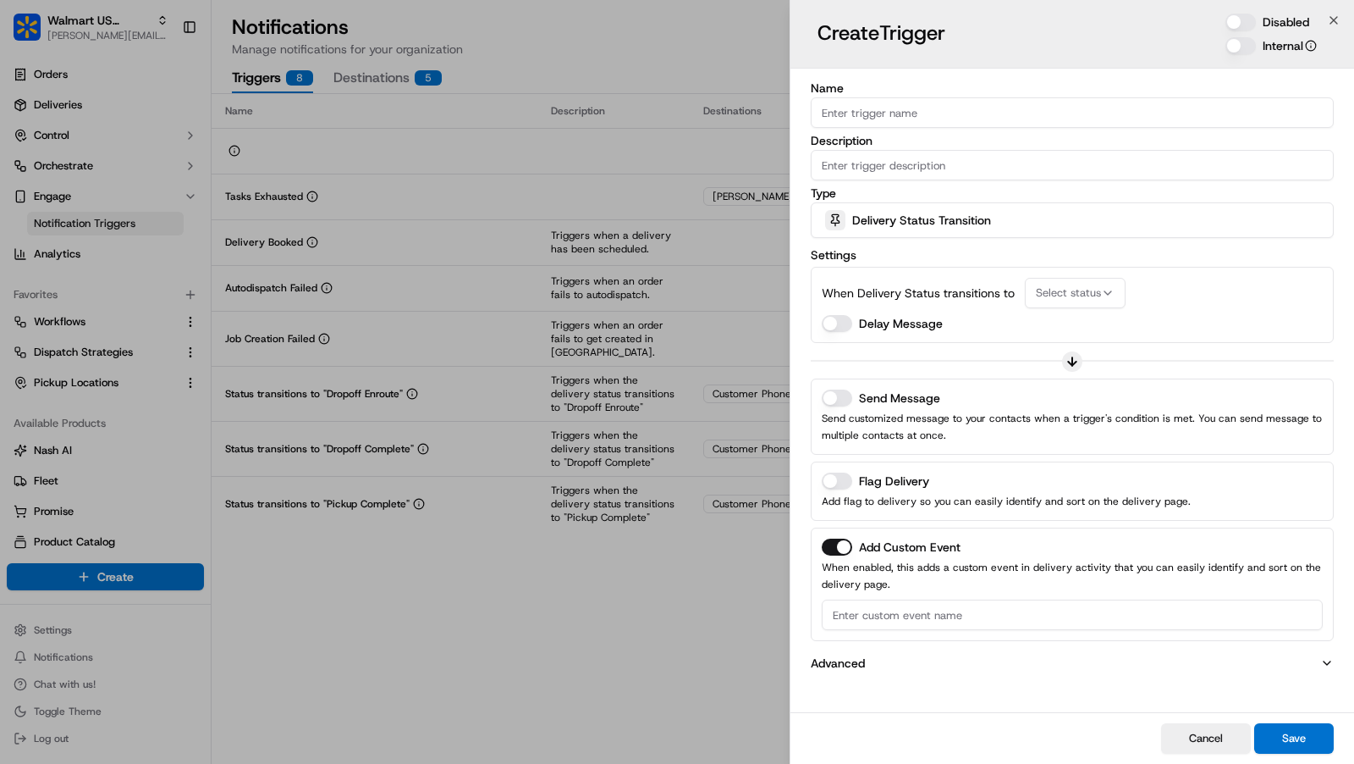
click at [952, 111] on input "Name" at bounding box center [1072, 112] width 523 height 30
type input "No Driver Movement for 10 Minutes"
click at [1010, 220] on div "Delivery Status Transition" at bounding box center [1072, 220] width 515 height 34
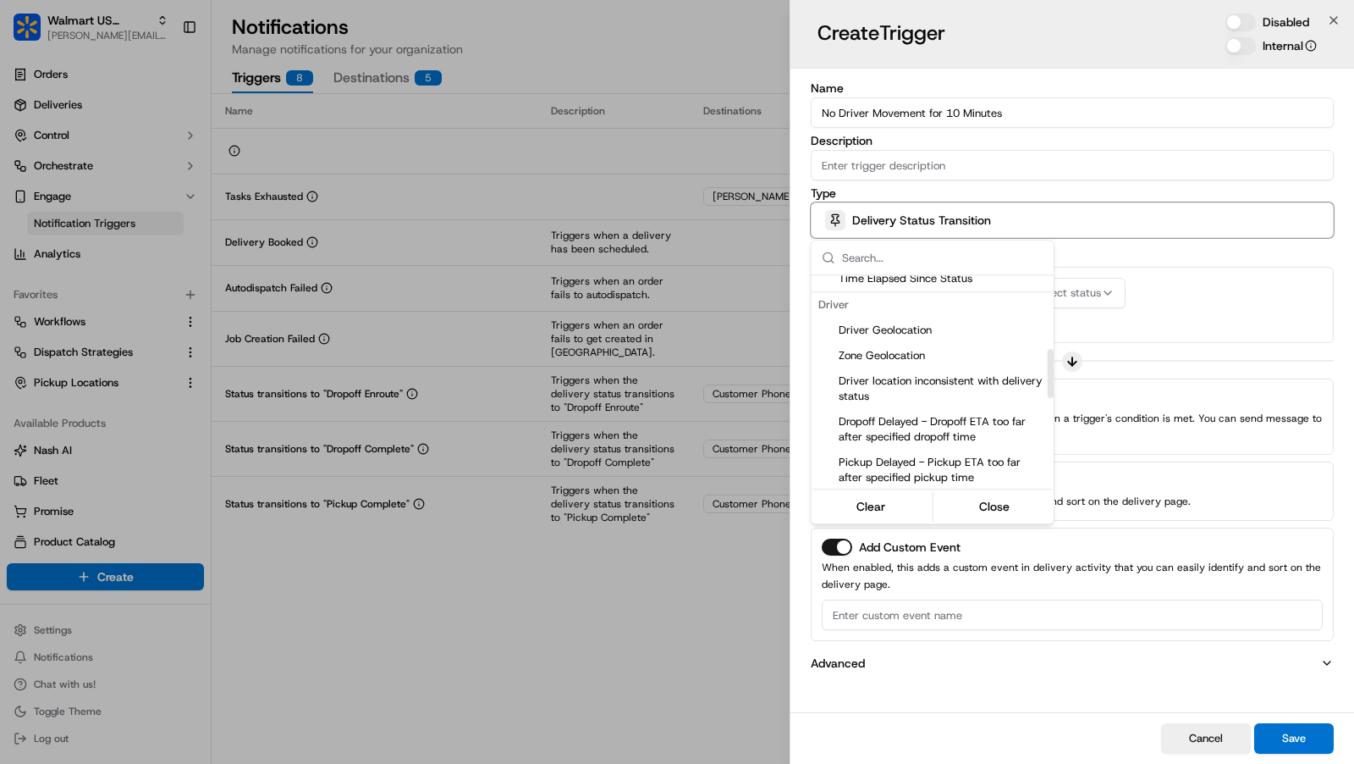
scroll to position [317, 0]
click at [956, 331] on span "Driver Geolocation" at bounding box center [943, 326] width 208 height 15
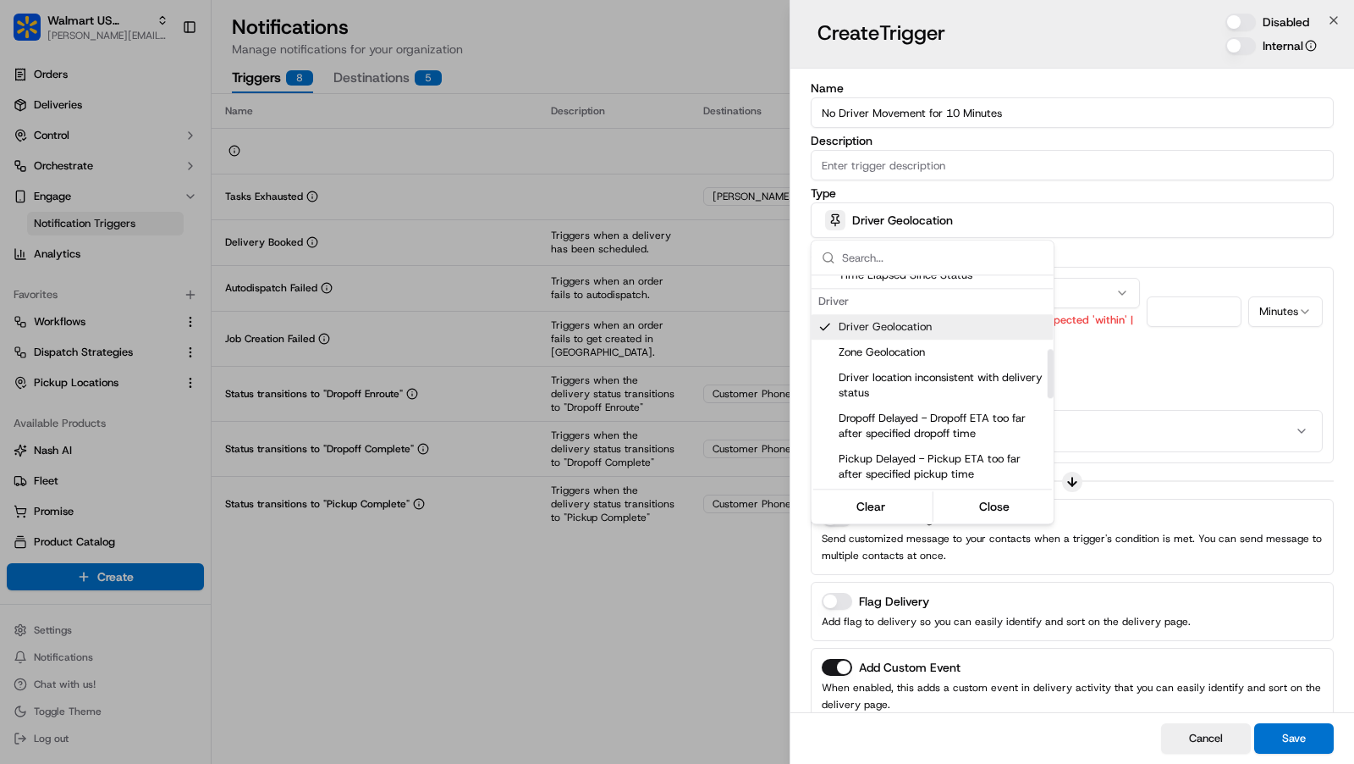
click at [1125, 350] on div at bounding box center [677, 382] width 1354 height 764
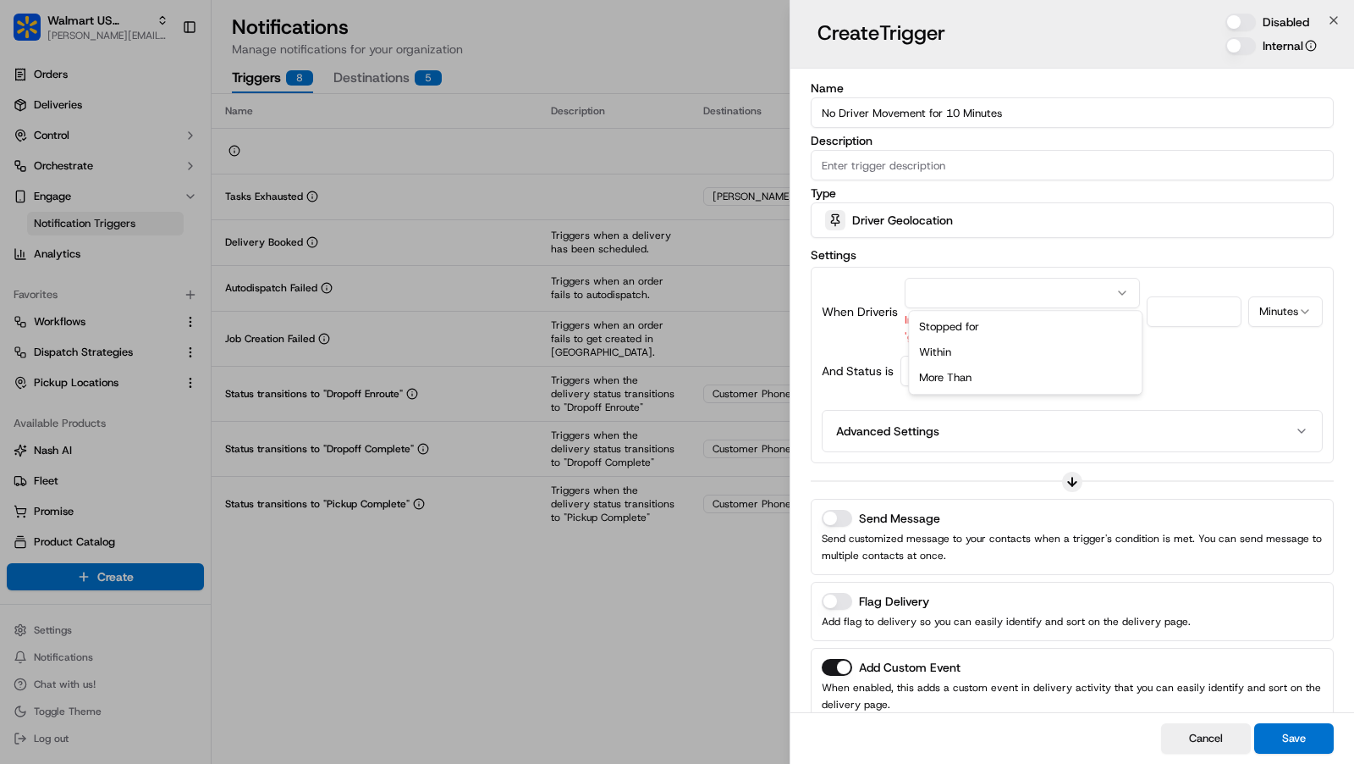
click at [1105, 295] on button "button" at bounding box center [1022, 293] width 235 height 30
click at [1190, 320] on input "number" at bounding box center [1200, 311] width 83 height 30
type input "10"
click at [985, 363] on div "Select status" at bounding box center [951, 370] width 92 height 15
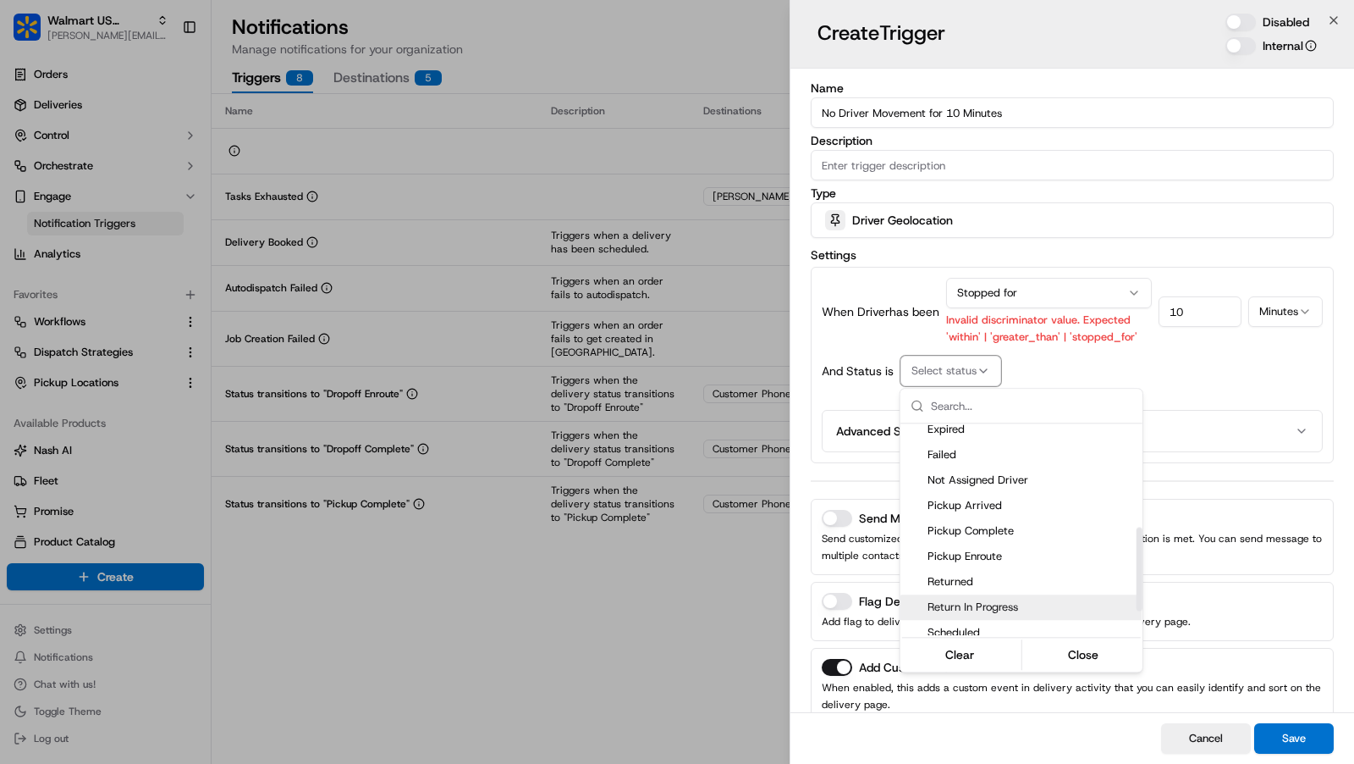
scroll to position [260, 0]
click at [984, 510] on span "Pickup Arrived" at bounding box center [1032, 506] width 208 height 15
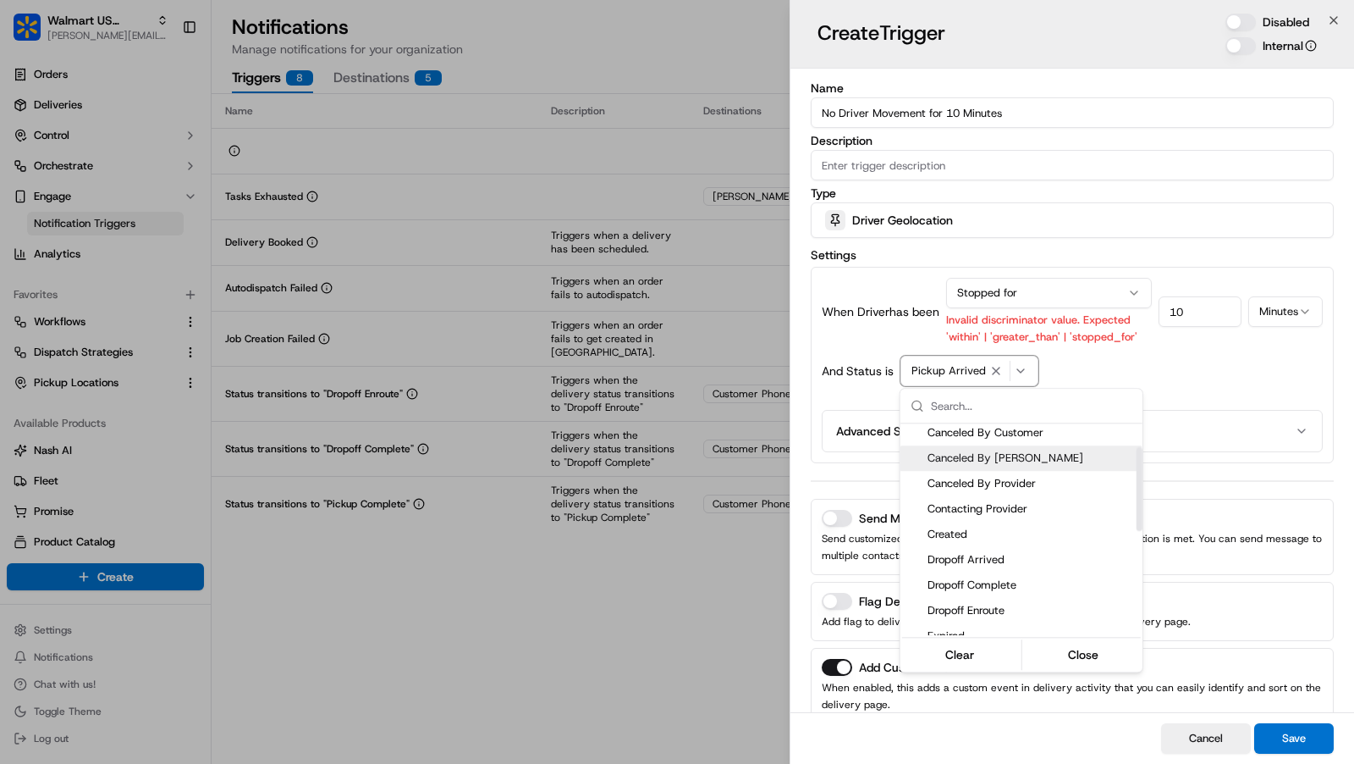
scroll to position [62, 0]
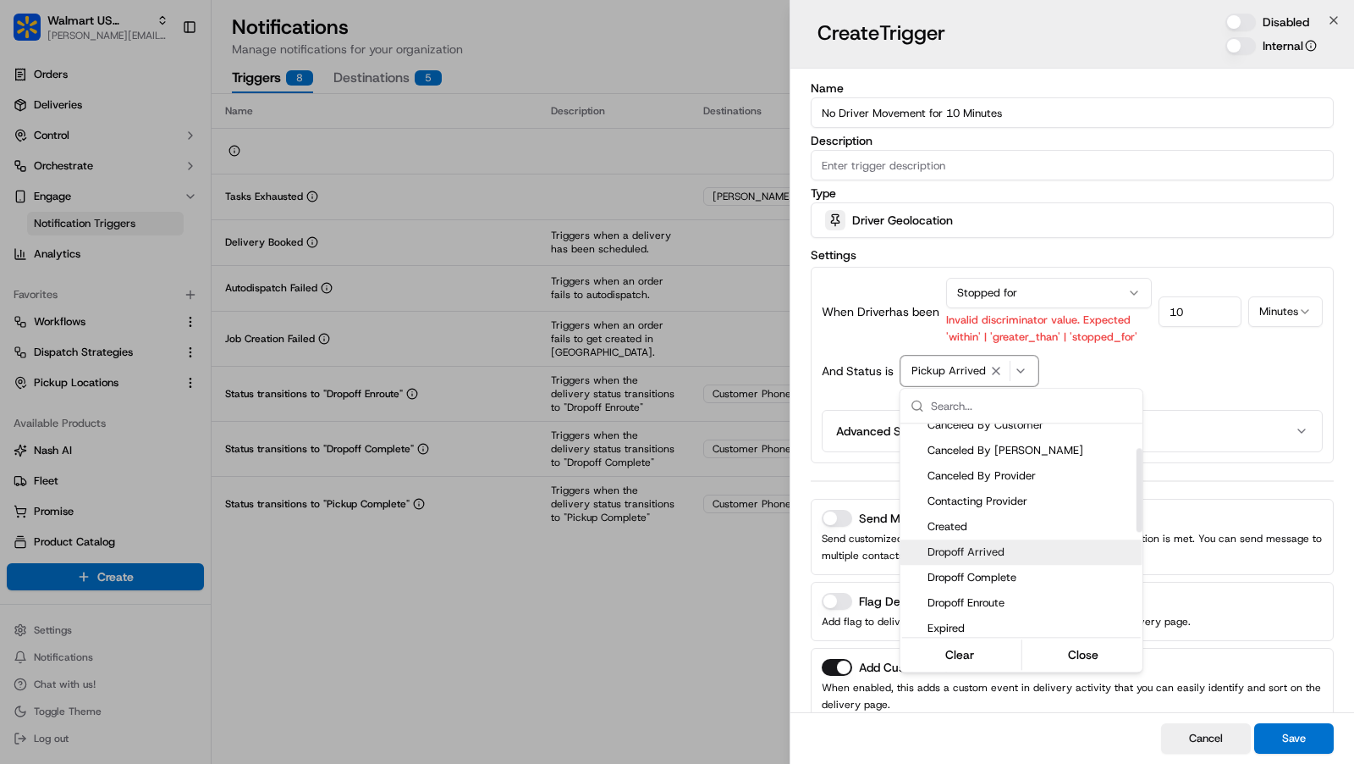
click at [988, 545] on span "Dropoff Arrived" at bounding box center [1032, 551] width 208 height 15
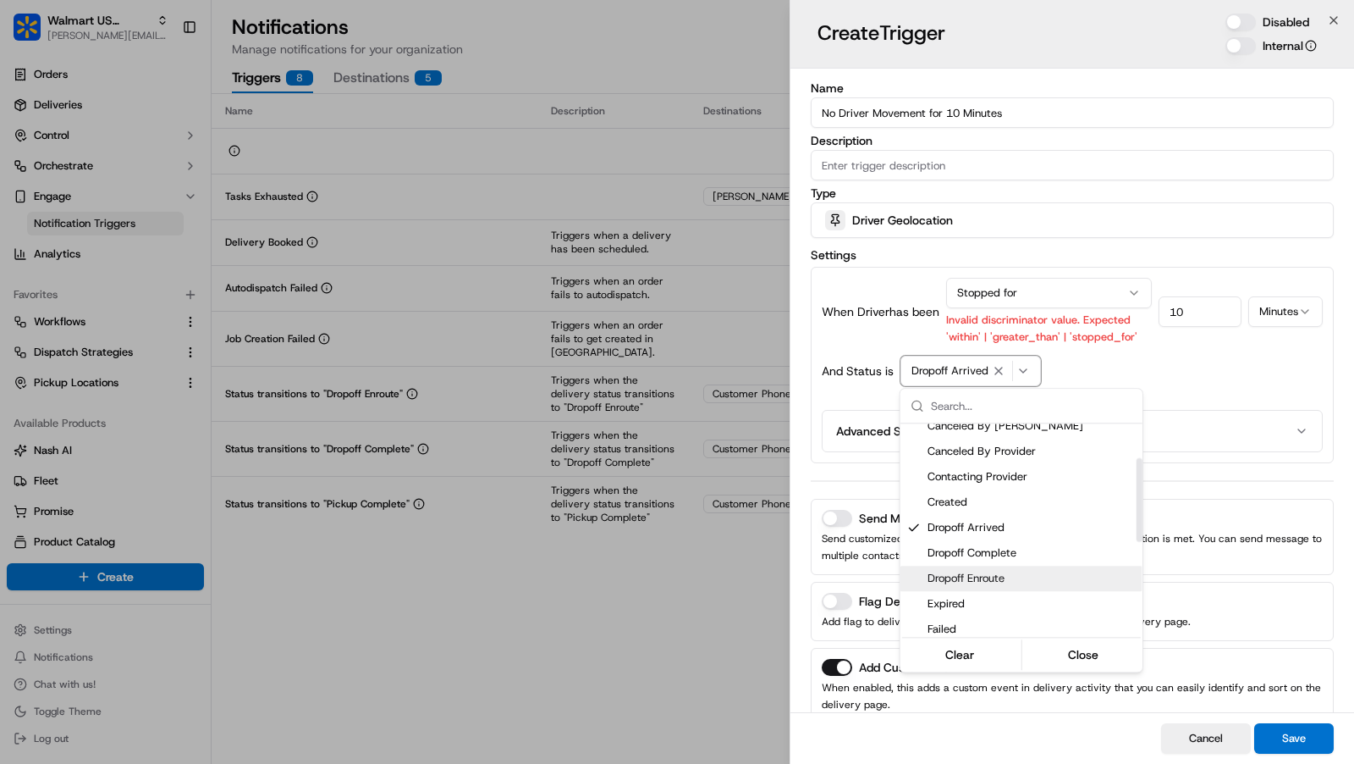
click at [988, 571] on span "Dropoff Enroute" at bounding box center [1032, 578] width 208 height 15
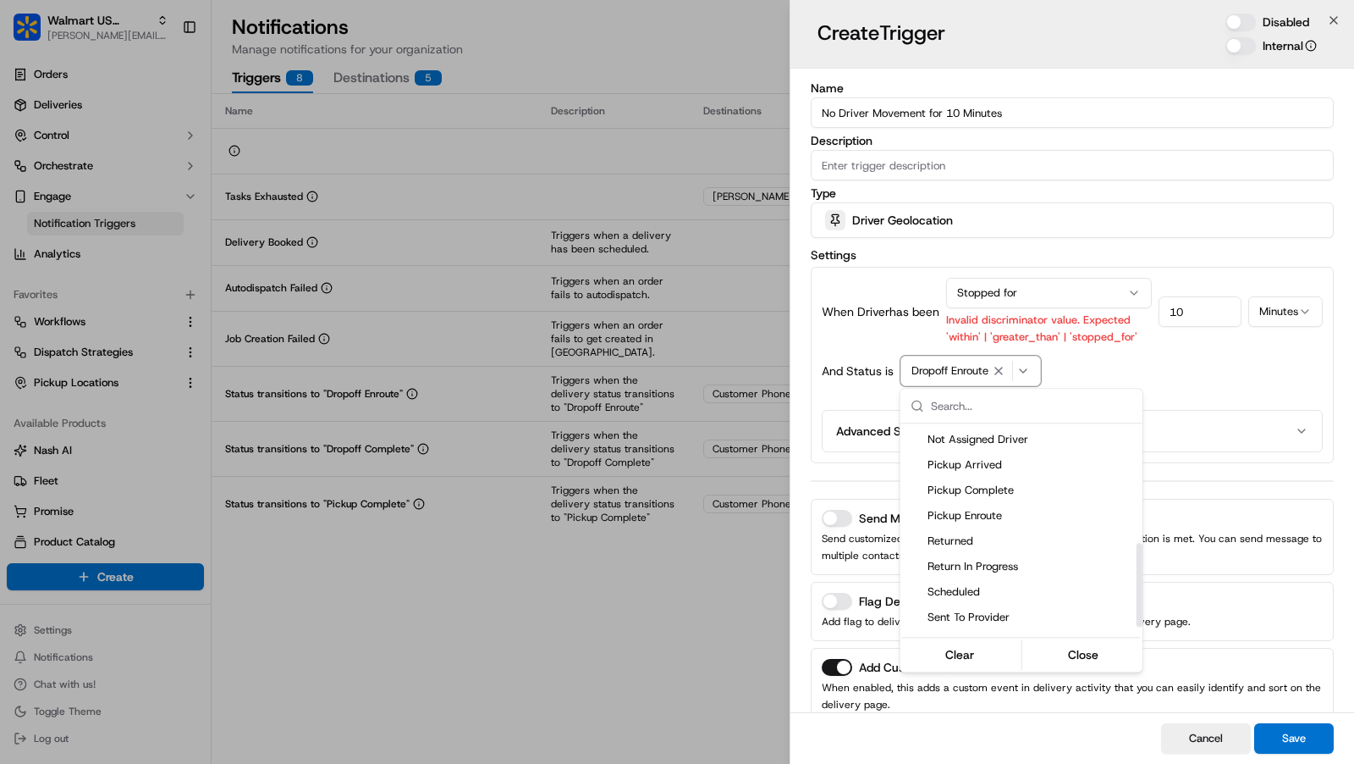
scroll to position [300, 0]
click at [996, 493] on span "Pickup Complete" at bounding box center [1032, 490] width 208 height 15
click at [1254, 386] on div at bounding box center [677, 382] width 1354 height 764
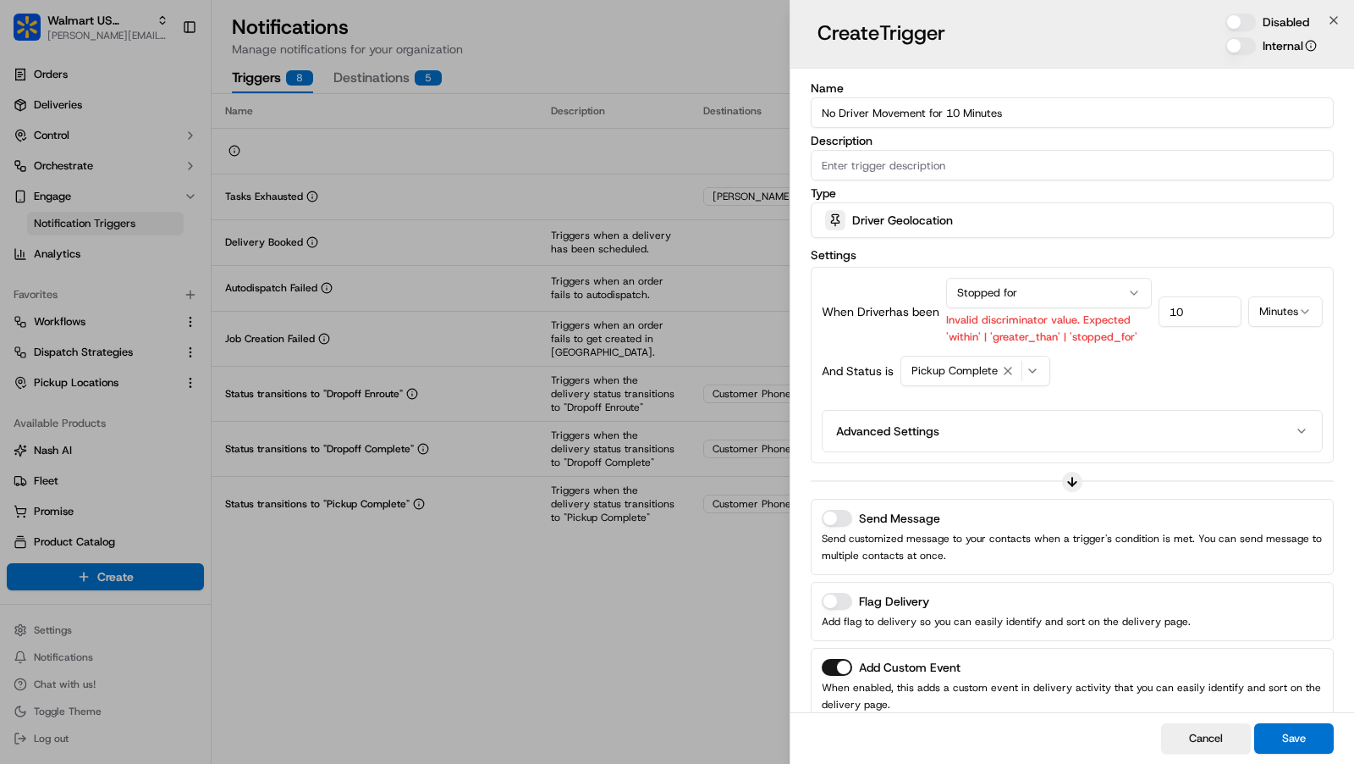
click at [979, 435] on button "Advanced Settings" at bounding box center [1073, 430] width 486 height 27
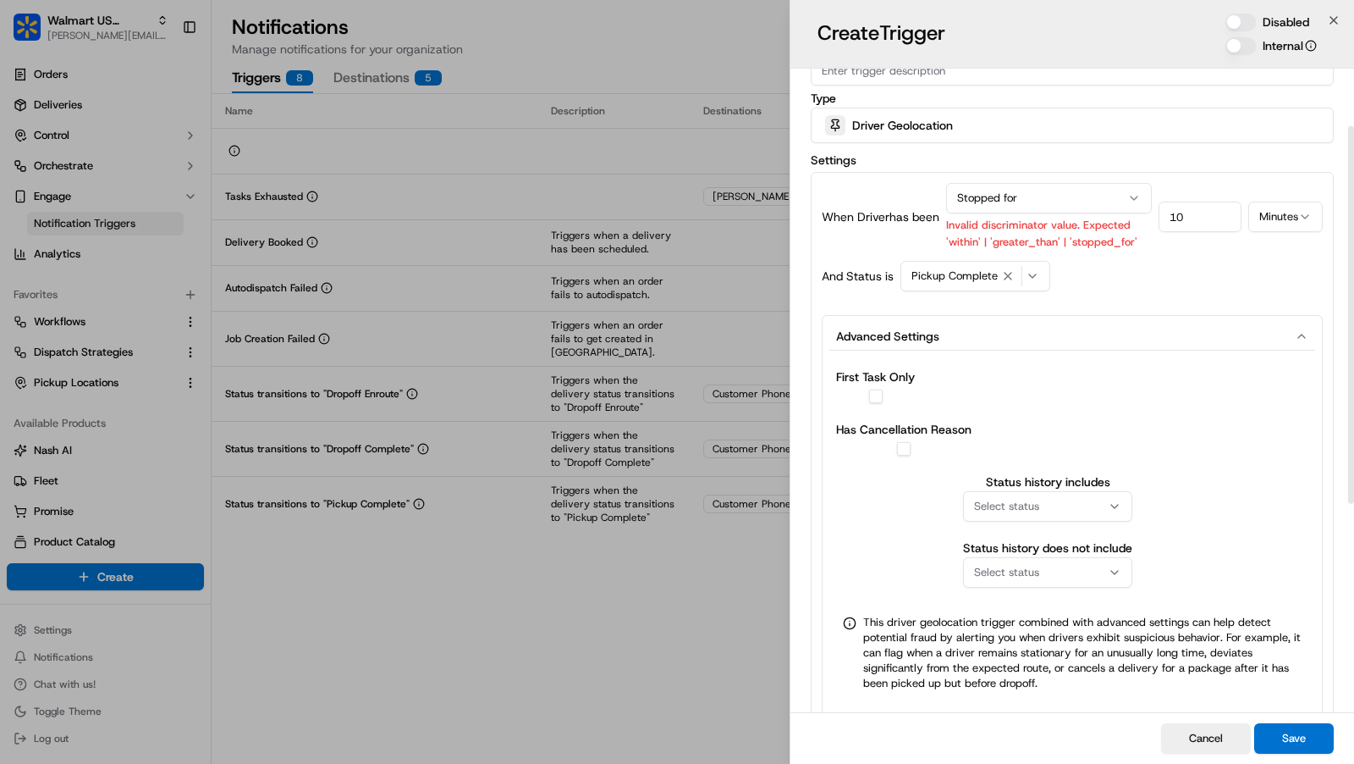
scroll to position [102, 0]
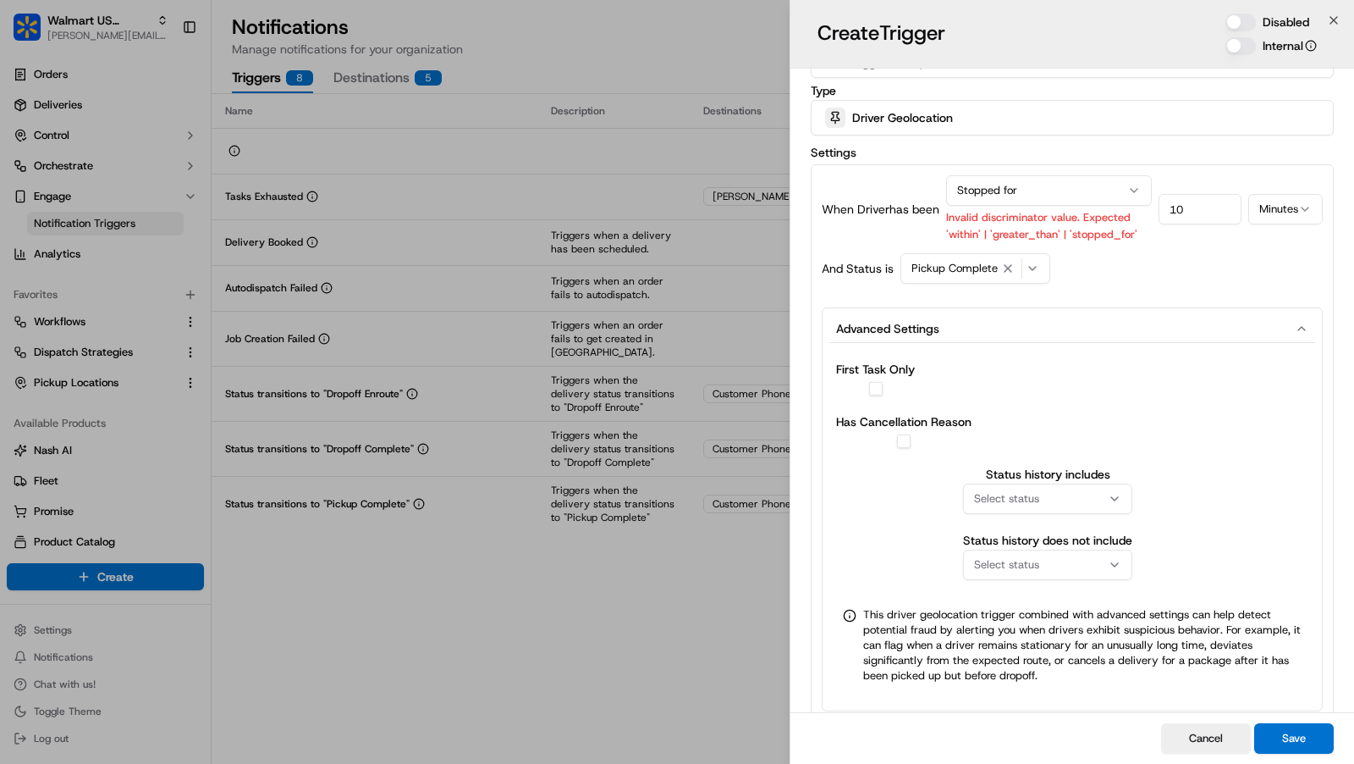
click at [999, 334] on button "Advanced Settings" at bounding box center [1073, 328] width 486 height 27
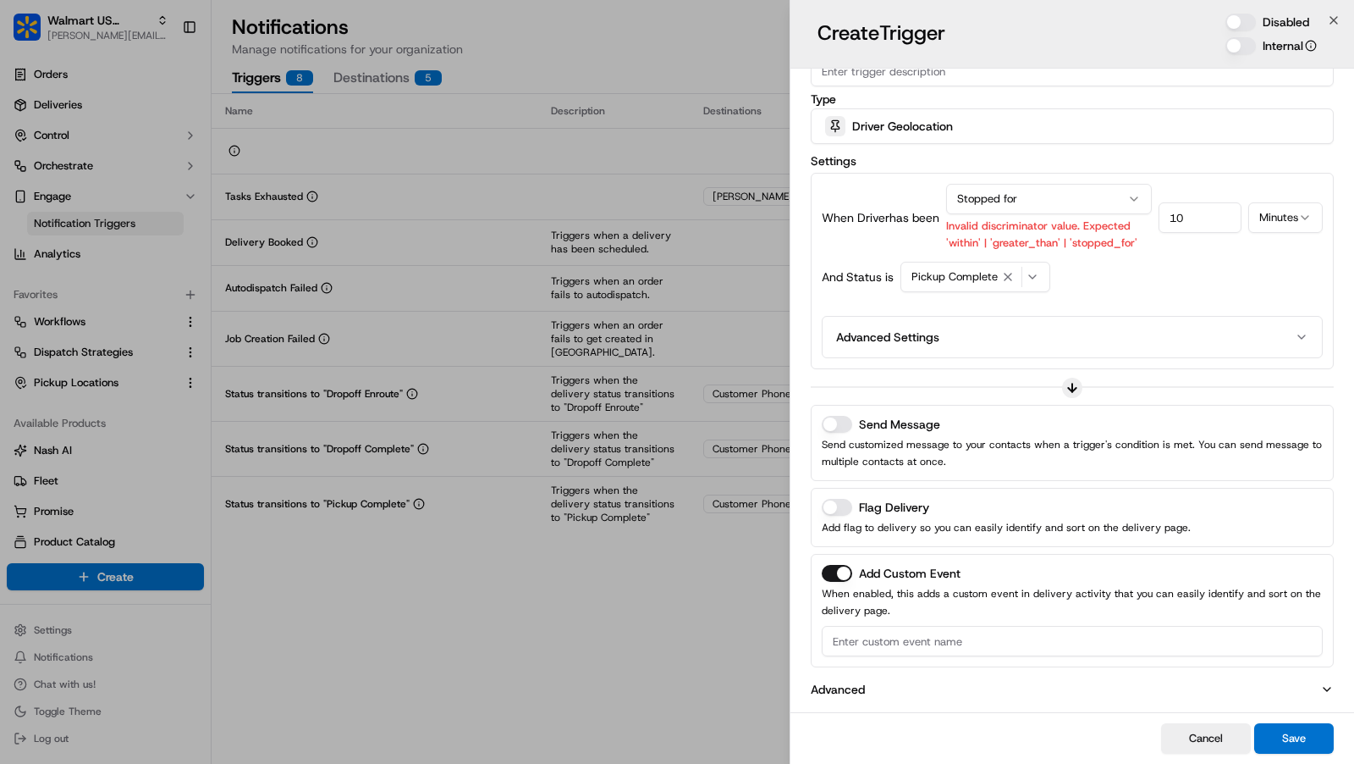
click at [871, 637] on input at bounding box center [1072, 641] width 501 height 30
type input "Driver Stopped - 10+ Minutes"
click at [1298, 740] on button "Save" at bounding box center [1294, 738] width 80 height 30
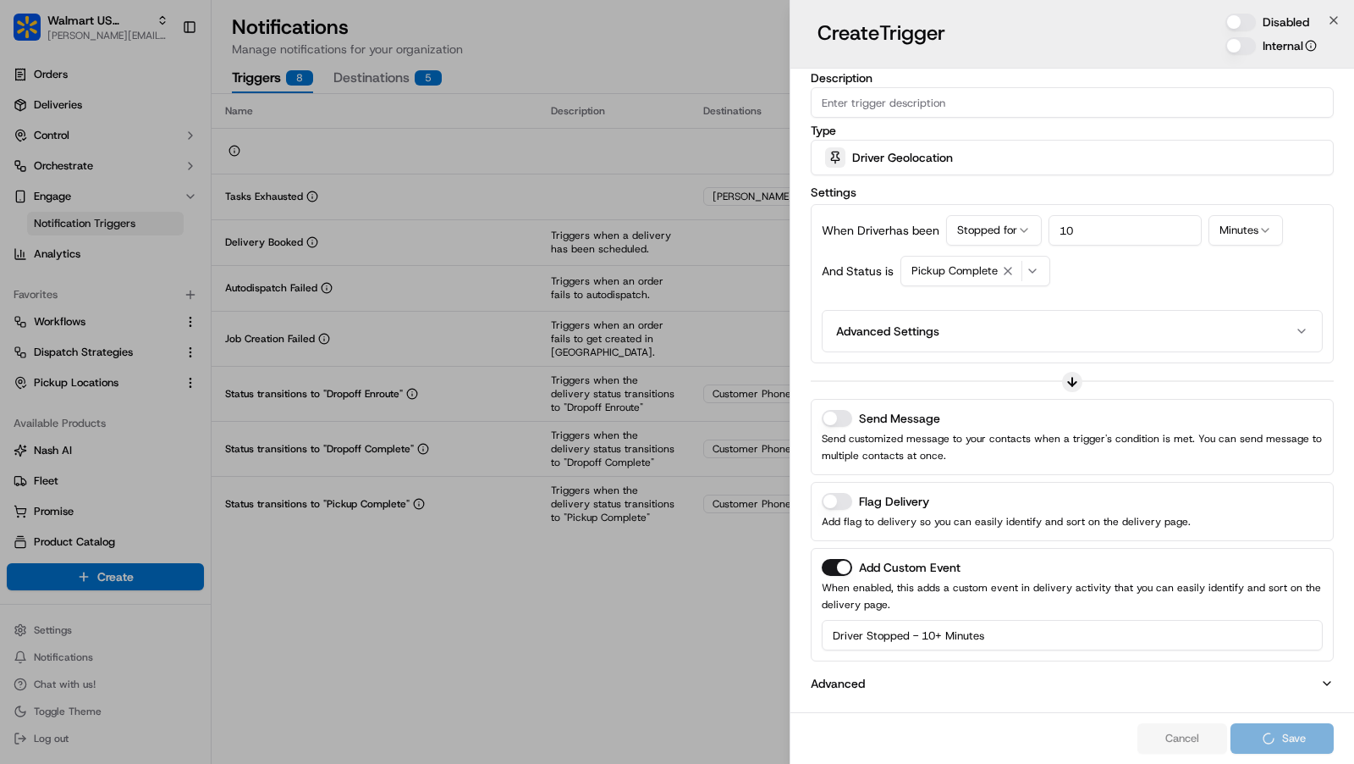
scroll to position [57, 0]
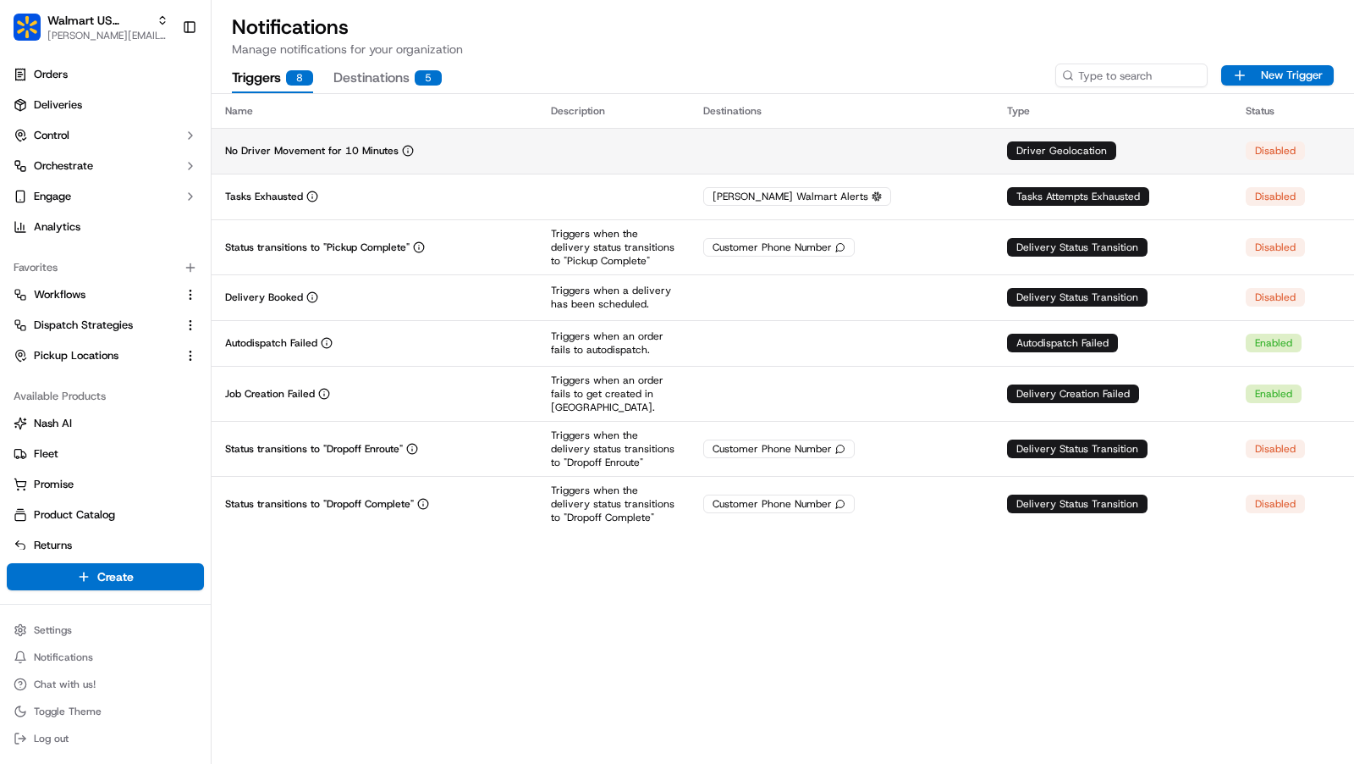
click at [484, 139] on td "No Driver Movement for 10 Minutes" at bounding box center [375, 151] width 326 height 46
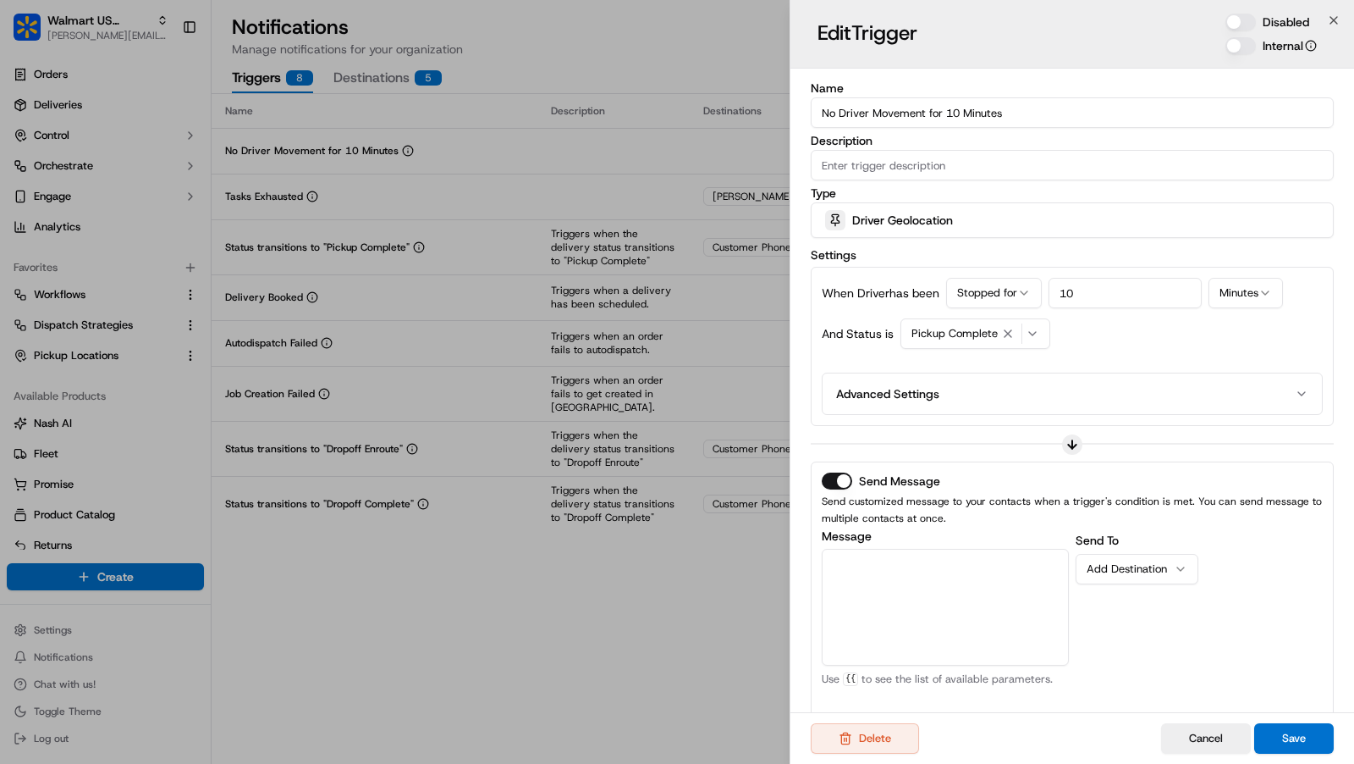
click at [1243, 12] on div "Edit Trigger Disabled Internal" at bounding box center [1073, 34] width 564 height 69
click at [1243, 21] on button "Disabled" at bounding box center [1241, 22] width 30 height 17
click at [1315, 737] on button "Save" at bounding box center [1294, 738] width 80 height 30
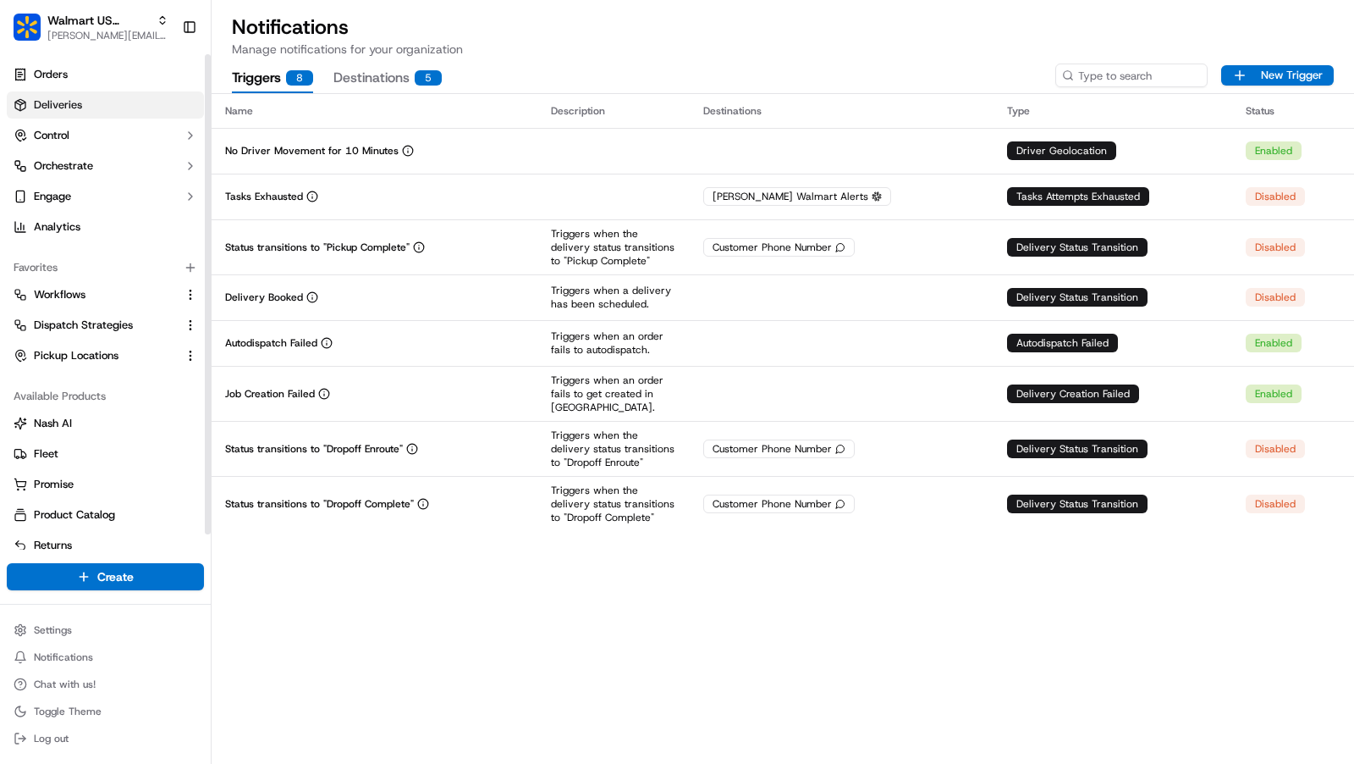
click at [92, 101] on link "Deliveries" at bounding box center [105, 104] width 197 height 27
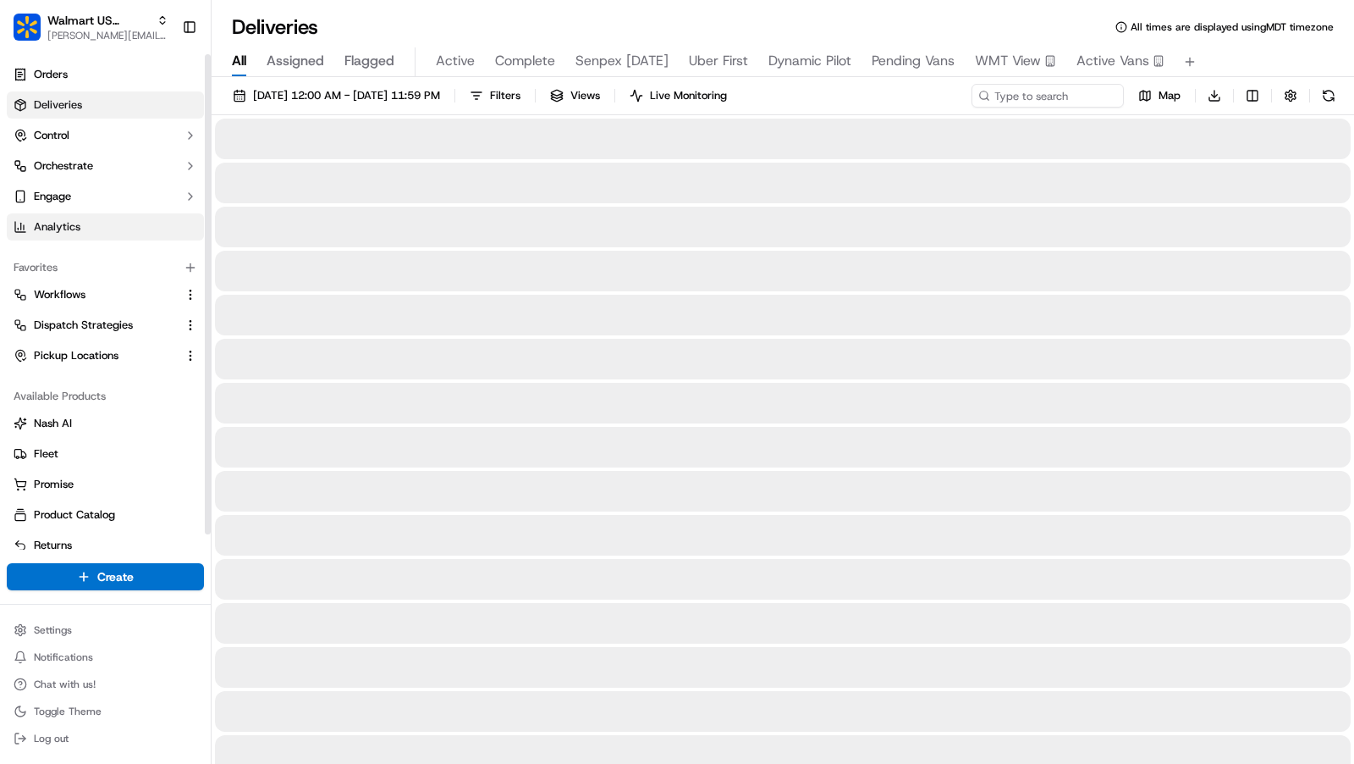
click at [82, 223] on link "Analytics" at bounding box center [105, 226] width 197 height 27
